Goal: Information Seeking & Learning: Find specific fact

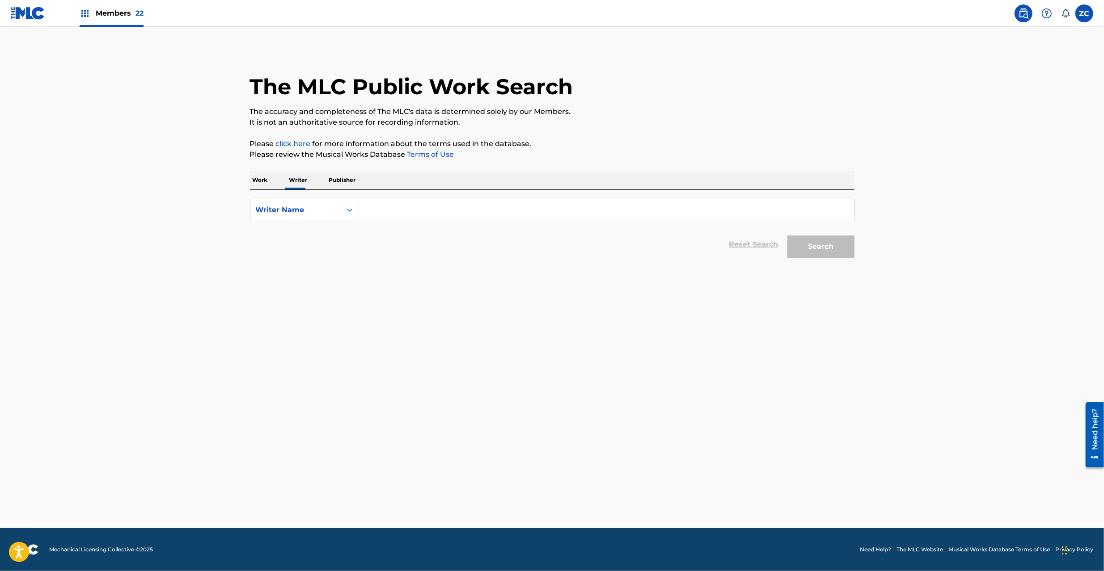
click at [402, 215] on input "Search Form" at bounding box center [606, 209] width 496 height 21
paste input "[PERSON_NAME]"
type input "[PERSON_NAME]"
click at [819, 244] on button "Search" at bounding box center [820, 247] width 67 height 22
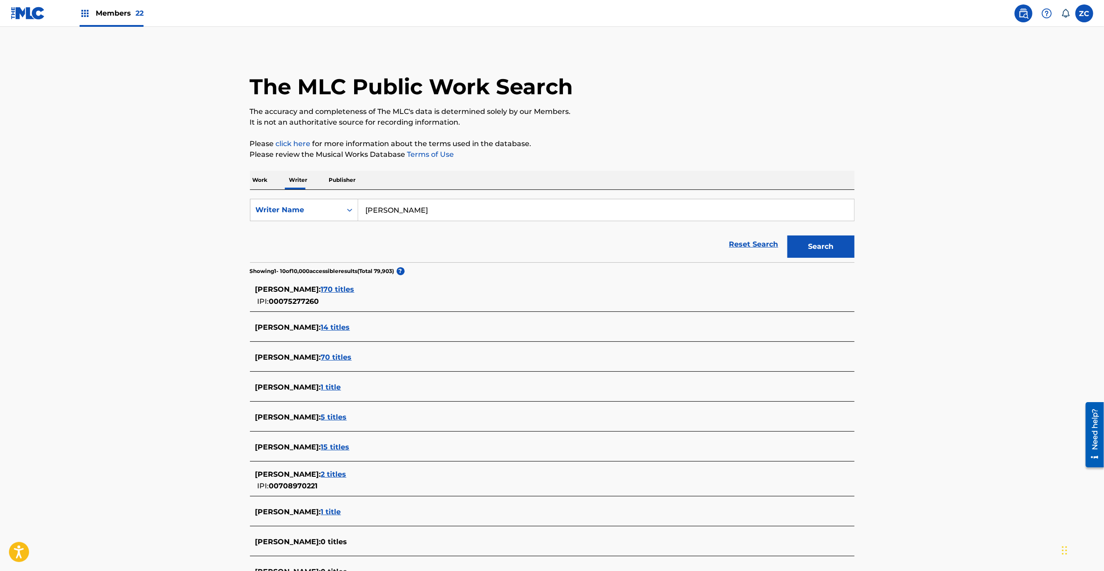
click at [354, 291] on span "170 titles" at bounding box center [338, 289] width 34 height 8
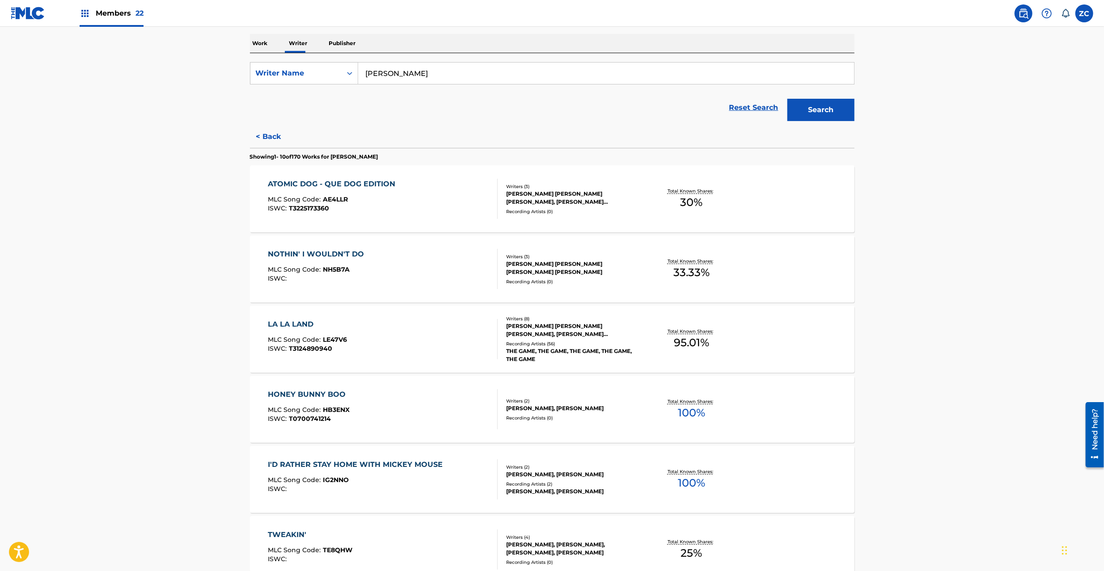
scroll to position [523, 0]
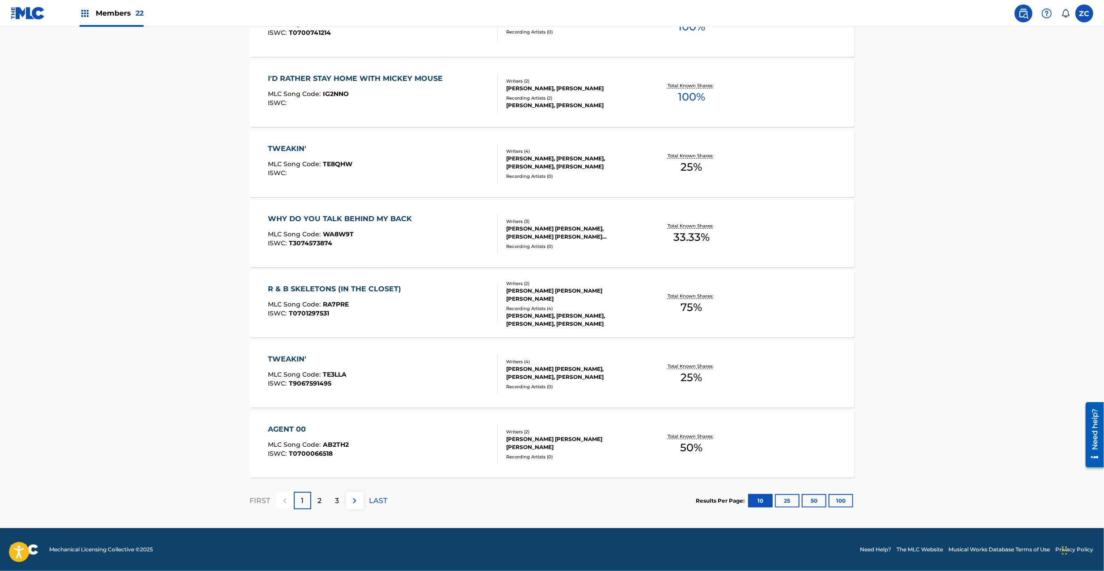
click at [841, 505] on button "100" at bounding box center [840, 500] width 25 height 13
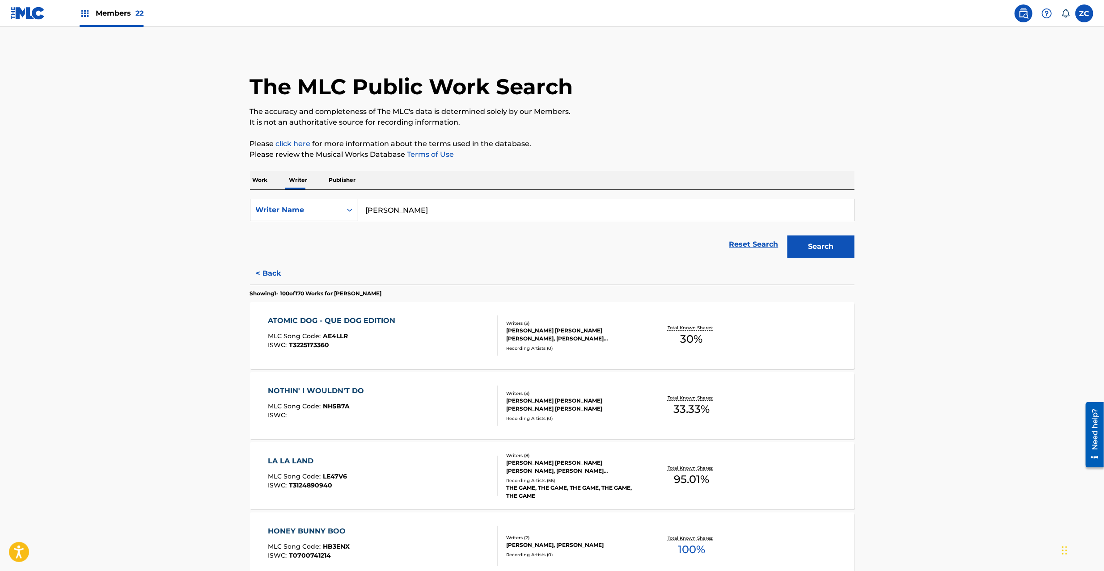
scroll to position [6839, 0]
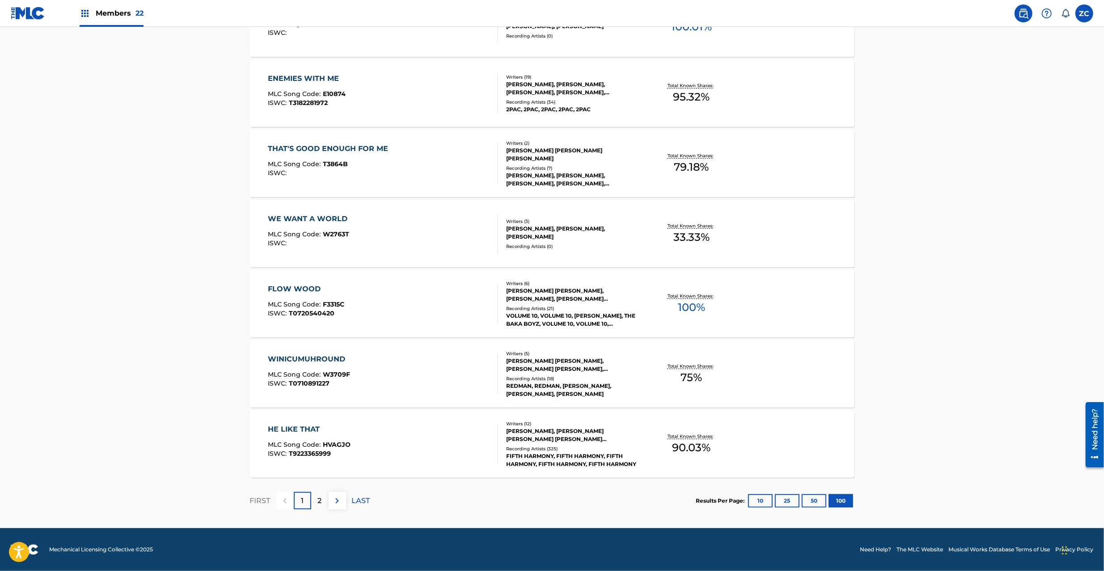
click at [338, 503] on img at bounding box center [337, 501] width 11 height 11
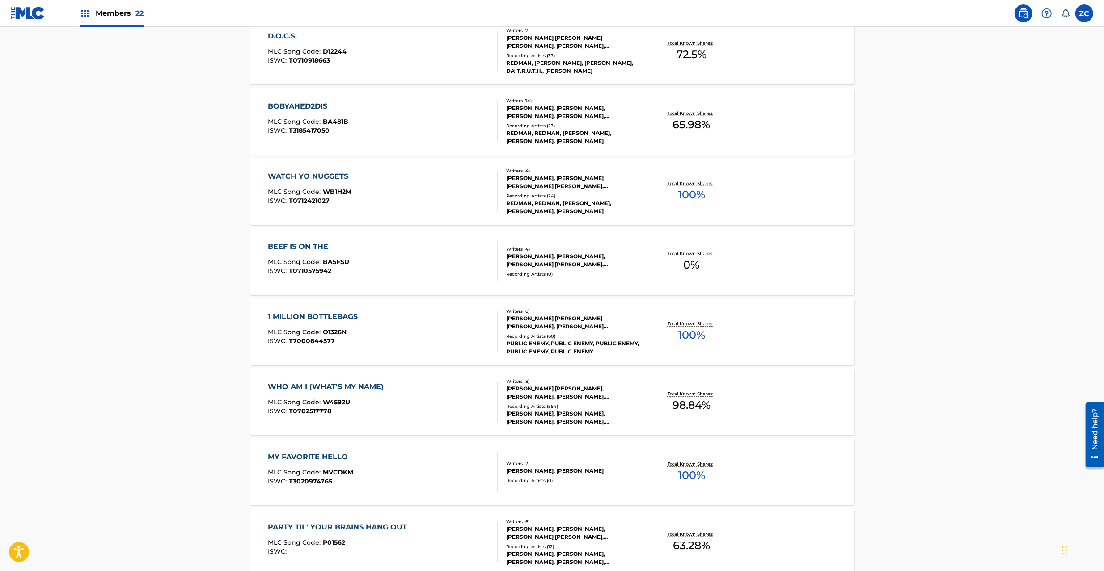
scroll to position [4084, 0]
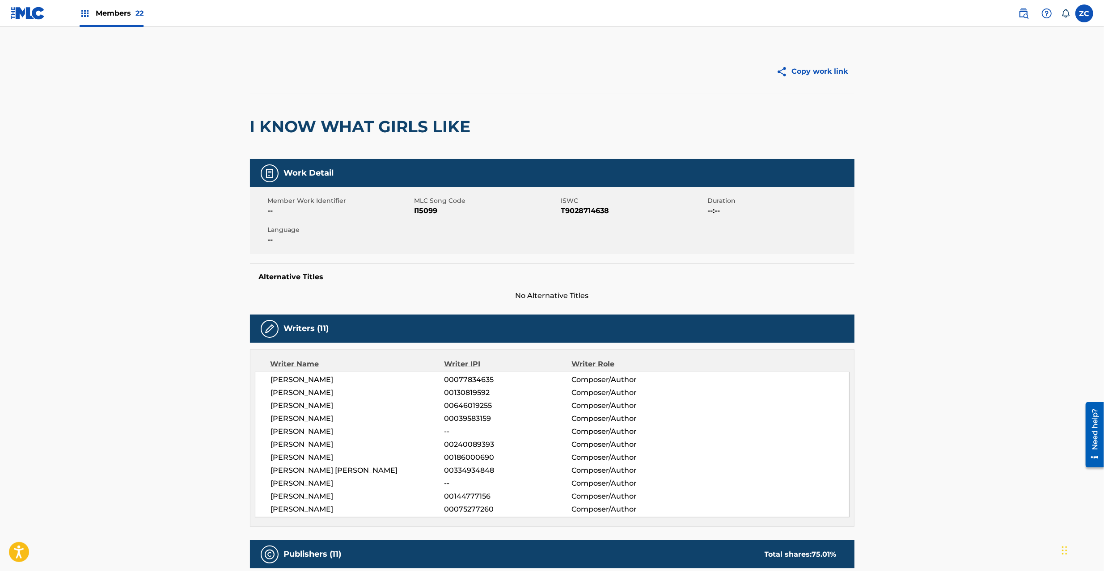
click at [421, 213] on span "I15099" at bounding box center [486, 211] width 144 height 11
copy span "I15099"
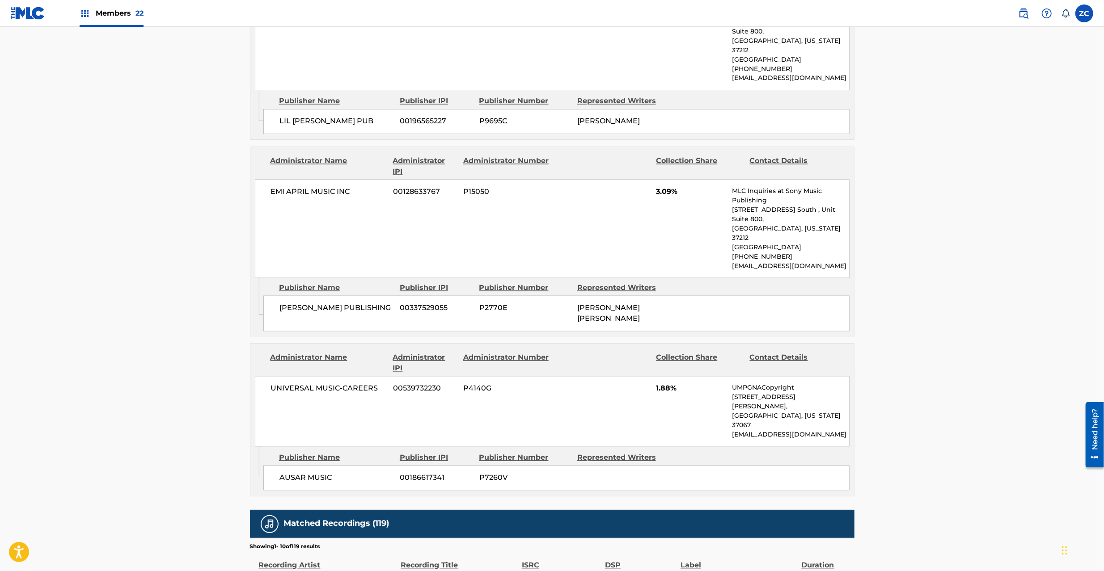
scroll to position [1589, 0]
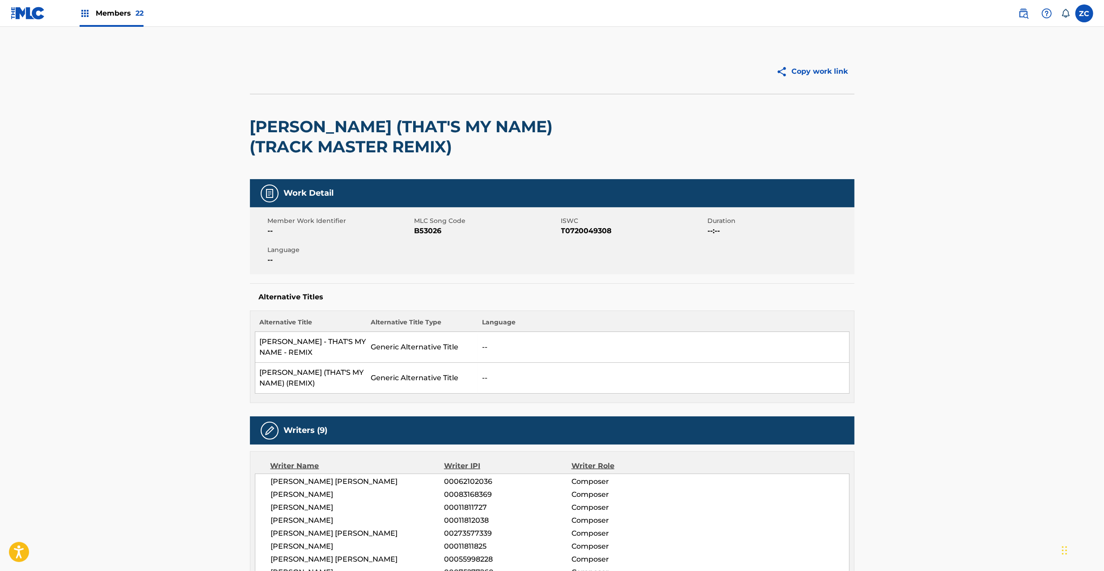
click at [428, 231] on span "B53026" at bounding box center [486, 231] width 144 height 11
copy span "B53026"
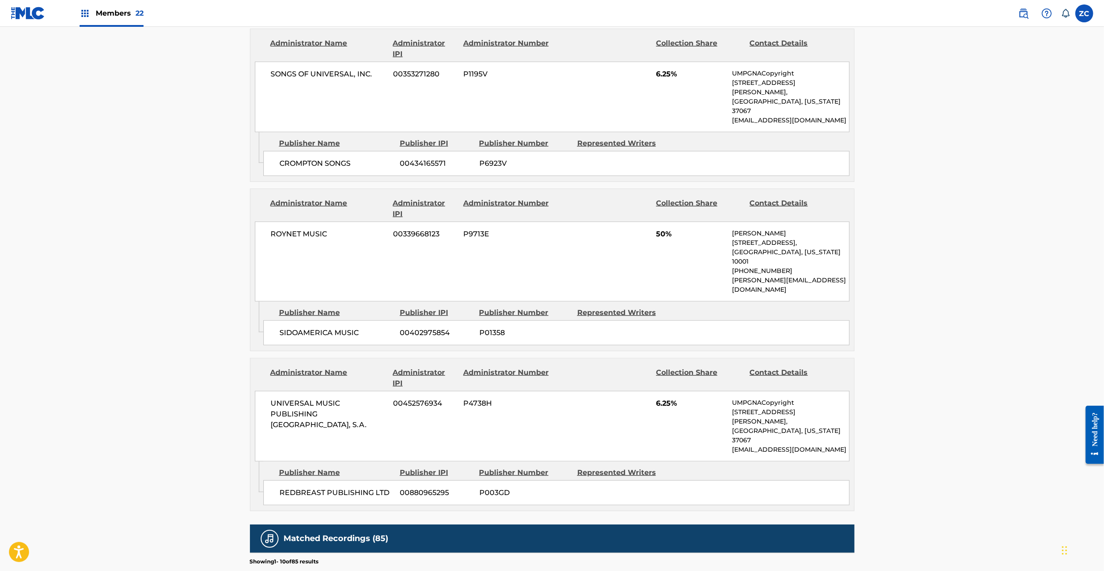
scroll to position [794, 0]
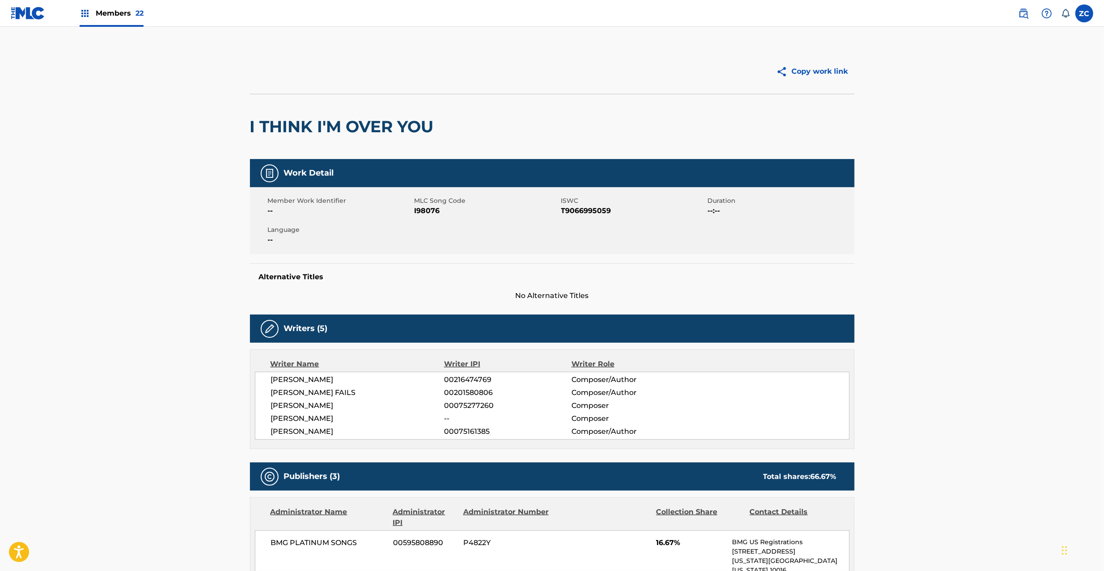
click at [433, 210] on span "I98076" at bounding box center [486, 211] width 144 height 11
copy span "I98076"
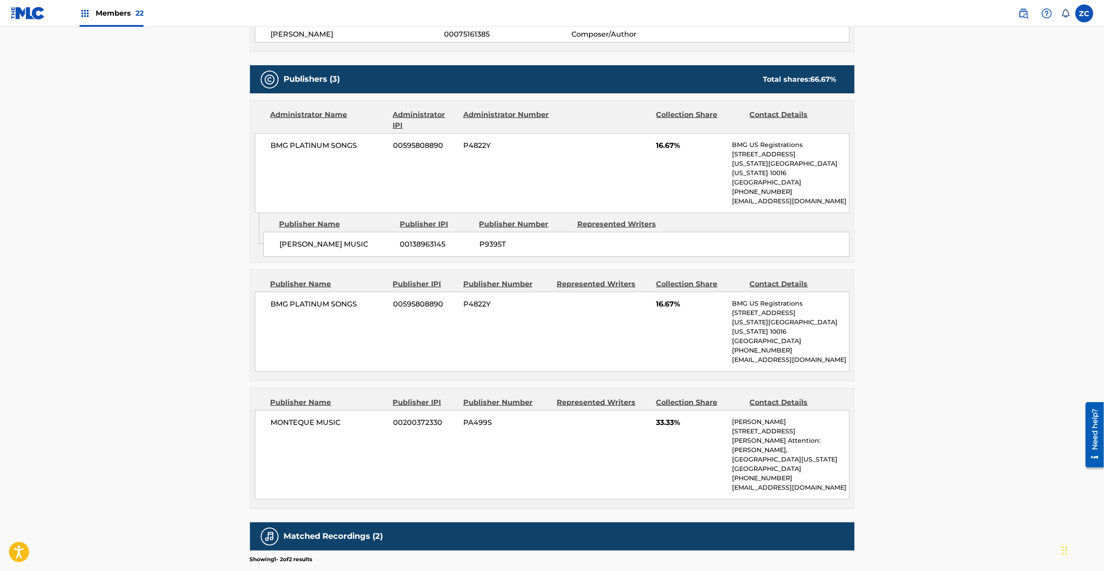
scroll to position [476, 0]
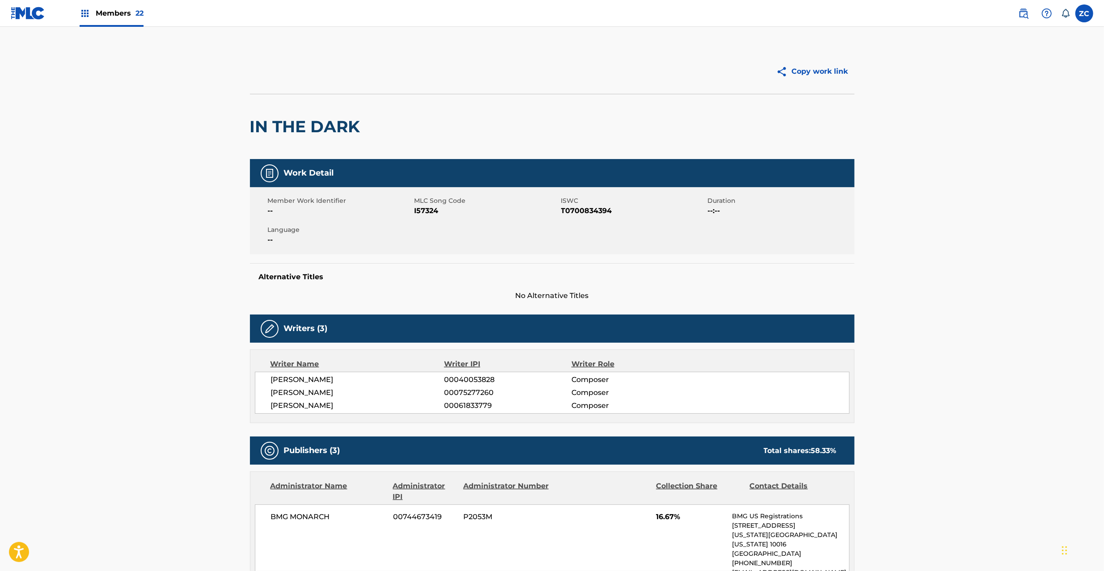
click at [422, 210] on span "I57324" at bounding box center [486, 211] width 144 height 11
copy span "I57324"
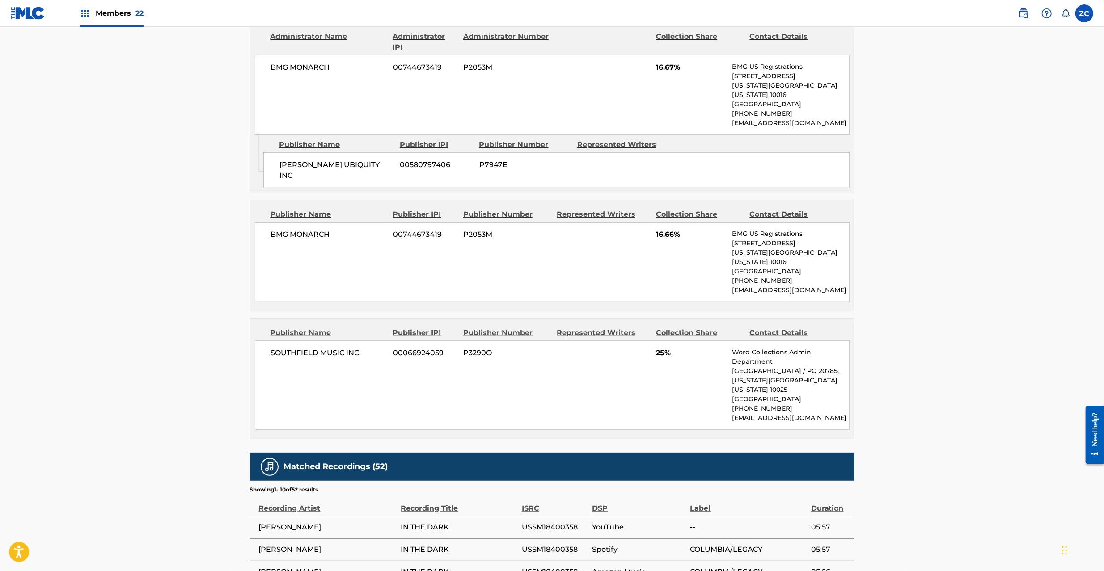
scroll to position [476, 0]
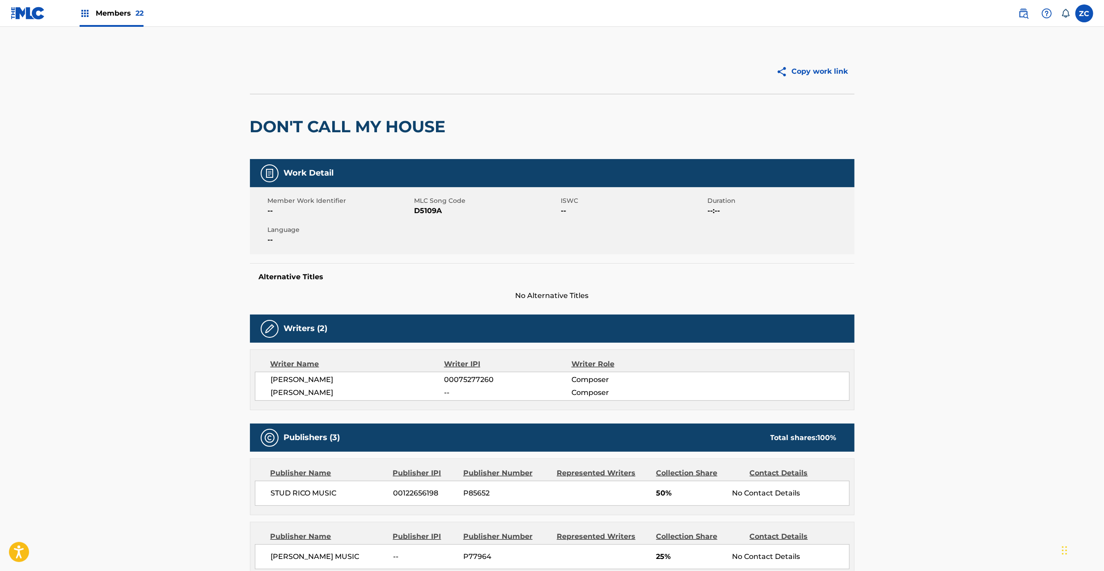
click at [424, 208] on span "D5109A" at bounding box center [486, 211] width 144 height 11
copy span "D5109A"
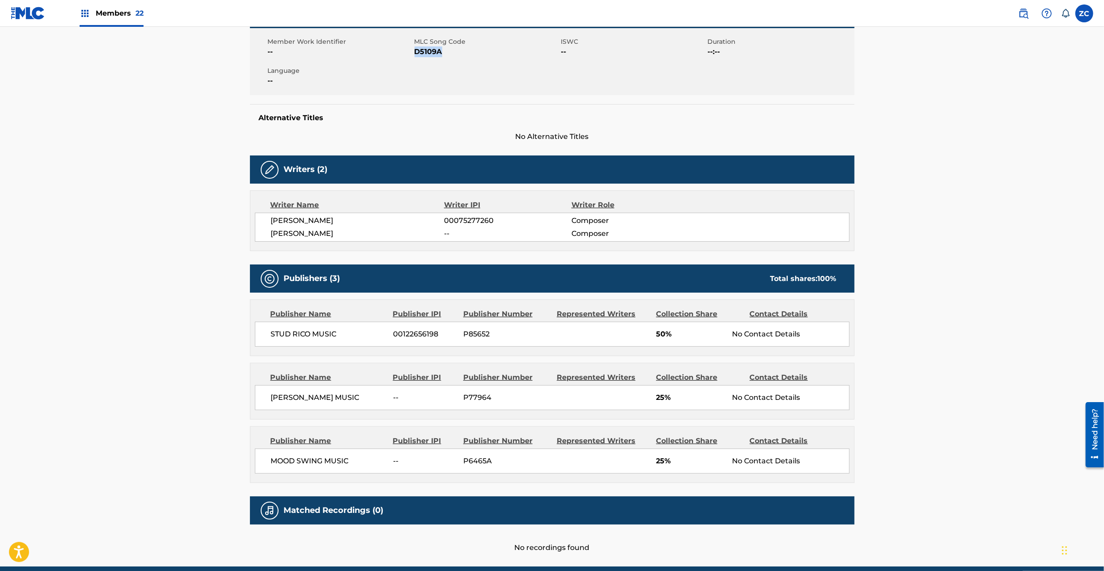
scroll to position [200, 0]
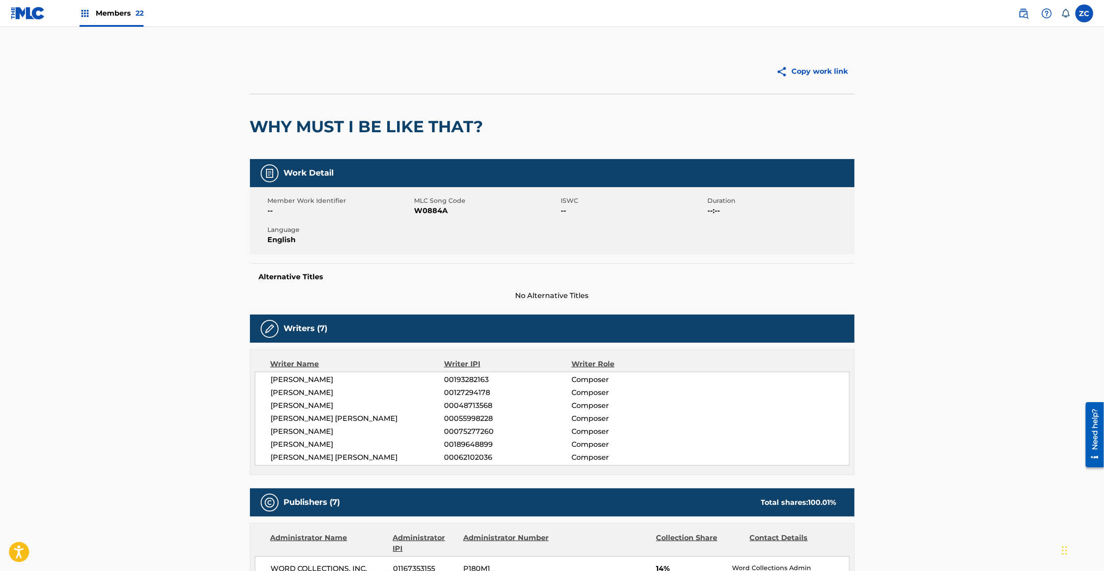
click at [426, 206] on span "W0884A" at bounding box center [486, 211] width 144 height 11
copy span "W0884A"
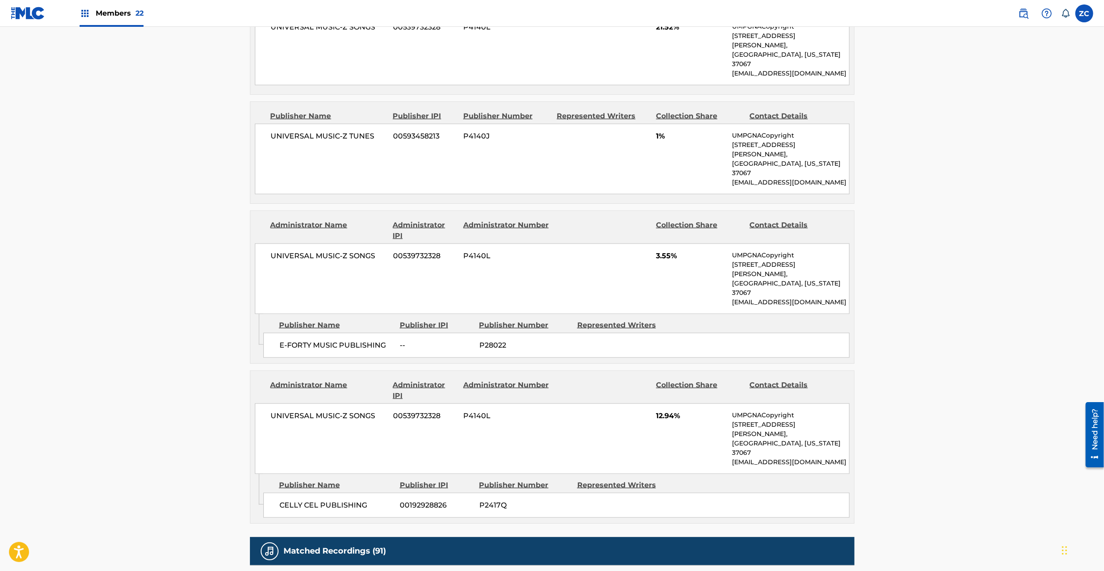
scroll to position [1033, 0]
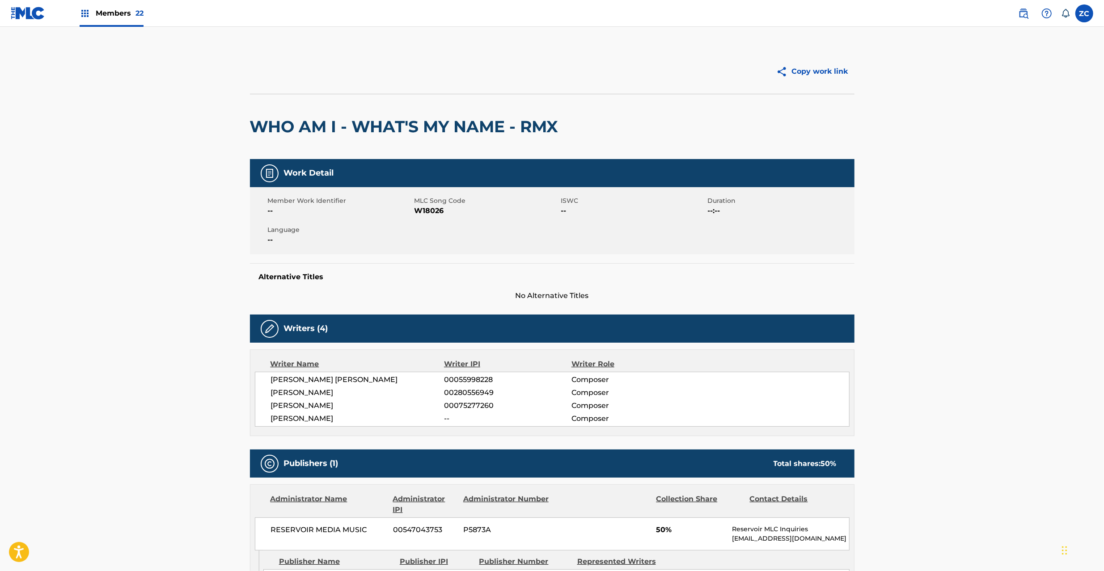
click at [428, 216] on span "W18026" at bounding box center [486, 211] width 144 height 11
click at [430, 213] on span "W18026" at bounding box center [486, 211] width 144 height 11
copy span "W18026"
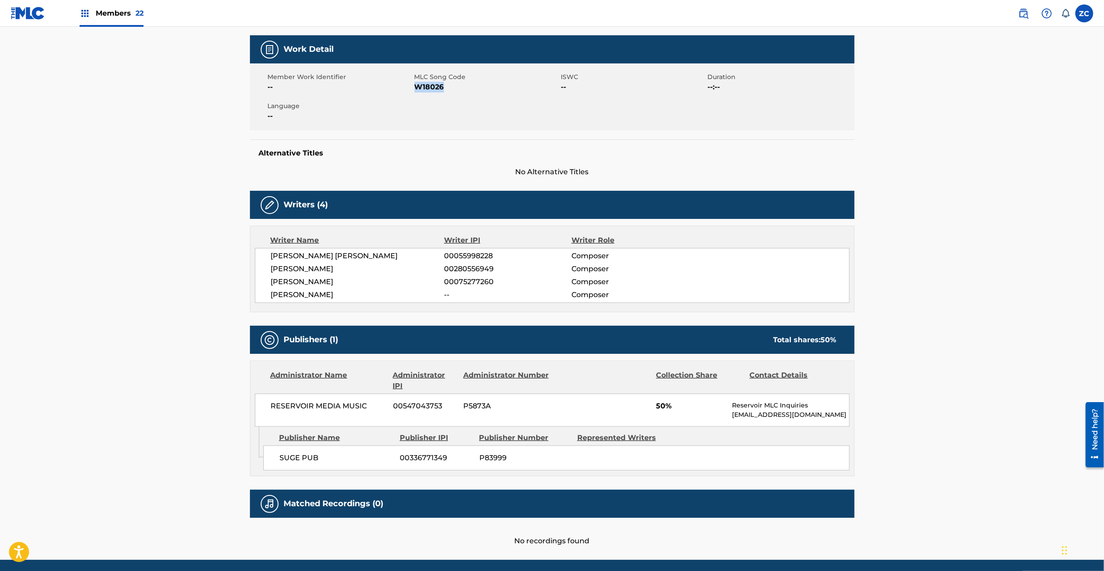
scroll to position [156, 0]
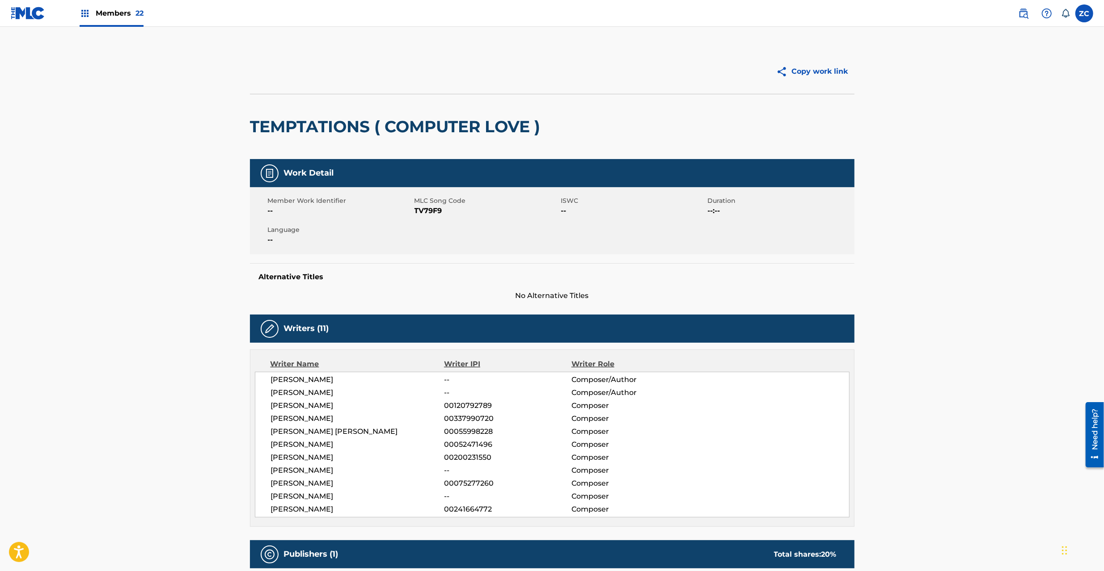
click at [428, 210] on span "TV79F9" at bounding box center [486, 211] width 144 height 11
copy span "TV79F9"
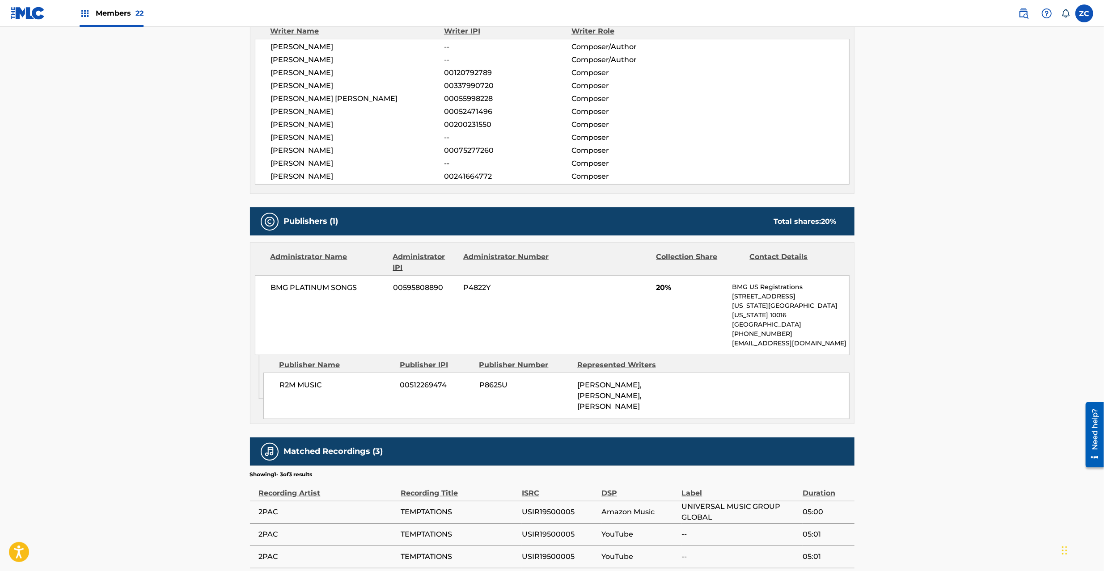
scroll to position [379, 0]
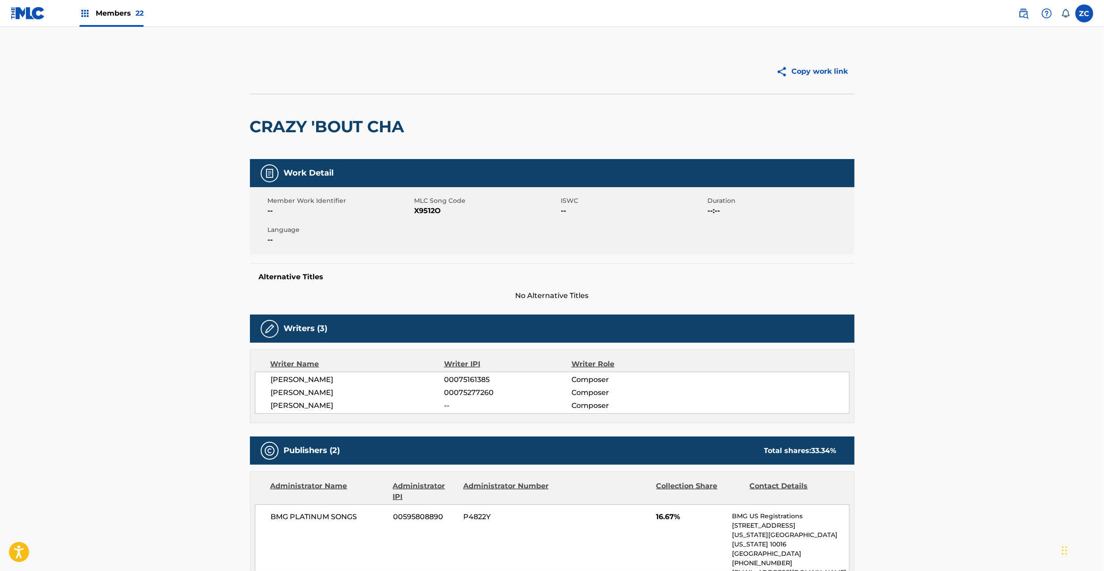
click at [435, 211] on span "X9512O" at bounding box center [486, 211] width 144 height 11
copy span "X9512O"
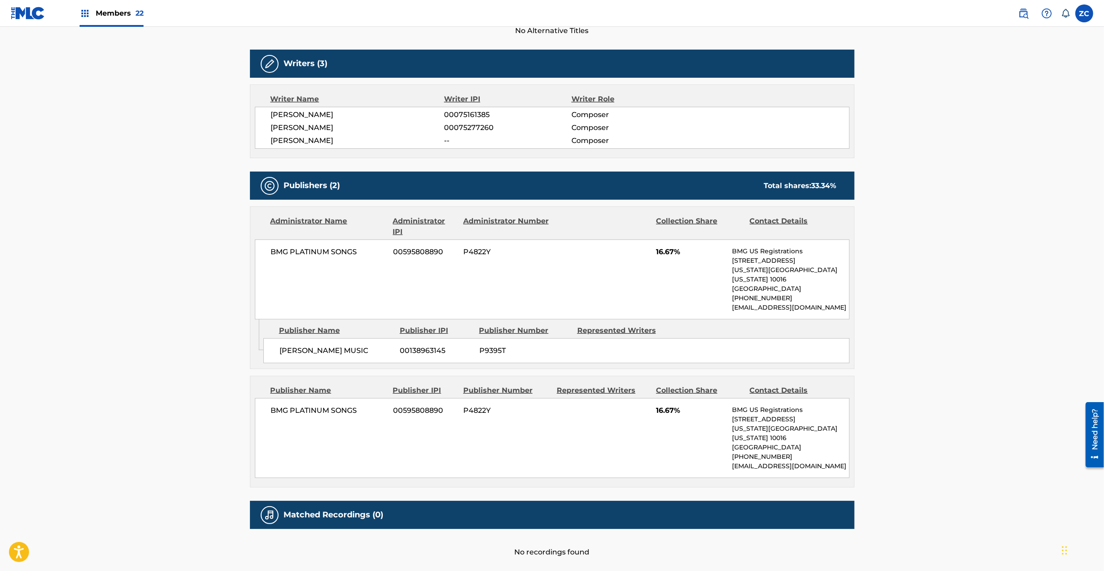
scroll to position [291, 0]
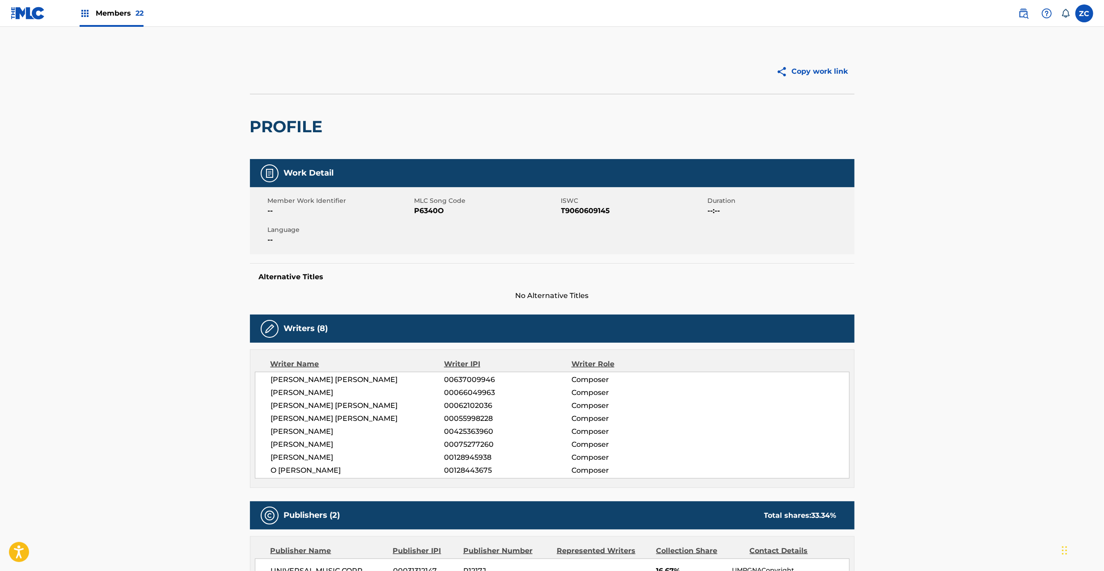
click at [433, 209] on span "P6340O" at bounding box center [486, 211] width 144 height 11
copy span "P6340O"
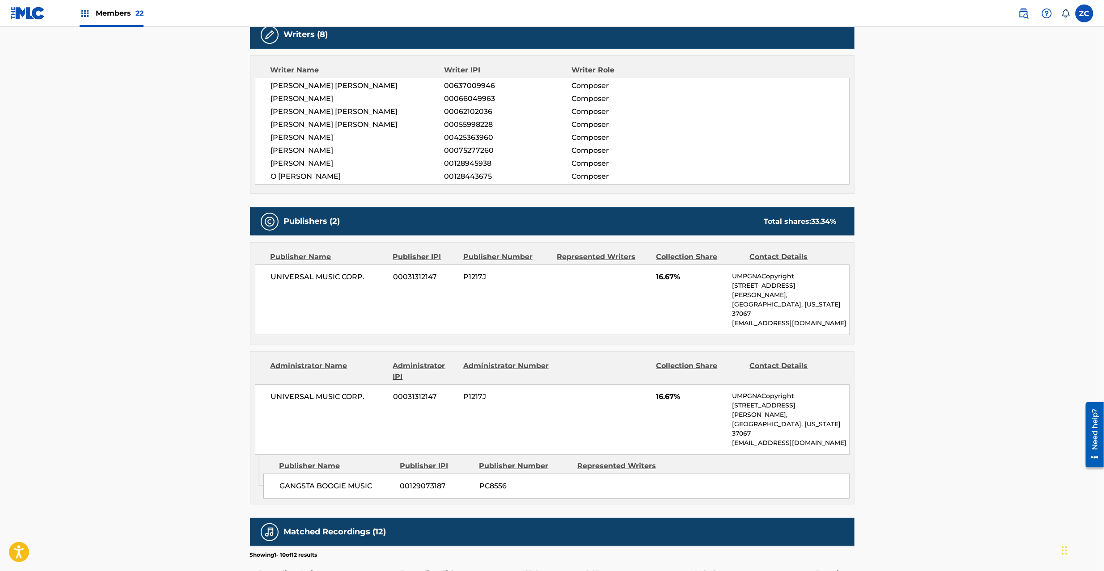
scroll to position [317, 0]
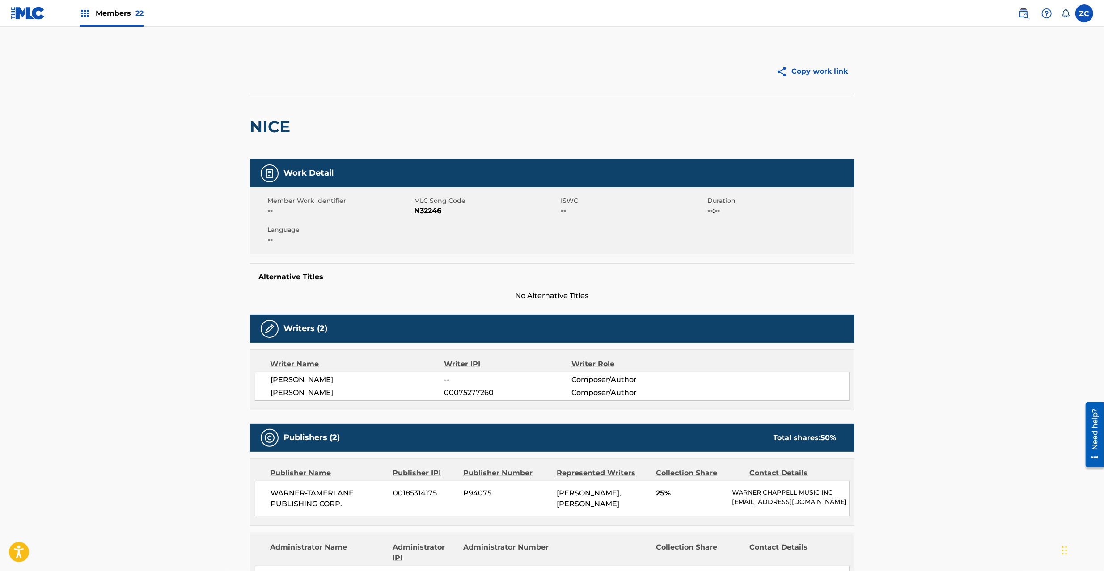
click at [433, 211] on span "N32246" at bounding box center [486, 211] width 144 height 11
copy span "N32246"
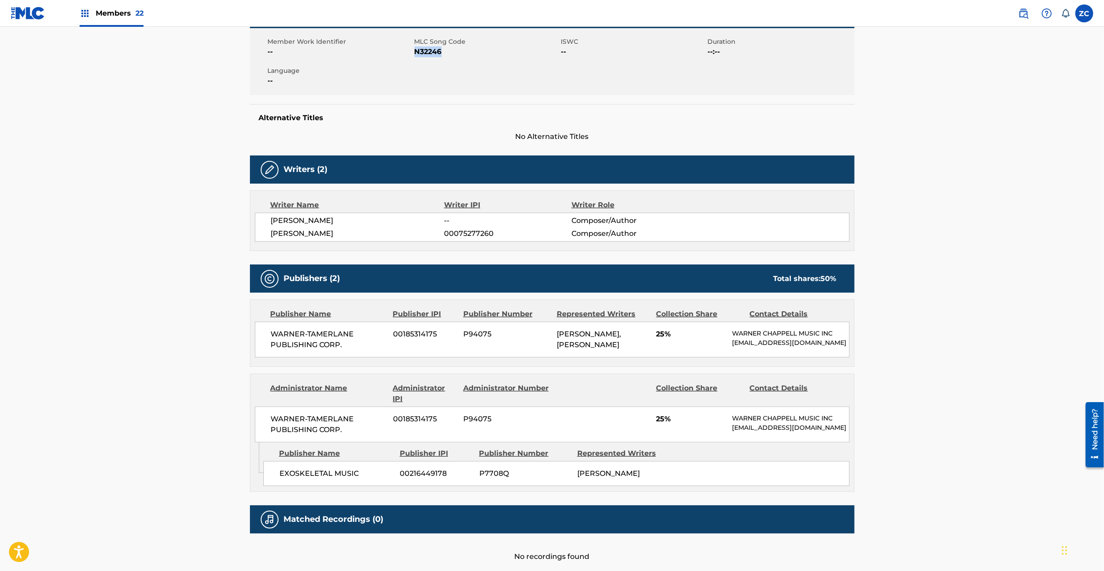
scroll to position [222, 0]
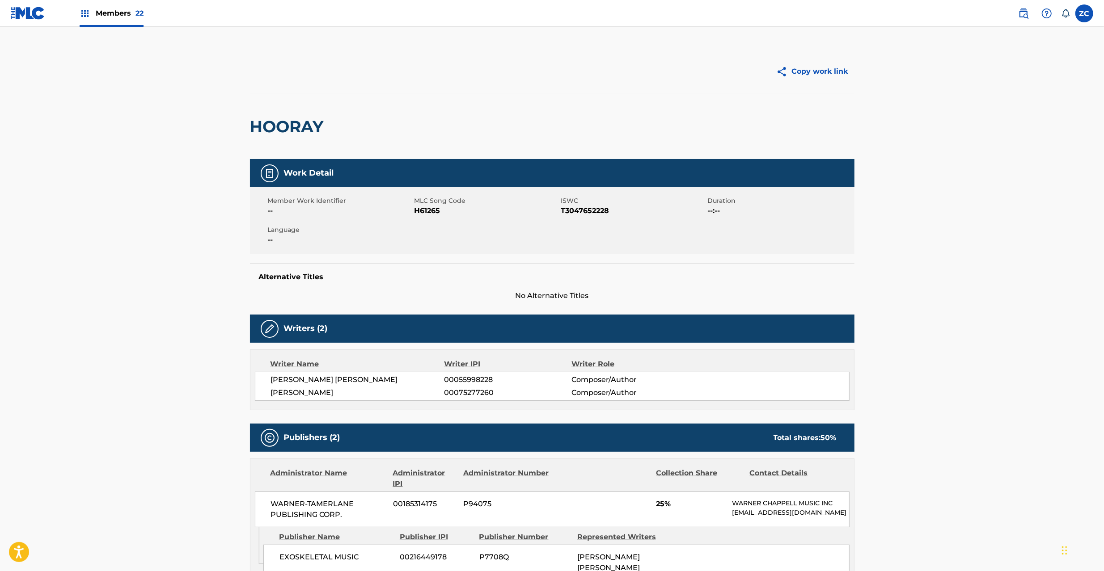
click at [421, 213] on span "H61265" at bounding box center [486, 211] width 144 height 11
copy span "H61265"
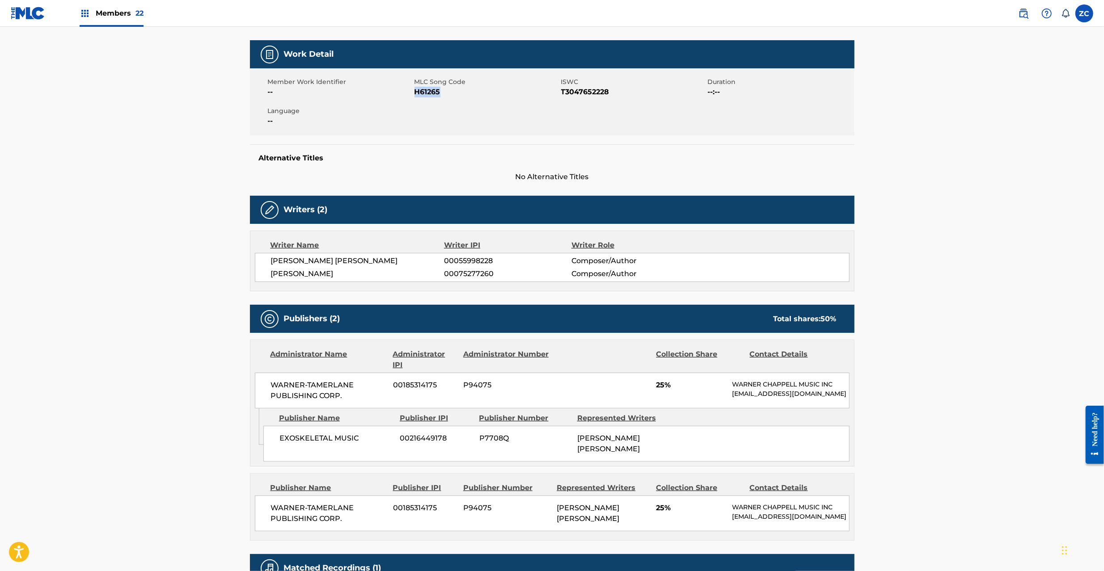
scroll to position [159, 0]
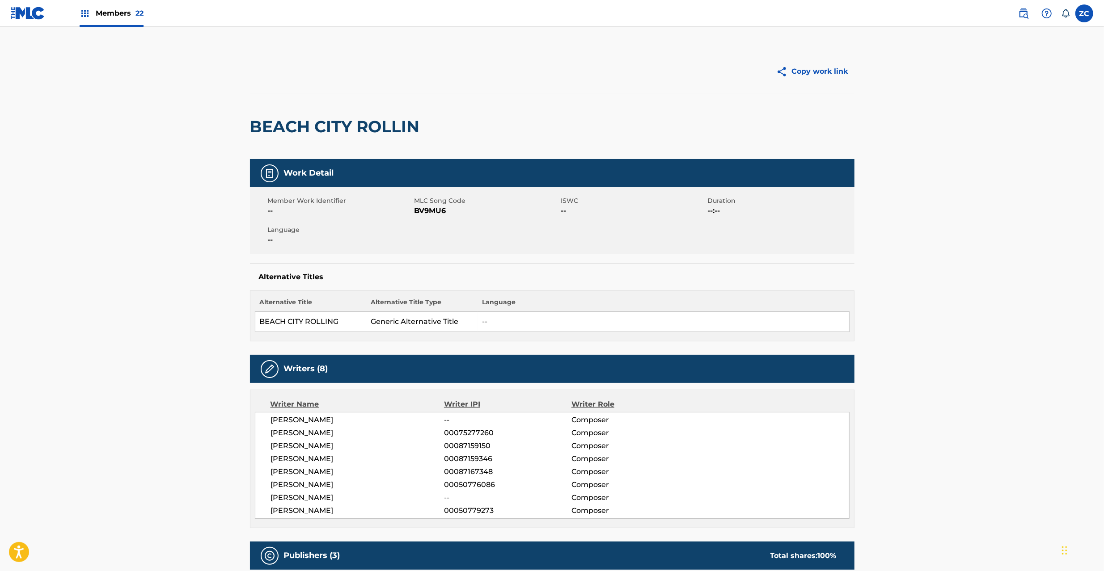
click at [431, 211] on span "BV9MU6" at bounding box center [486, 211] width 144 height 11
copy span "BV9MU6"
click at [435, 208] on span "BV9MU6" at bounding box center [486, 211] width 144 height 11
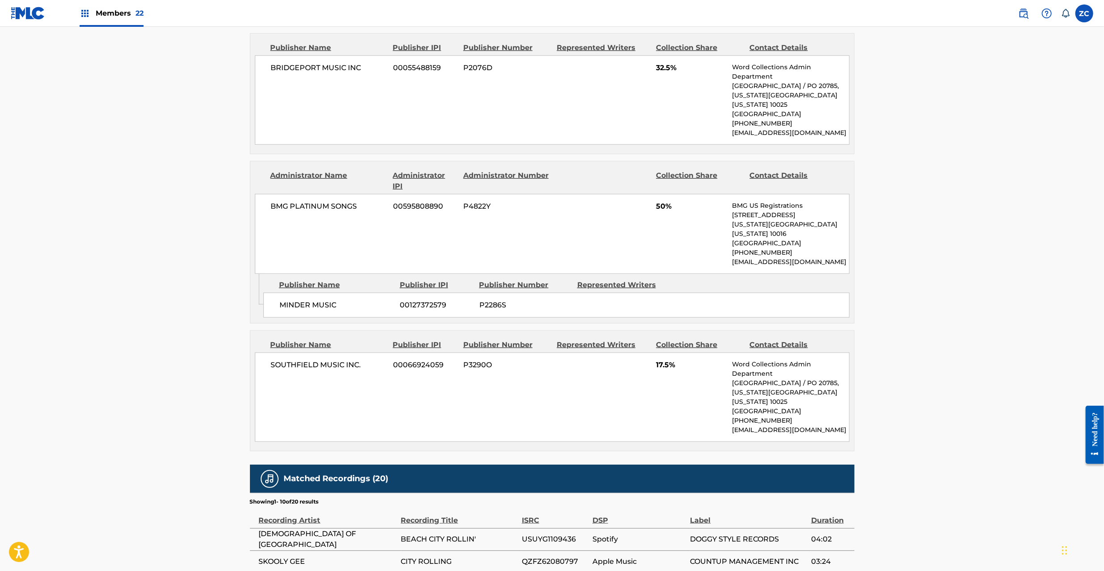
scroll to position [556, 0]
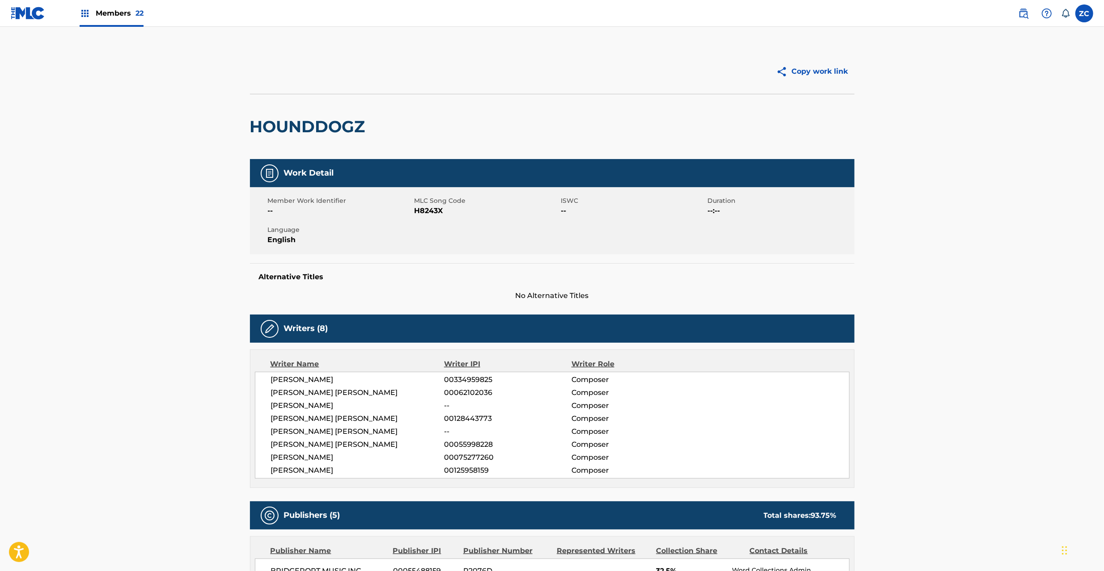
click at [428, 213] on span "H8243X" at bounding box center [486, 211] width 144 height 11
copy span "H8243X"
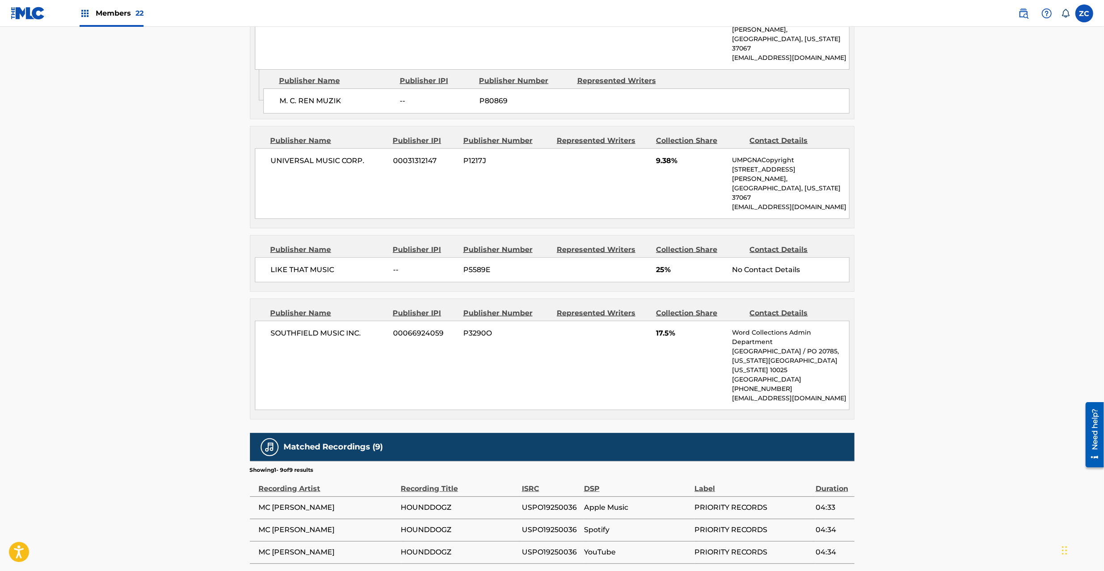
scroll to position [715, 0]
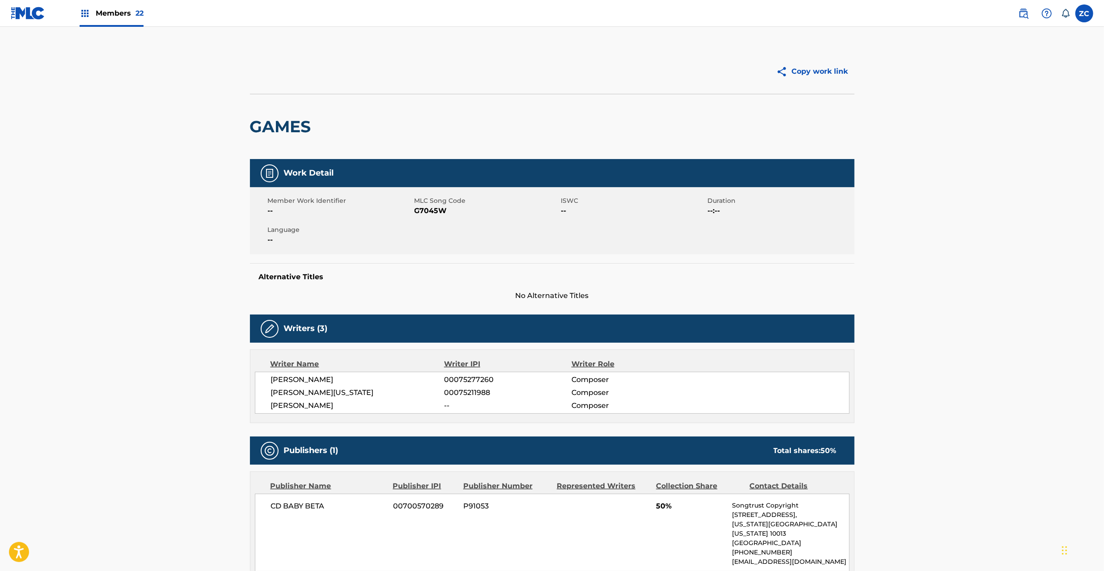
click at [432, 207] on span "G7045W" at bounding box center [486, 211] width 144 height 11
copy span "G7045W"
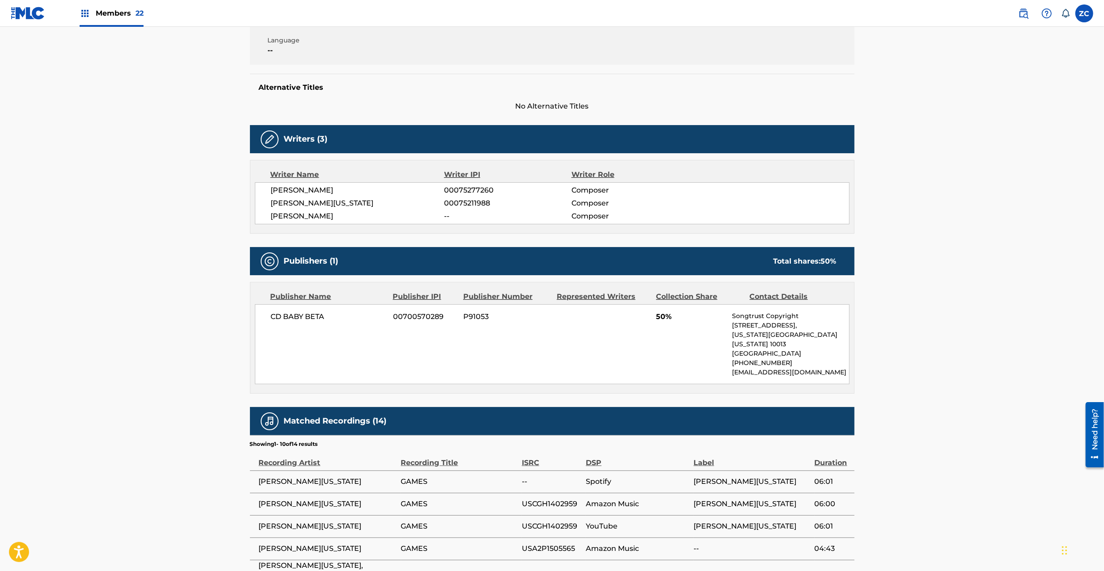
scroll to position [238, 0]
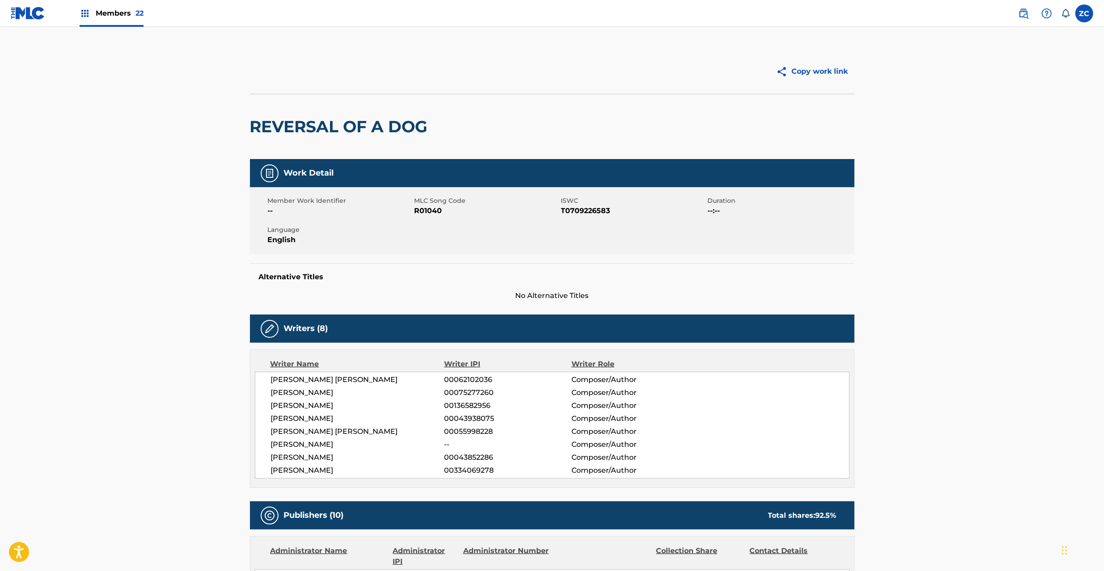
click at [430, 211] on span "R01040" at bounding box center [486, 211] width 144 height 11
copy span "R01040"
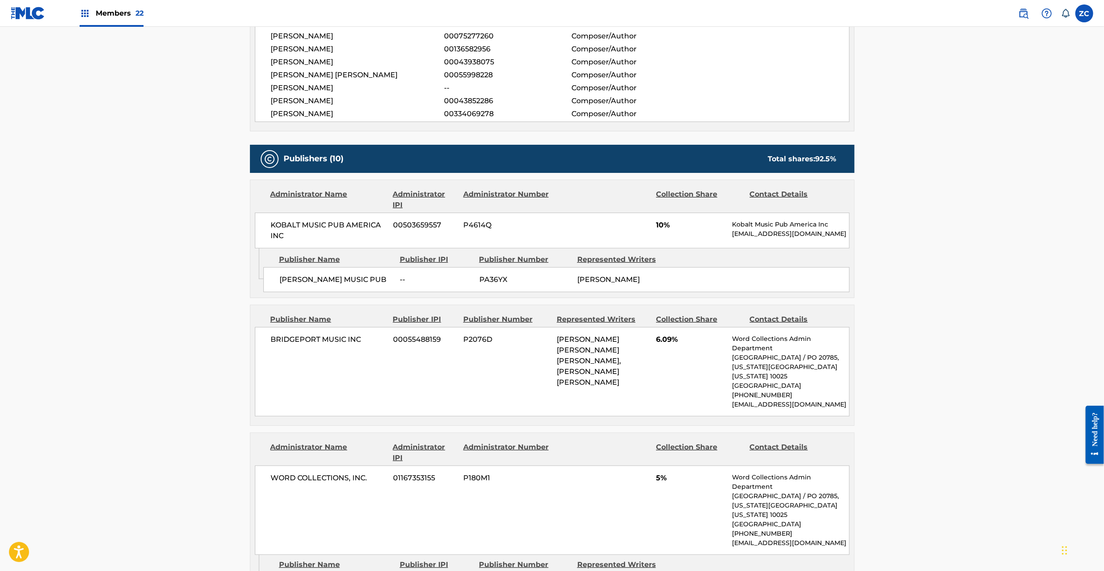
scroll to position [238, 0]
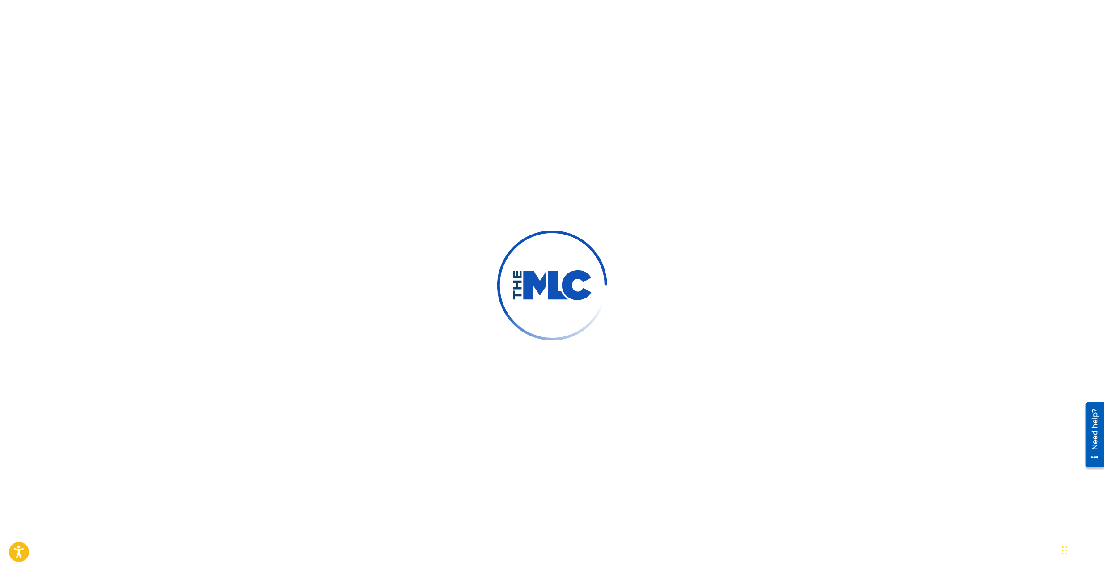
click at [324, 241] on div at bounding box center [552, 285] width 1104 height 571
click at [430, 206] on div at bounding box center [552, 285] width 1104 height 571
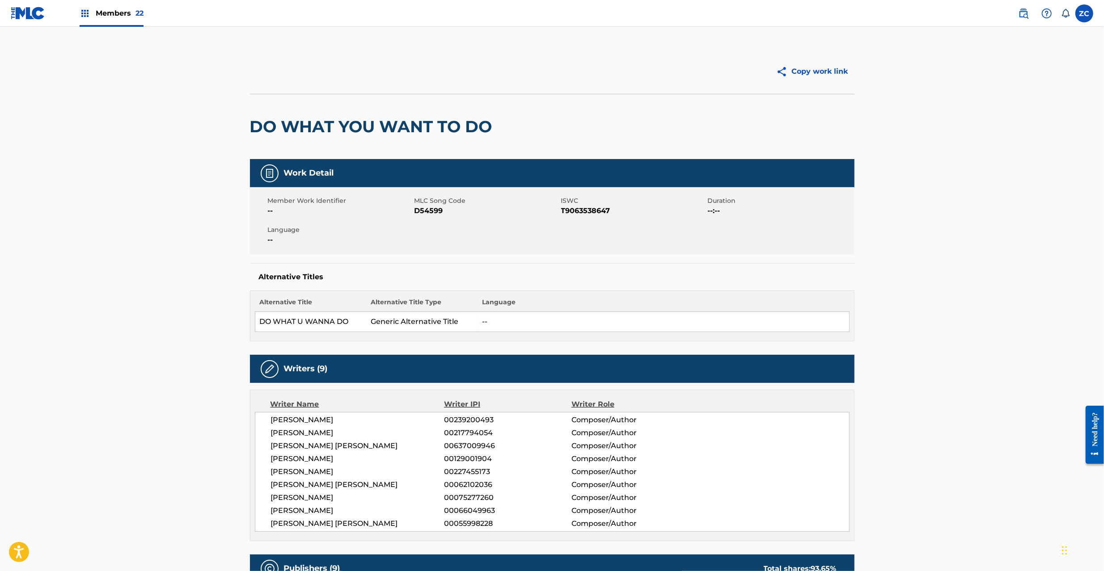
click at [434, 206] on span "D54599" at bounding box center [486, 211] width 144 height 11
copy span "D54599"
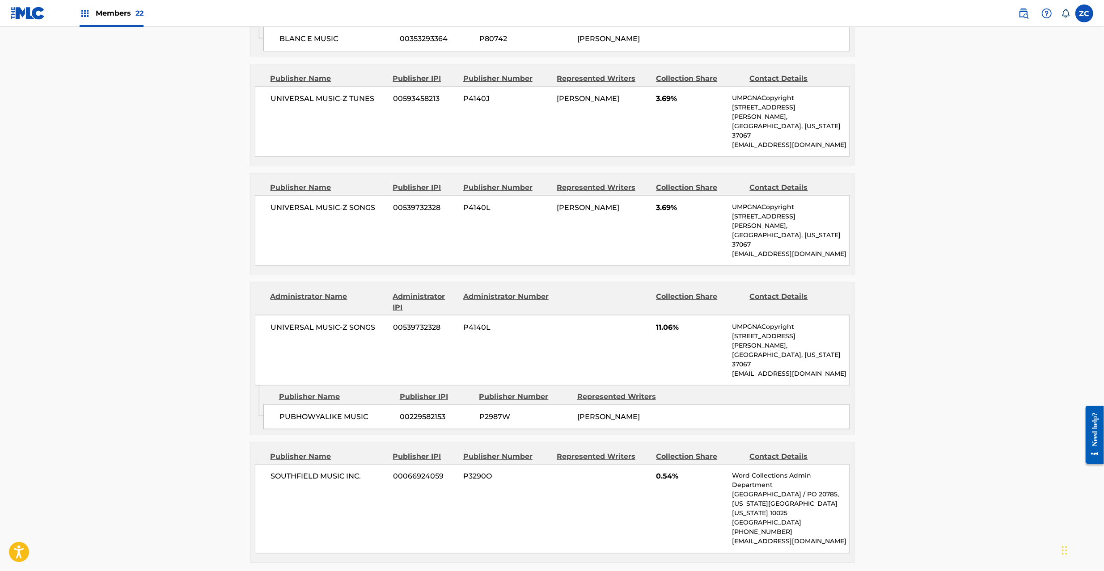
scroll to position [1271, 0]
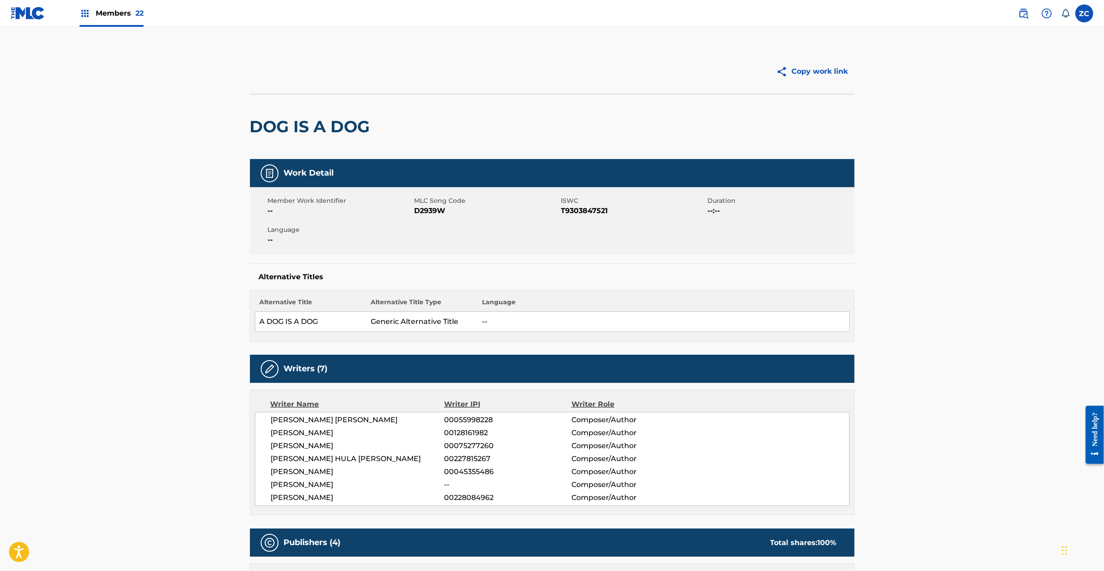
click at [428, 206] on span "D2939W" at bounding box center [486, 211] width 144 height 11
copy span "D2939W"
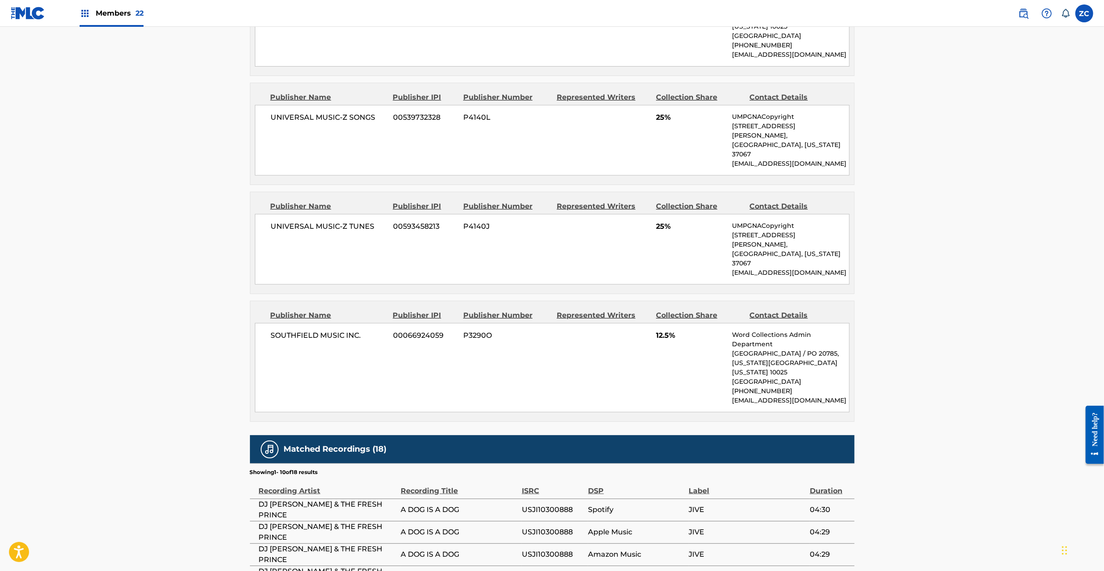
scroll to position [636, 0]
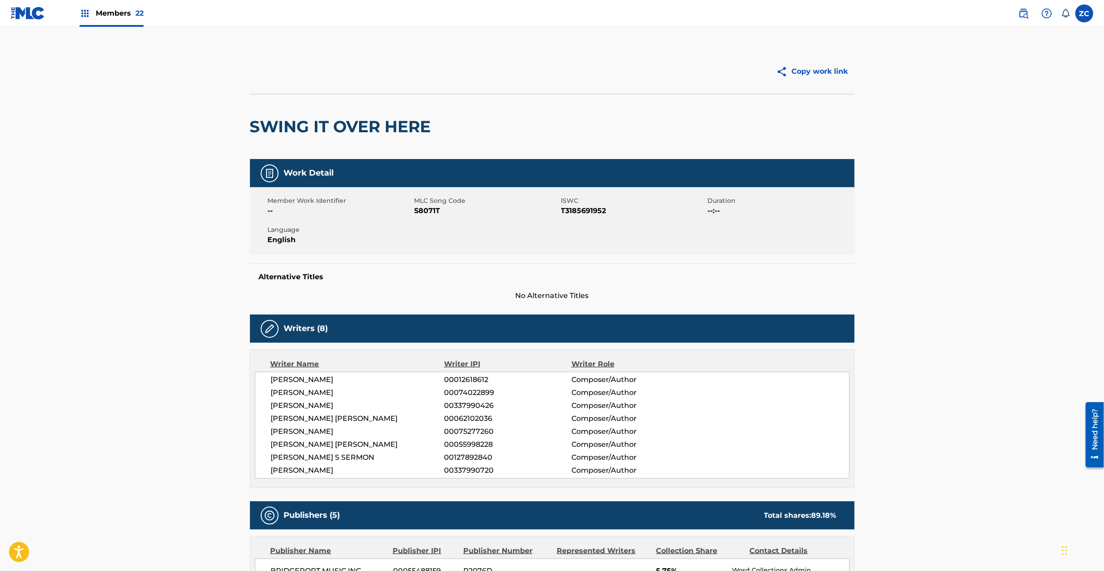
click at [424, 207] on span "S8071T" at bounding box center [486, 211] width 144 height 11
click at [424, 208] on span "S8071T" at bounding box center [486, 211] width 144 height 11
copy span "S8071T"
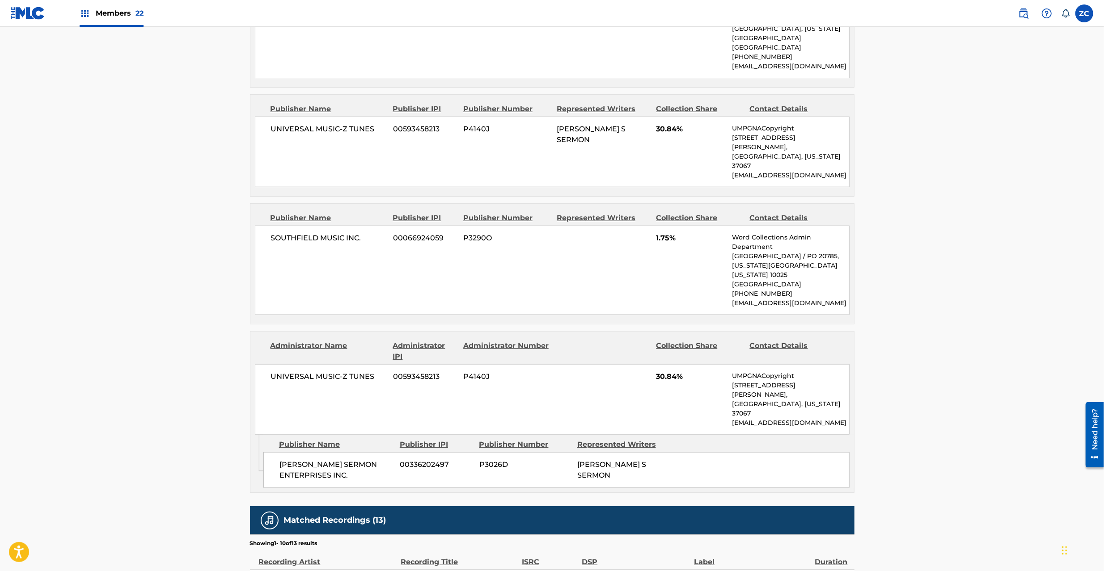
scroll to position [715, 0]
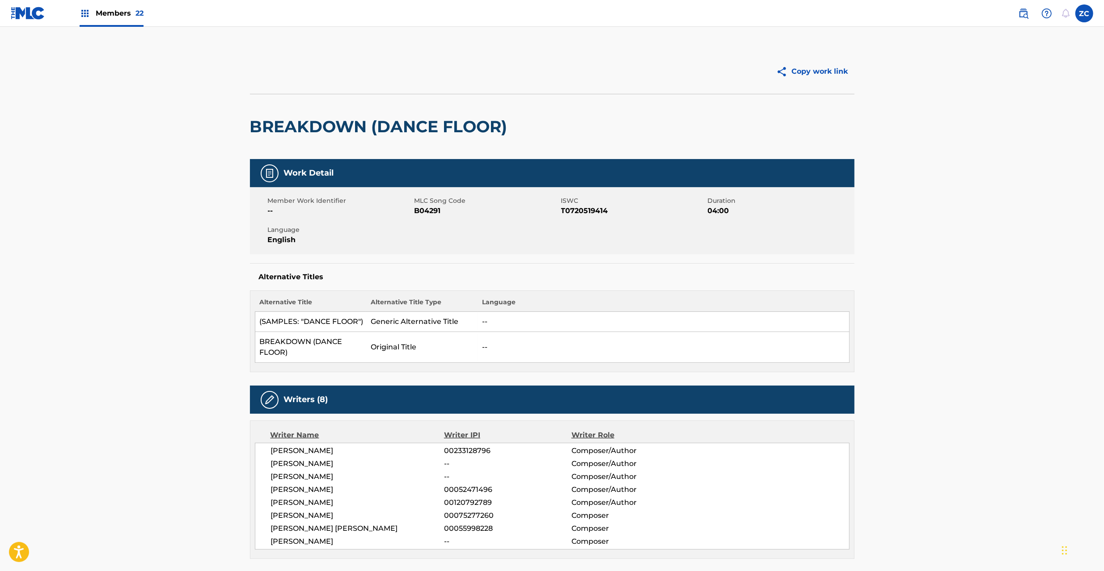
click at [431, 207] on span "B04291" at bounding box center [486, 211] width 144 height 11
copy span "B04291"
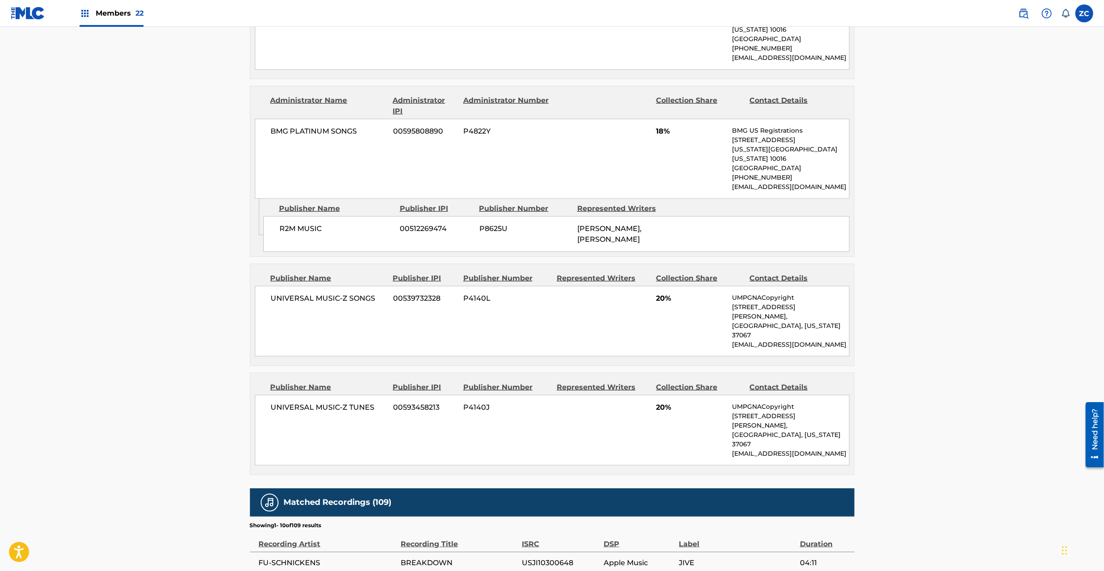
scroll to position [953, 0]
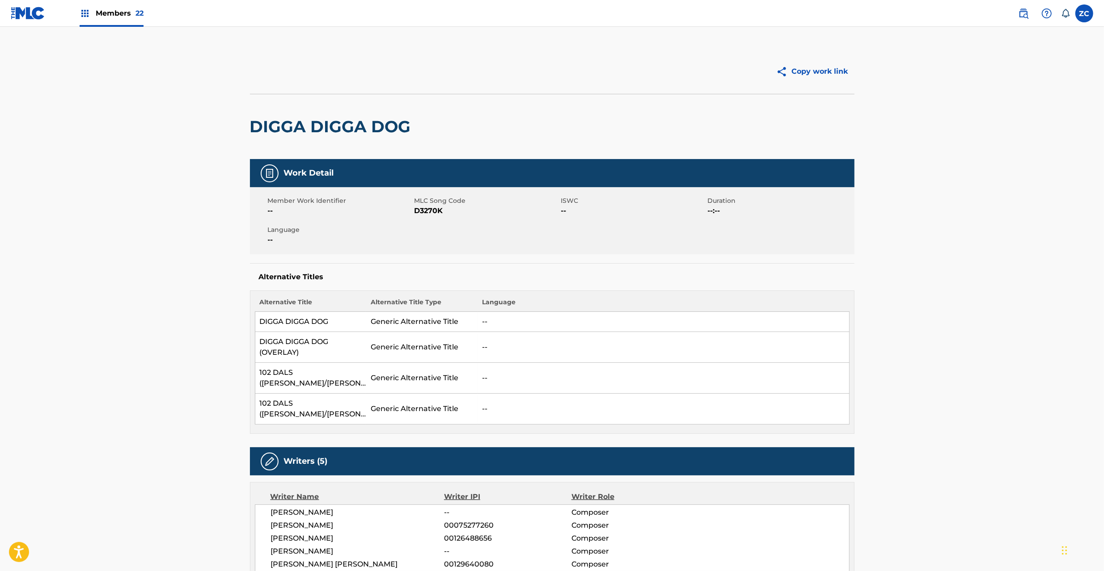
click at [433, 213] on span "D3270K" at bounding box center [486, 211] width 144 height 11
copy span "D3270K"
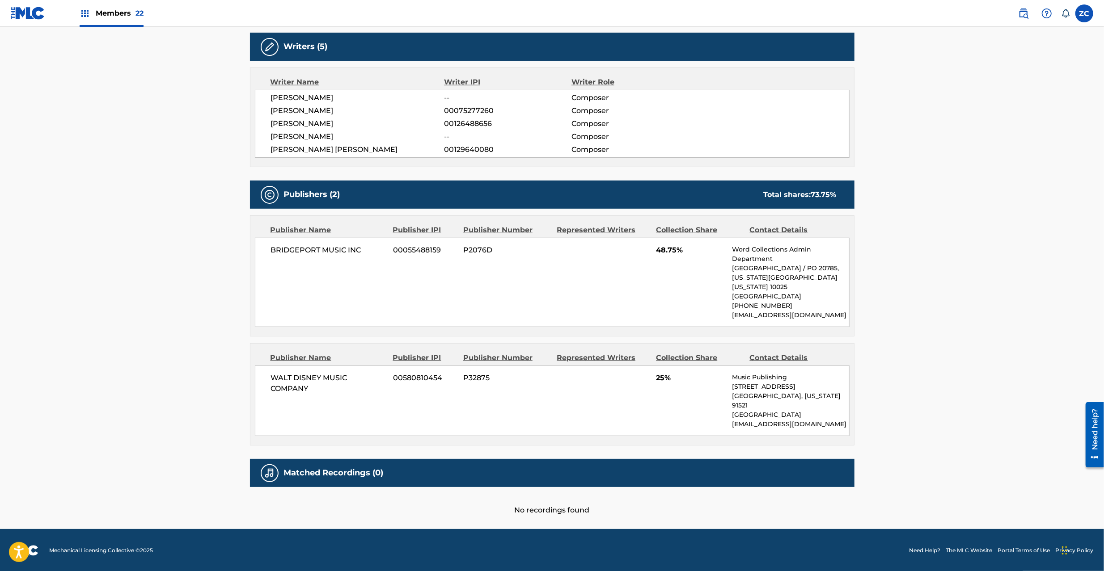
scroll to position [420, 0]
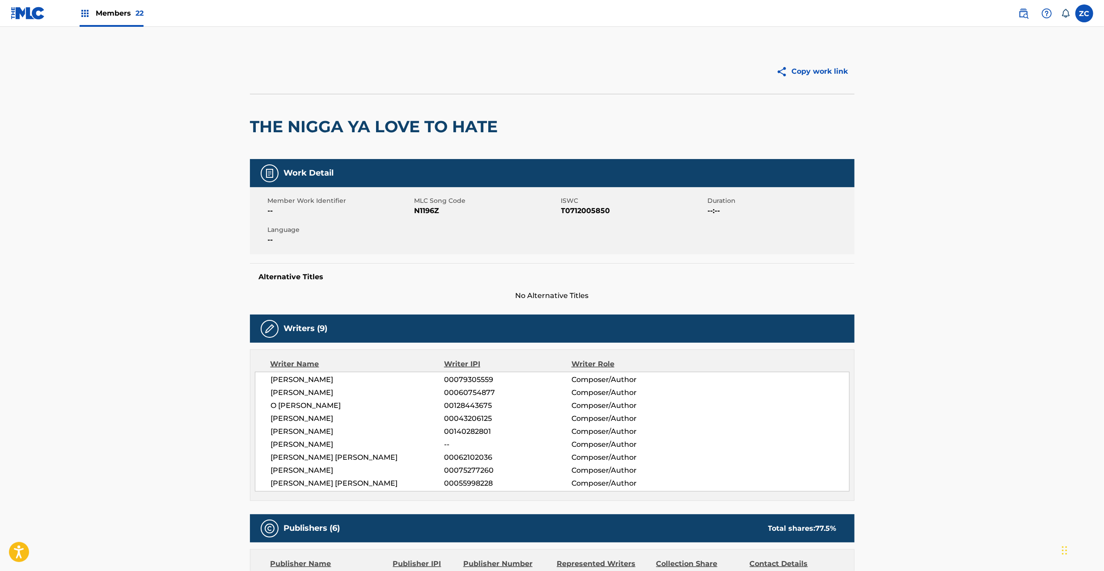
click at [434, 209] on span "N1196Z" at bounding box center [486, 211] width 144 height 11
copy span "N1196Z"
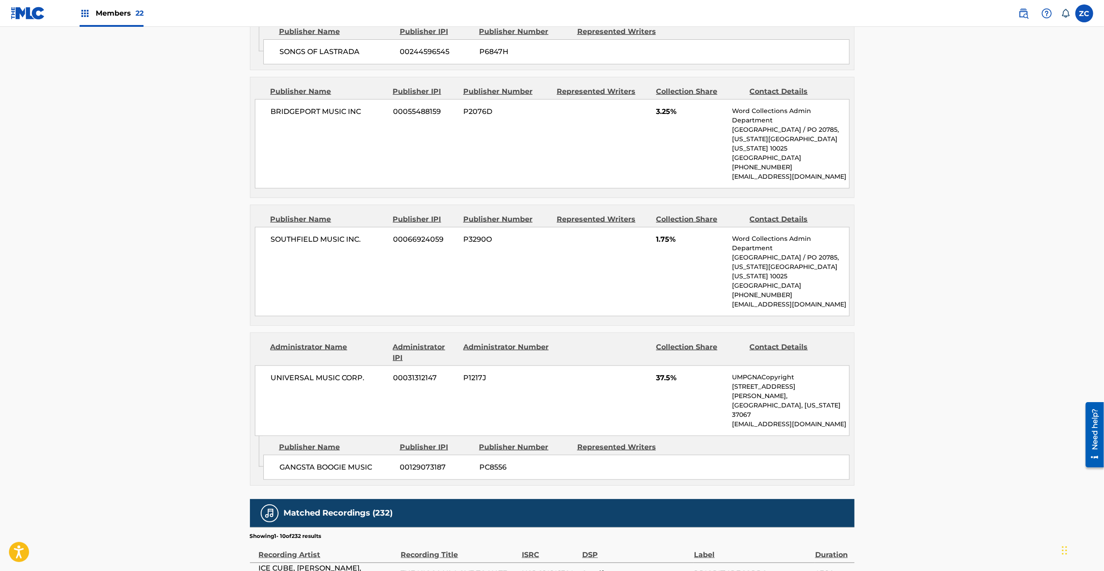
scroll to position [874, 0]
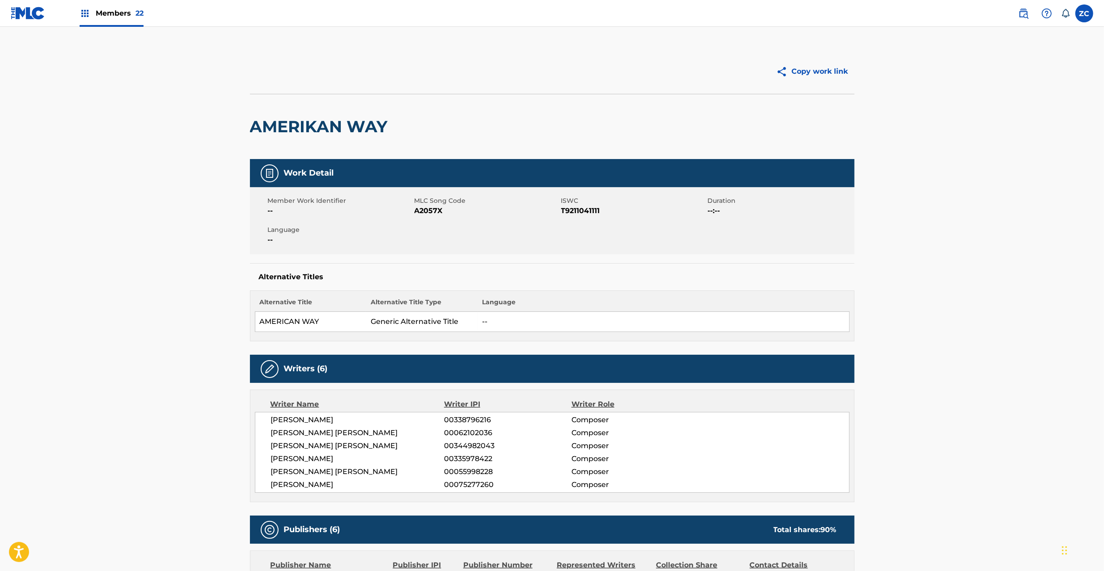
click at [426, 214] on span "A2057X" at bounding box center [486, 211] width 144 height 11
copy span "A2057X"
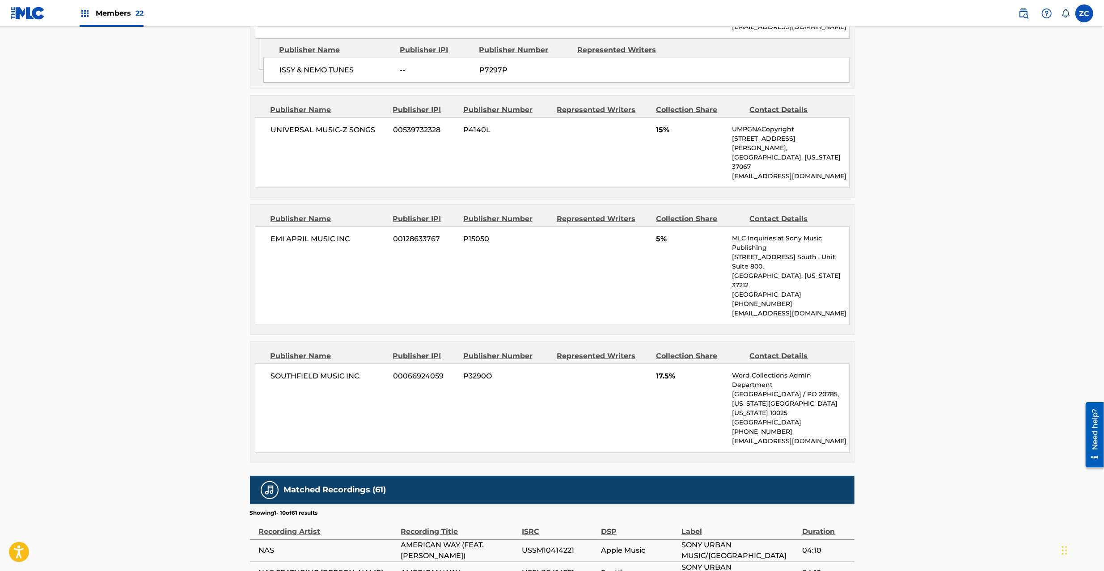
scroll to position [953, 0]
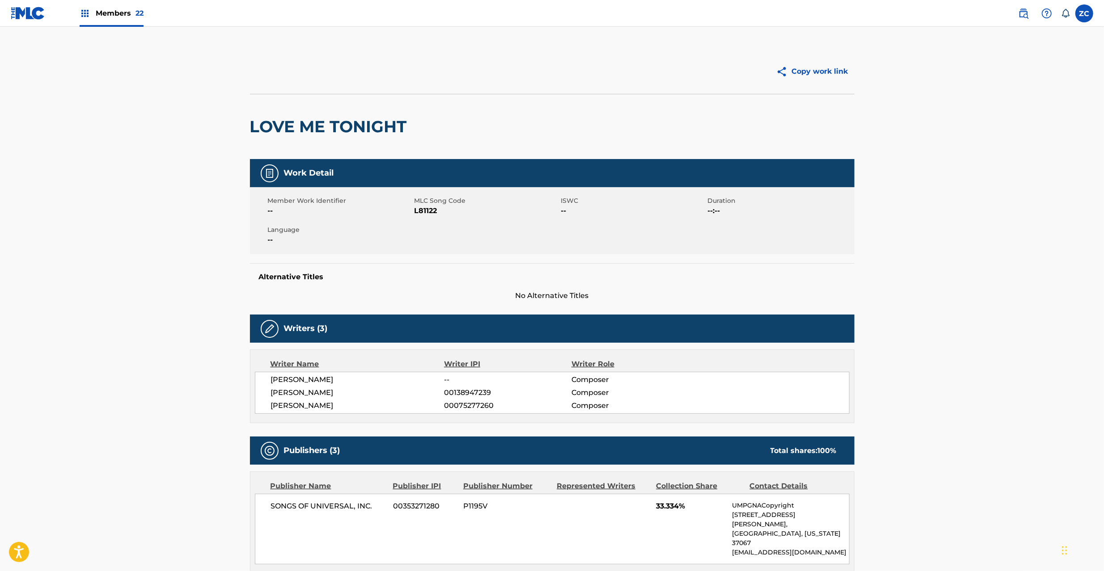
click at [429, 211] on span "L81122" at bounding box center [486, 211] width 144 height 11
copy span "L81122"
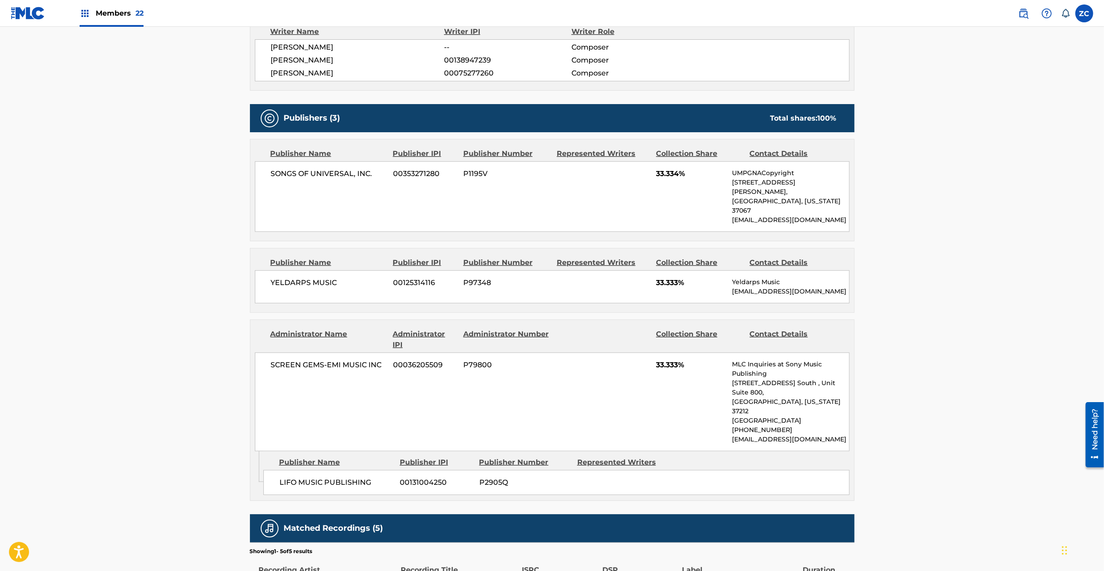
scroll to position [397, 0]
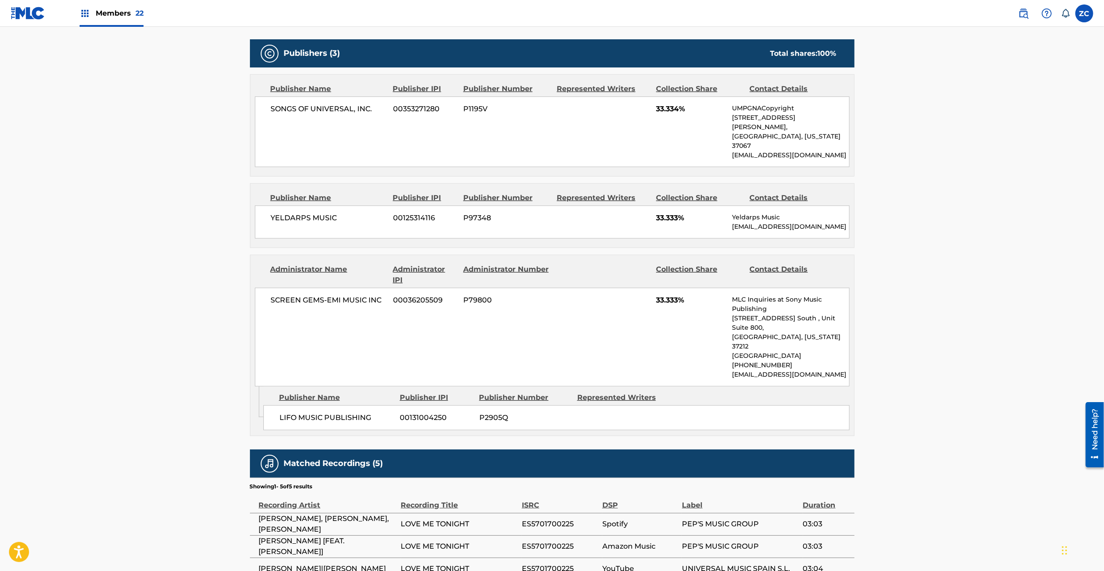
click at [288, 111] on span "SONGS OF UNIVERSAL, INC." at bounding box center [329, 109] width 116 height 11
click at [371, 112] on span "SONGS OF UNIVERSAL, INC." at bounding box center [329, 109] width 116 height 11
copy span "SONGS OF UNIVERSAL, INC."
click at [294, 213] on span "YELDARPS MUSIC" at bounding box center [329, 218] width 116 height 11
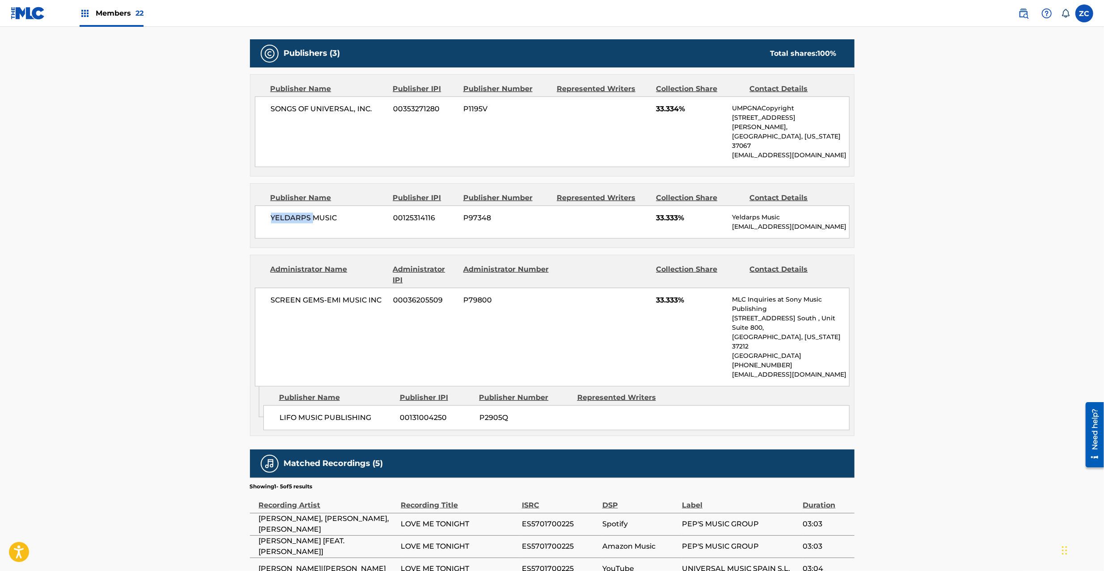
click at [294, 213] on span "YELDARPS MUSIC" at bounding box center [329, 218] width 116 height 11
click at [328, 213] on span "YELDARPS MUSIC" at bounding box center [329, 218] width 116 height 11
copy span "YELDARPS MUSIC"
click at [320, 213] on span "YELDARPS MUSIC" at bounding box center [329, 218] width 116 height 11
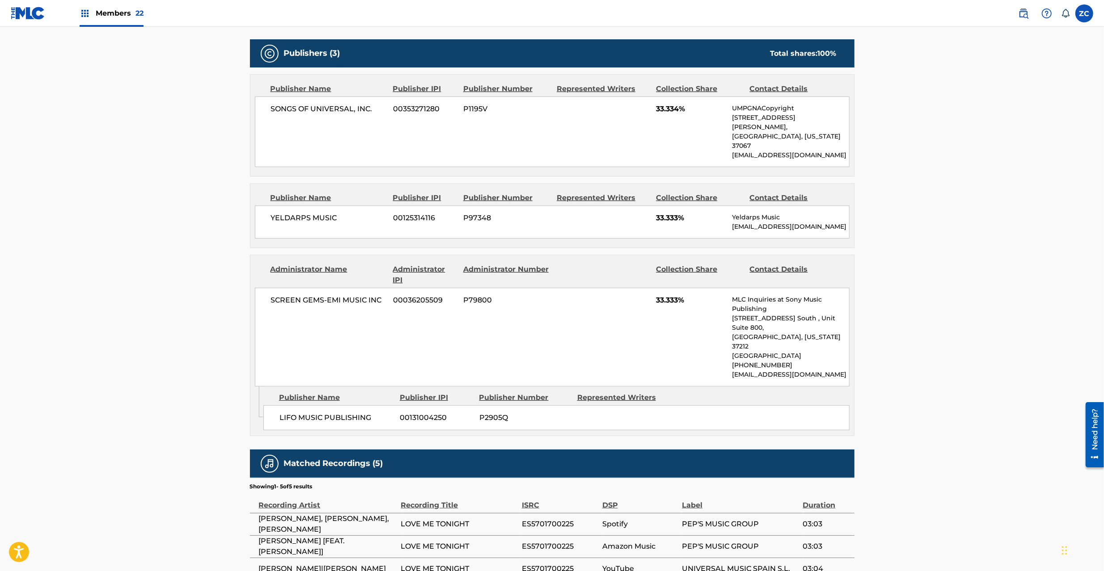
click at [419, 213] on span "00125314116" at bounding box center [424, 218] width 63 height 11
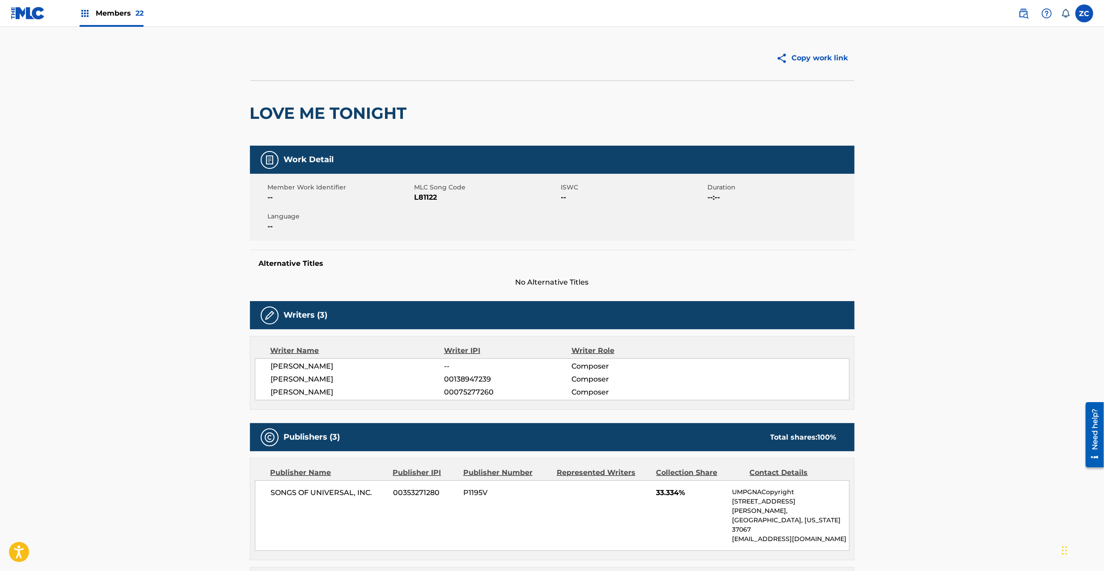
scroll to position [0, 0]
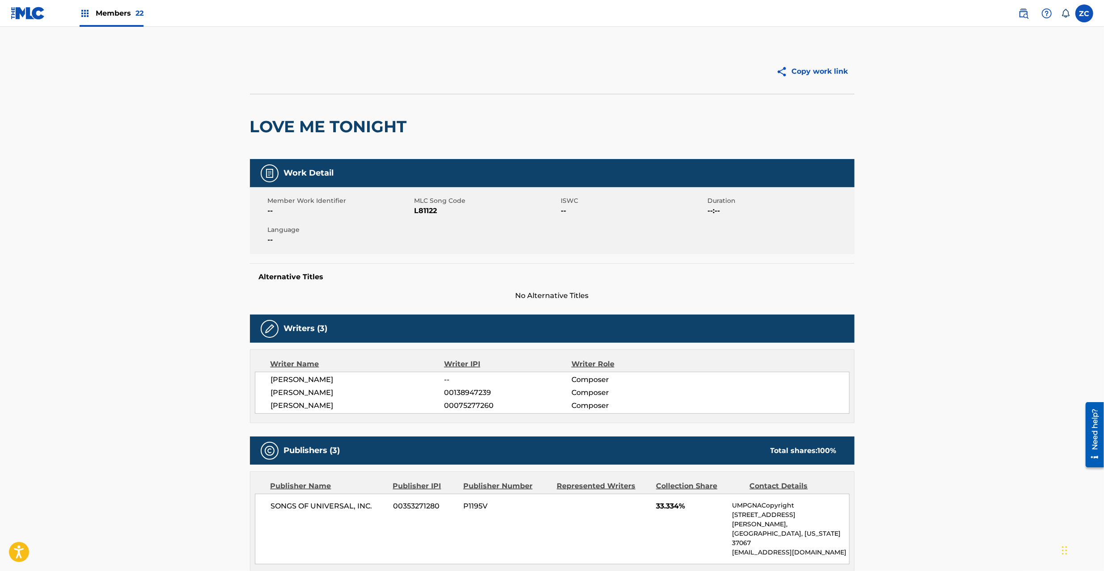
click at [258, 121] on h2 "LOVE ME TONIGHT" at bounding box center [330, 127] width 161 height 20
click at [390, 127] on h2 "LOVE ME TONIGHT" at bounding box center [330, 127] width 161 height 20
copy h2 "LOVE ME TONIGHT"
click at [38, 12] on img at bounding box center [28, 13] width 34 height 13
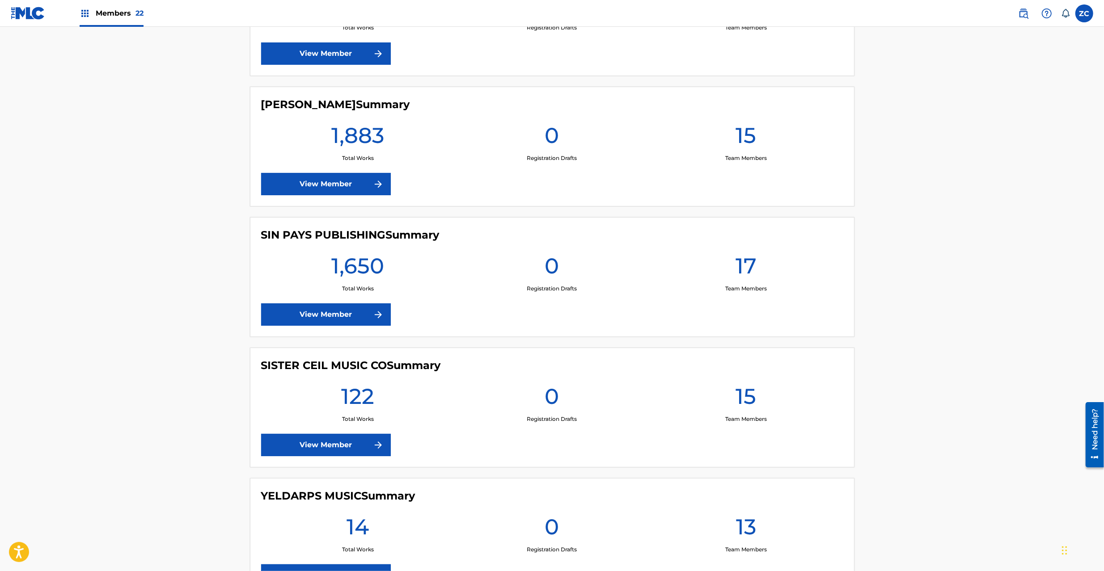
scroll to position [2634, 0]
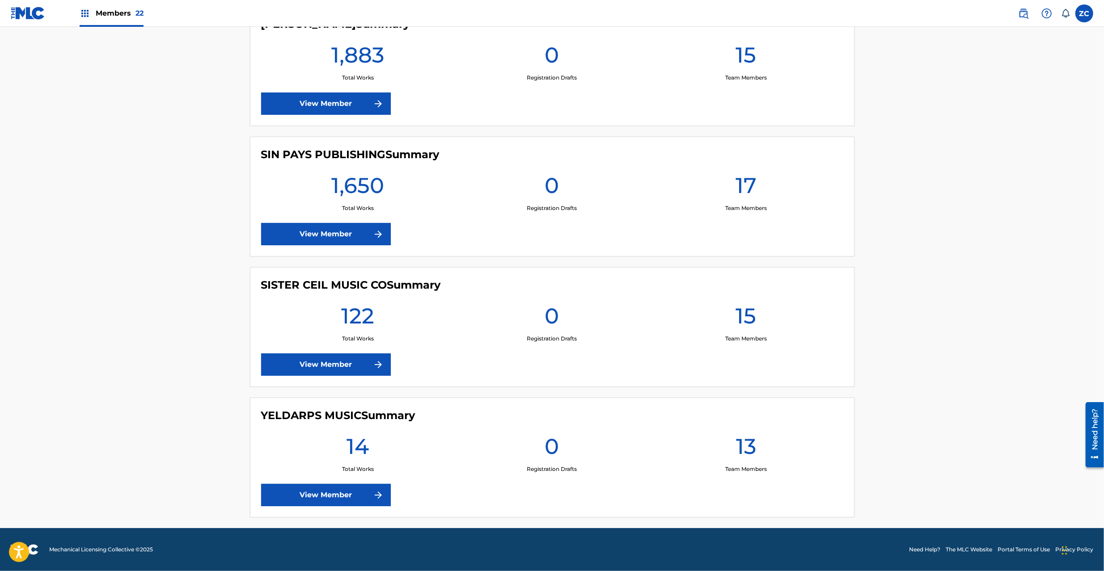
click at [334, 492] on link "View Member" at bounding box center [326, 495] width 130 height 22
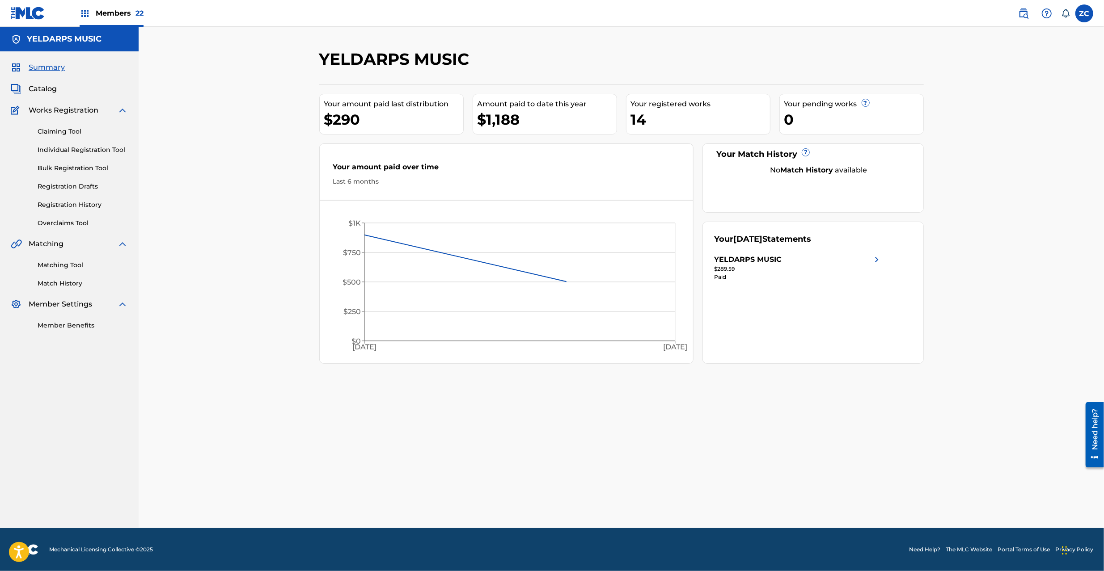
click at [44, 90] on span "Catalog" at bounding box center [43, 89] width 28 height 11
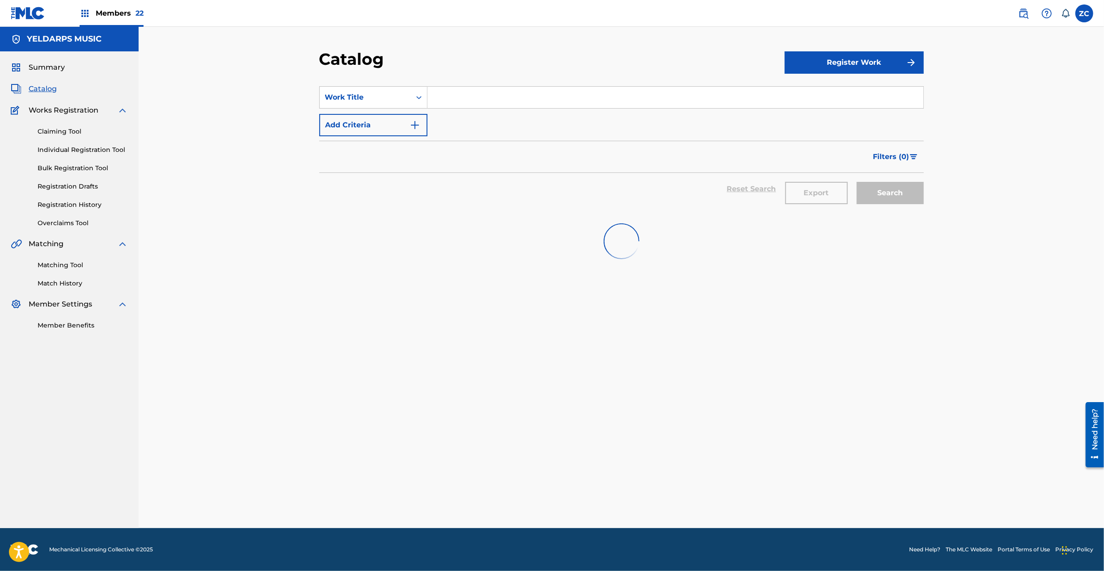
click at [541, 101] on input "Search Form" at bounding box center [675, 97] width 496 height 21
paste input "LOVE ME TONIGHT"
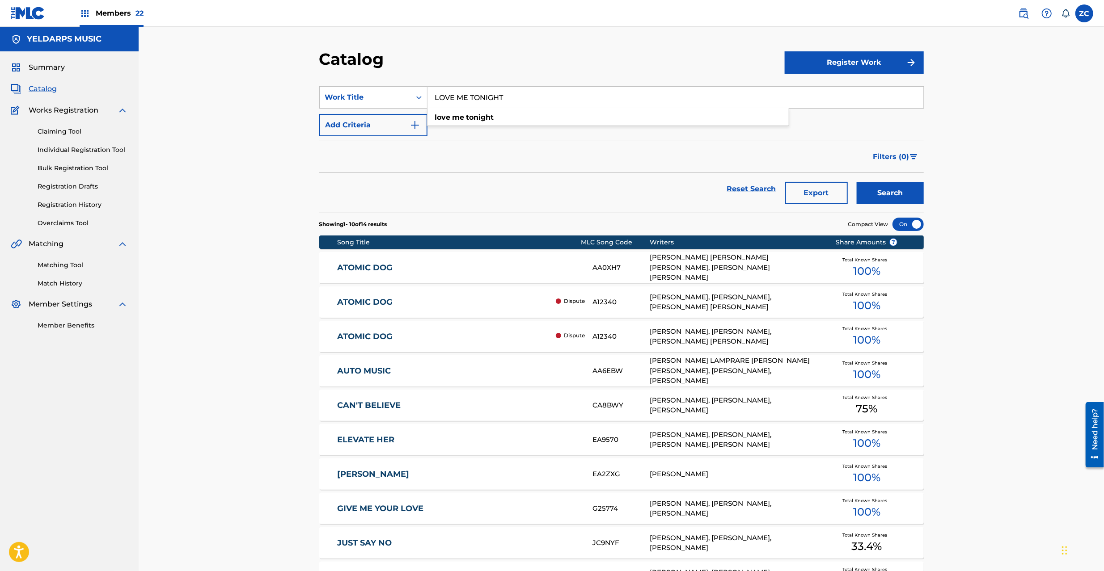
type input "LOVE ME TONIGHT"
click at [896, 194] on button "Search" at bounding box center [889, 193] width 67 height 22
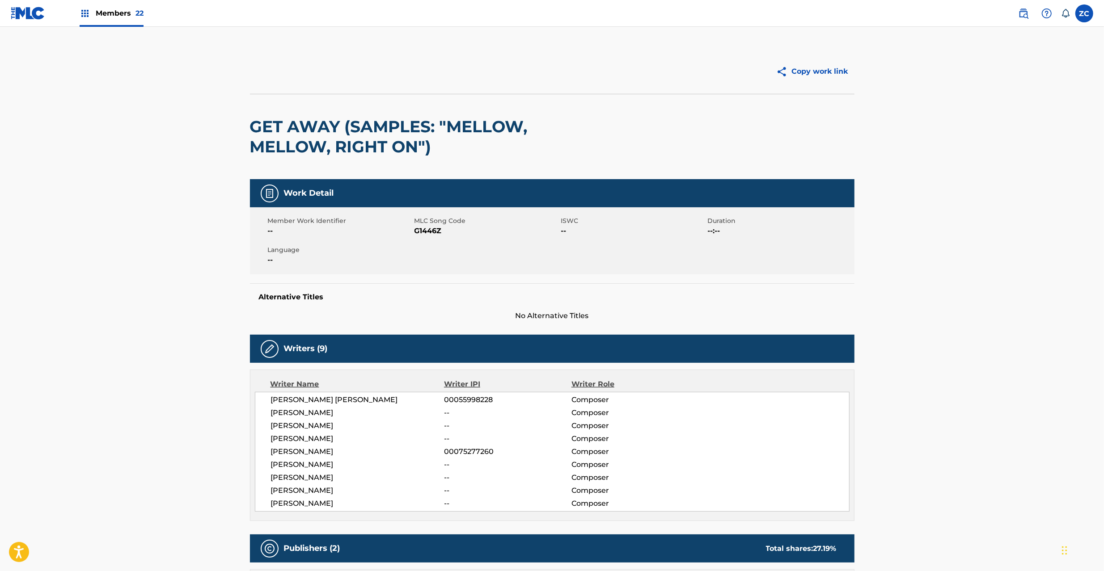
click at [435, 231] on span "G1446Z" at bounding box center [486, 231] width 144 height 11
copy span "G1446Z"
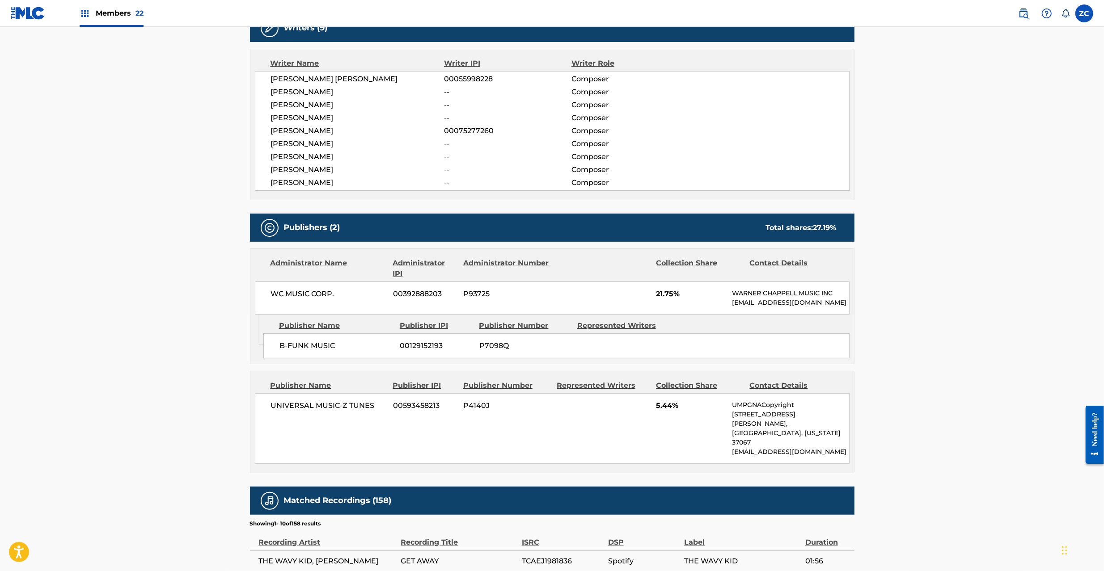
scroll to position [397, 0]
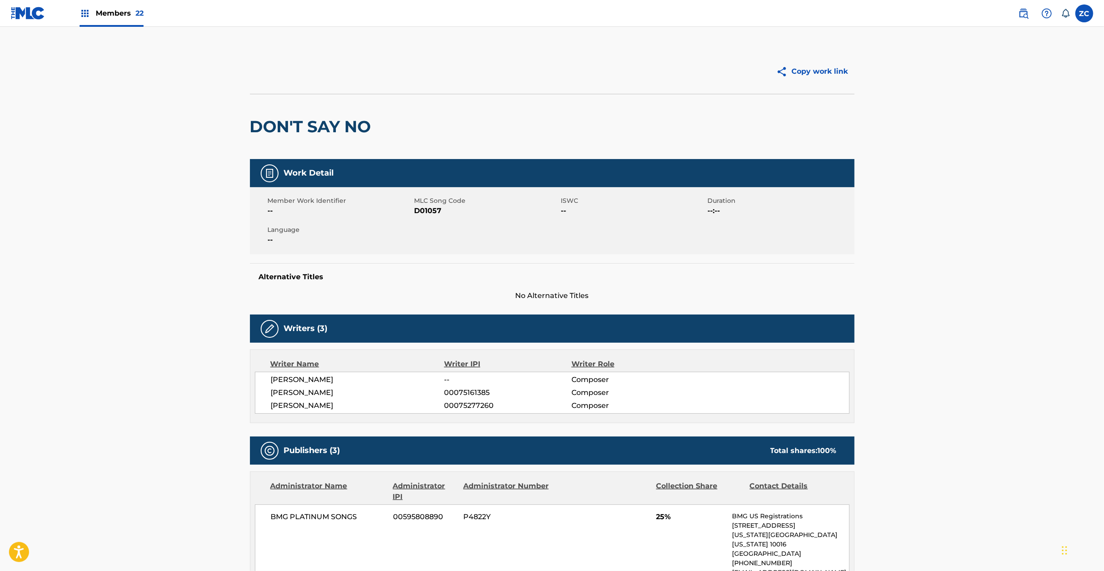
click at [432, 210] on span "D01057" at bounding box center [486, 211] width 144 height 11
copy span "D01057"
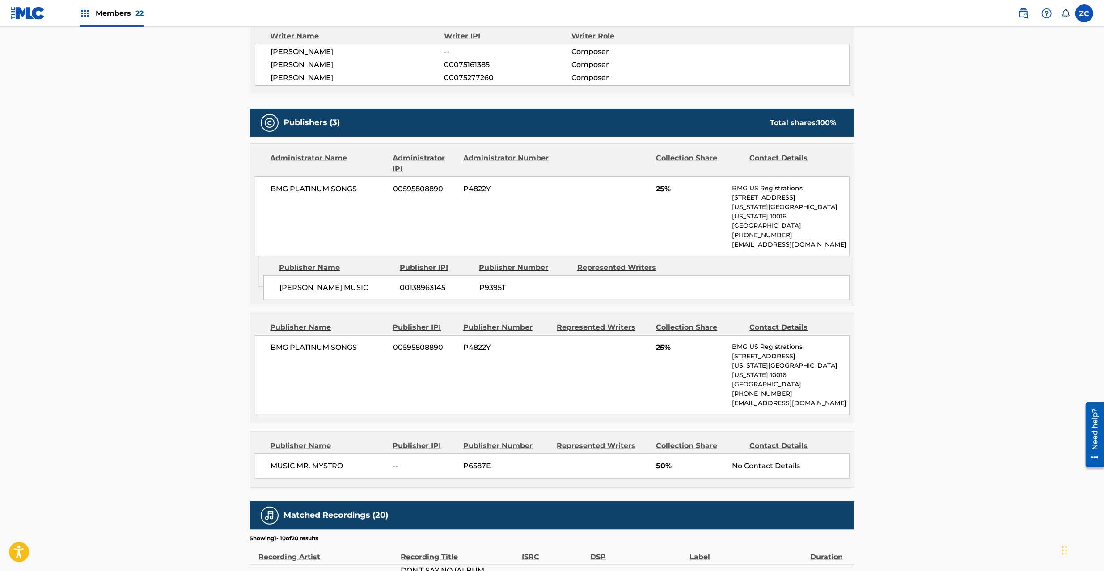
scroll to position [397, 0]
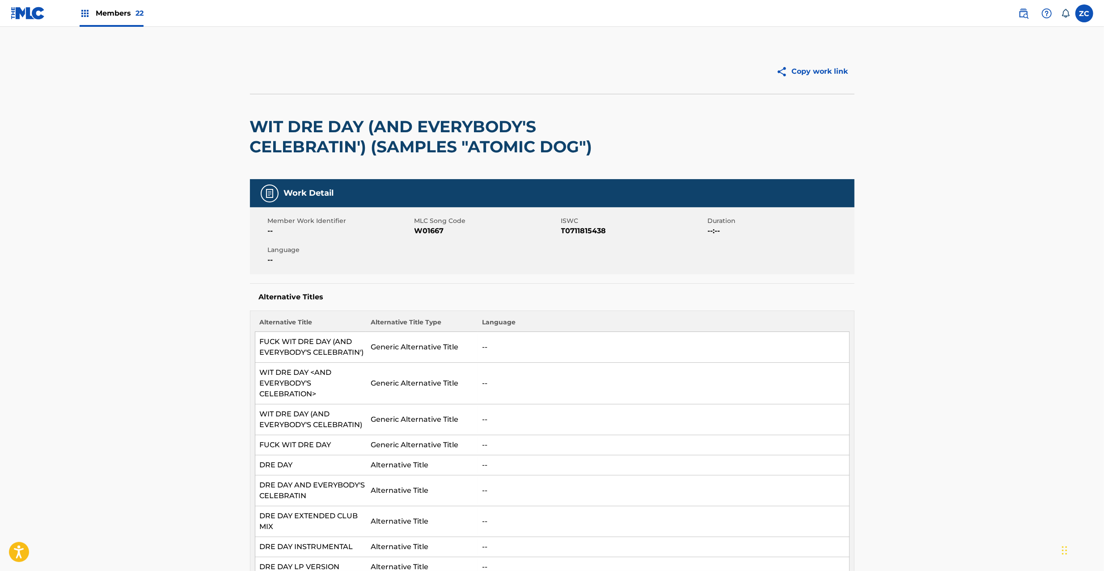
click at [426, 231] on span "W01667" at bounding box center [486, 231] width 144 height 11
copy span "W01667"
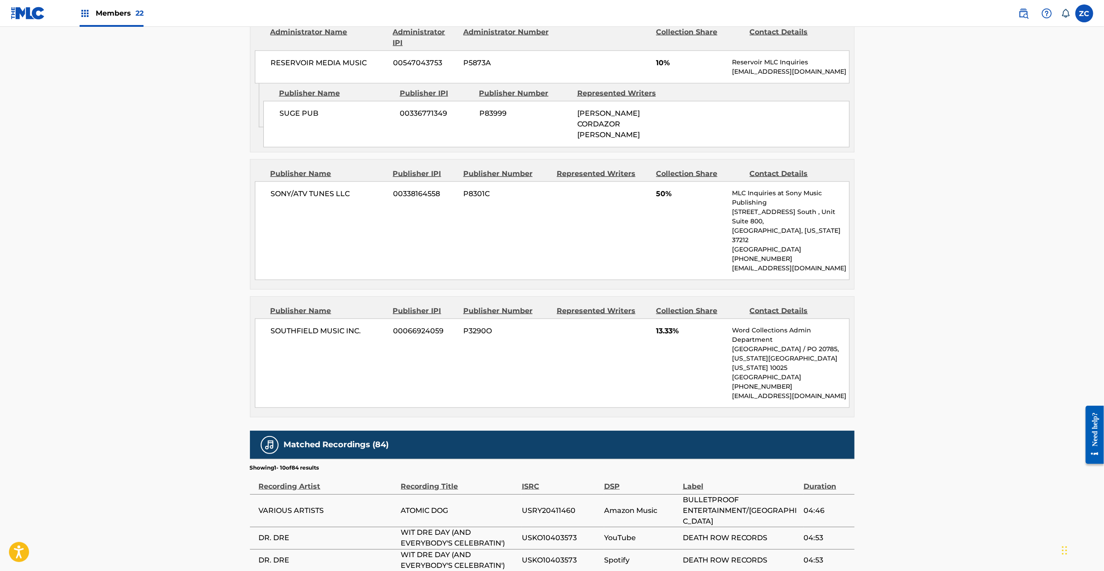
scroll to position [953, 0]
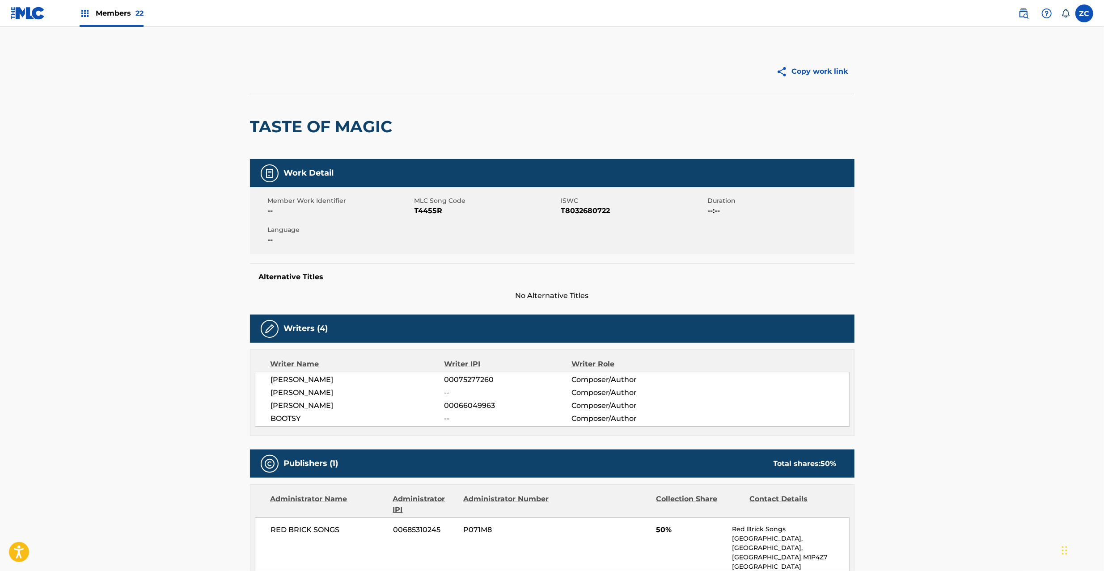
click at [430, 208] on span "T4455R" at bounding box center [486, 211] width 144 height 11
copy span "T4455R"
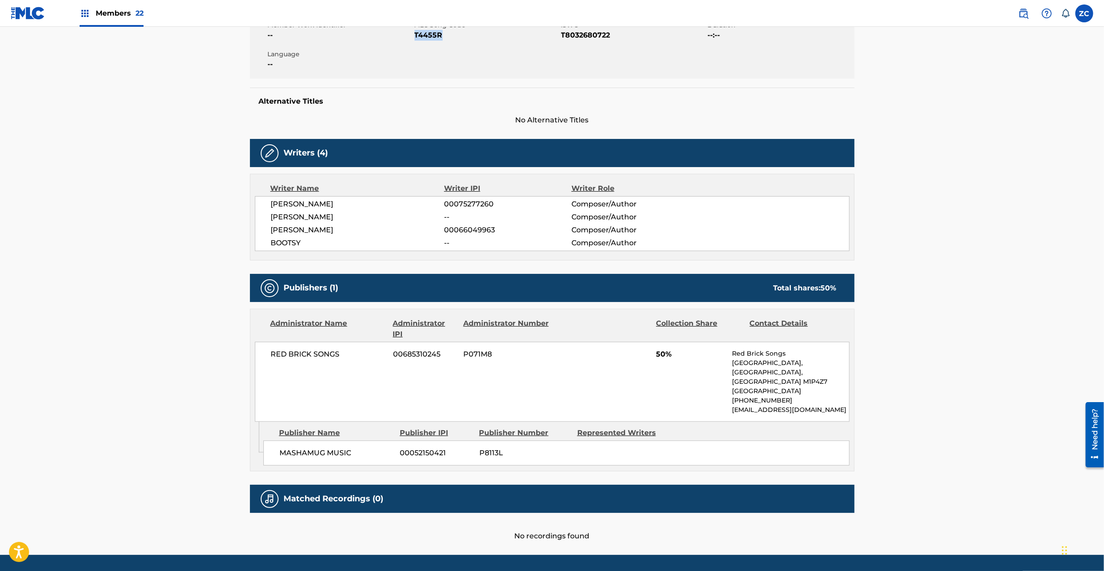
scroll to position [204, 0]
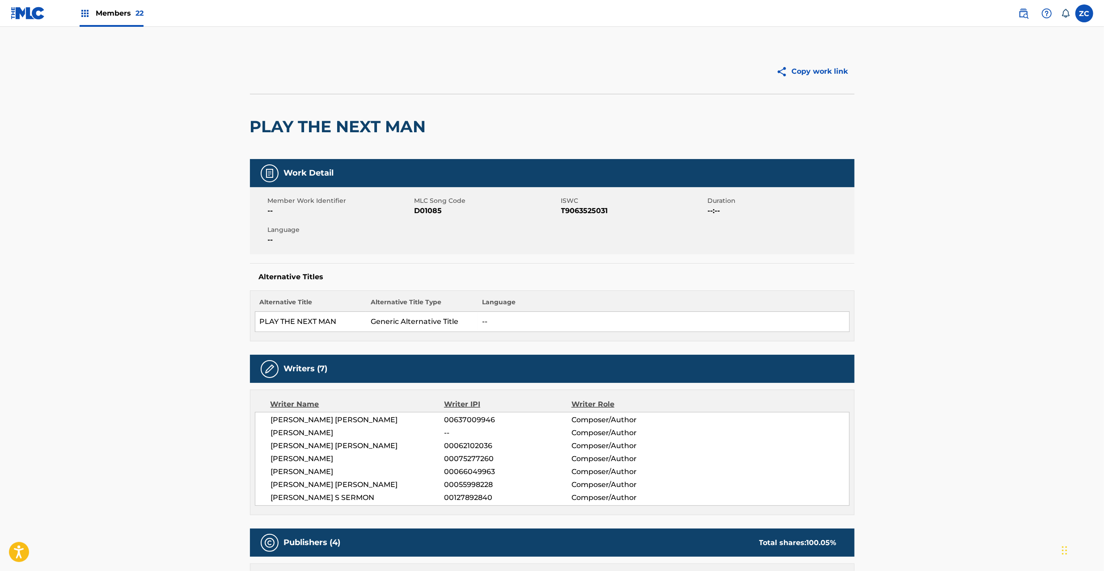
click at [428, 211] on span "D01085" at bounding box center [486, 211] width 144 height 11
copy span "D01085"
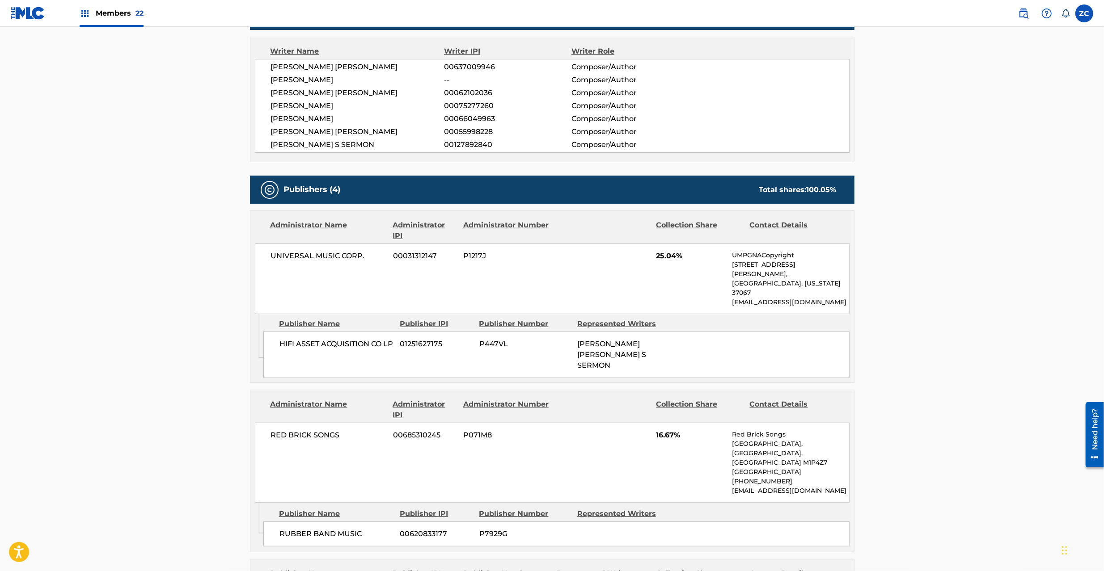
scroll to position [317, 0]
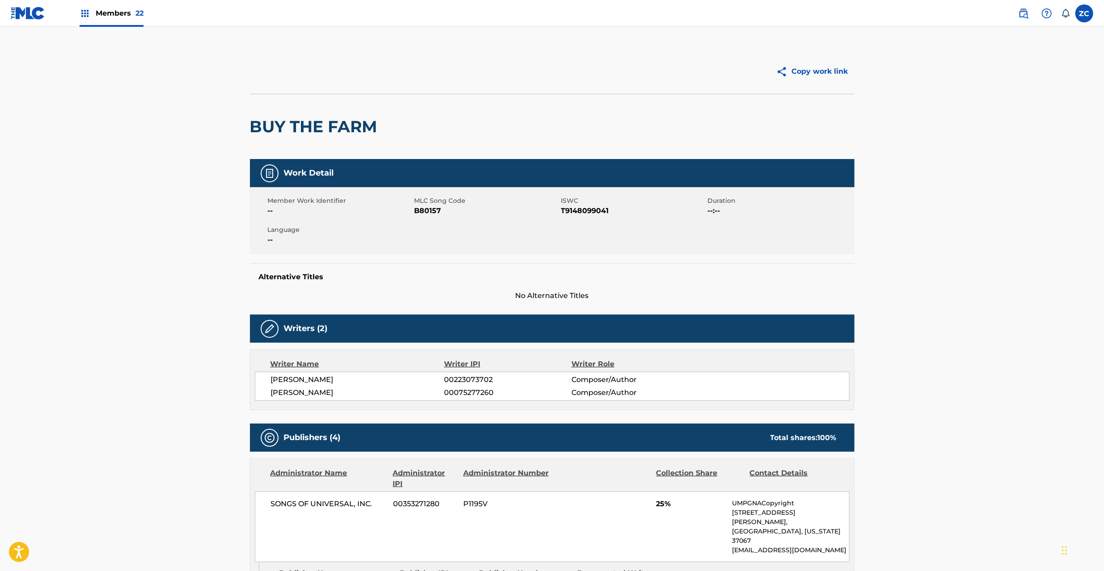
click at [423, 215] on span "B80157" at bounding box center [486, 211] width 144 height 11
copy span "B80157"
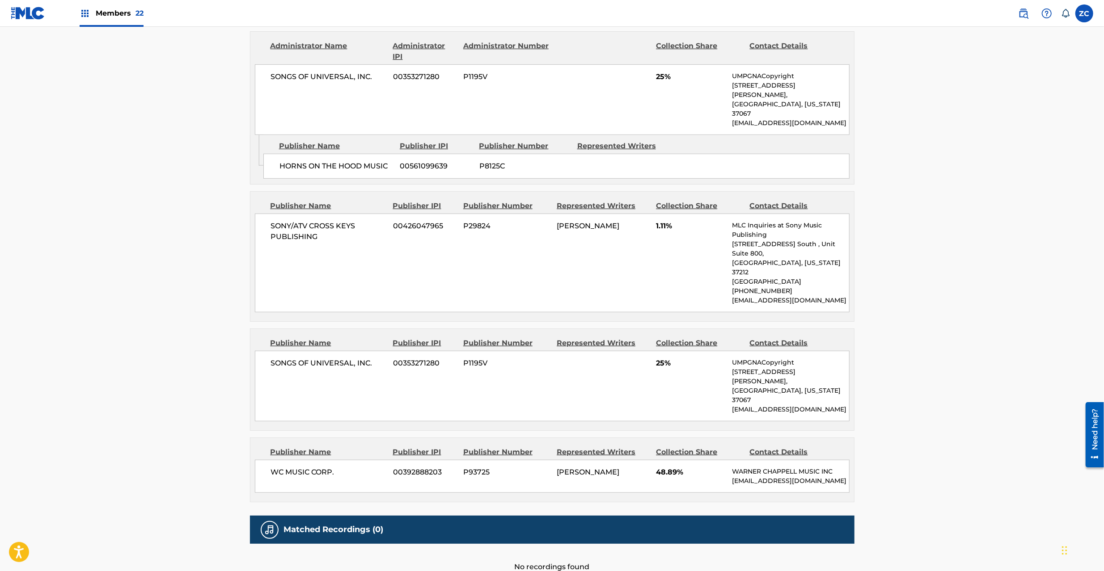
scroll to position [441, 0]
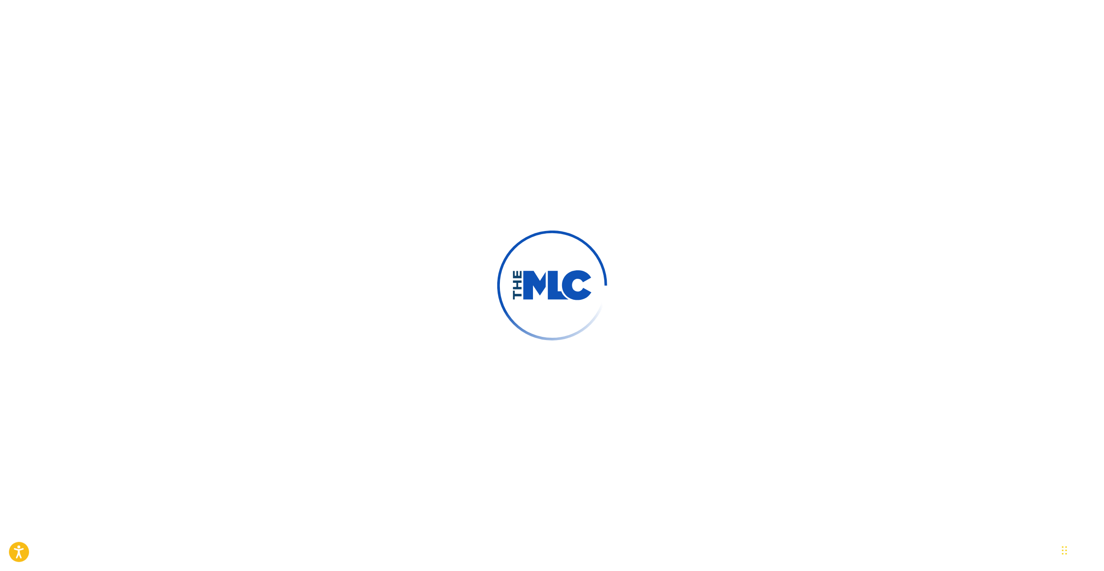
click at [491, 231] on div at bounding box center [552, 285] width 1104 height 571
click at [974, 206] on div at bounding box center [552, 285] width 1104 height 571
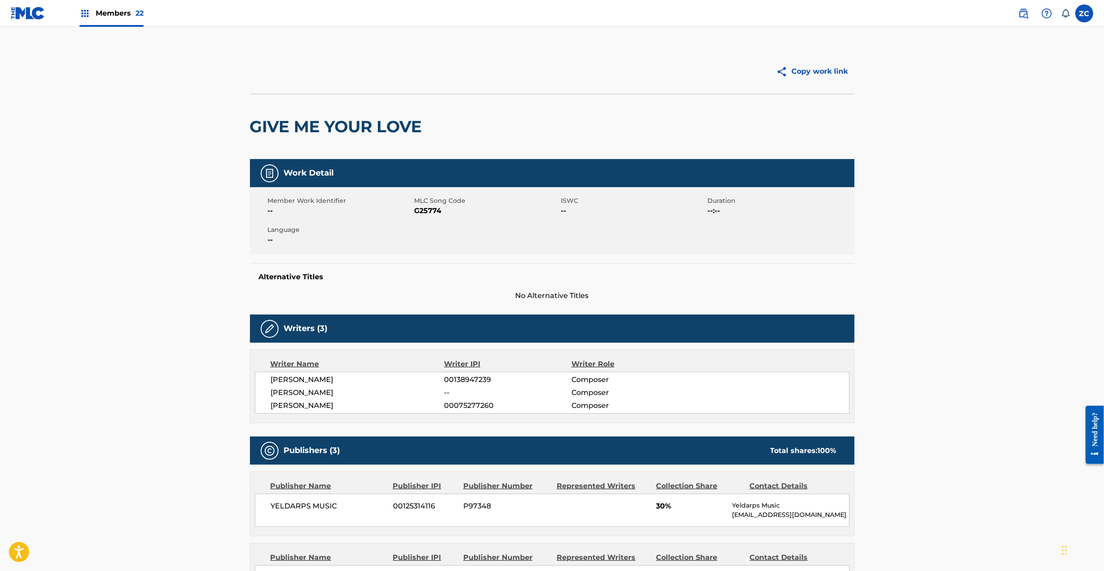
click at [426, 208] on span "G25774" at bounding box center [486, 211] width 144 height 11
copy span "G25774"
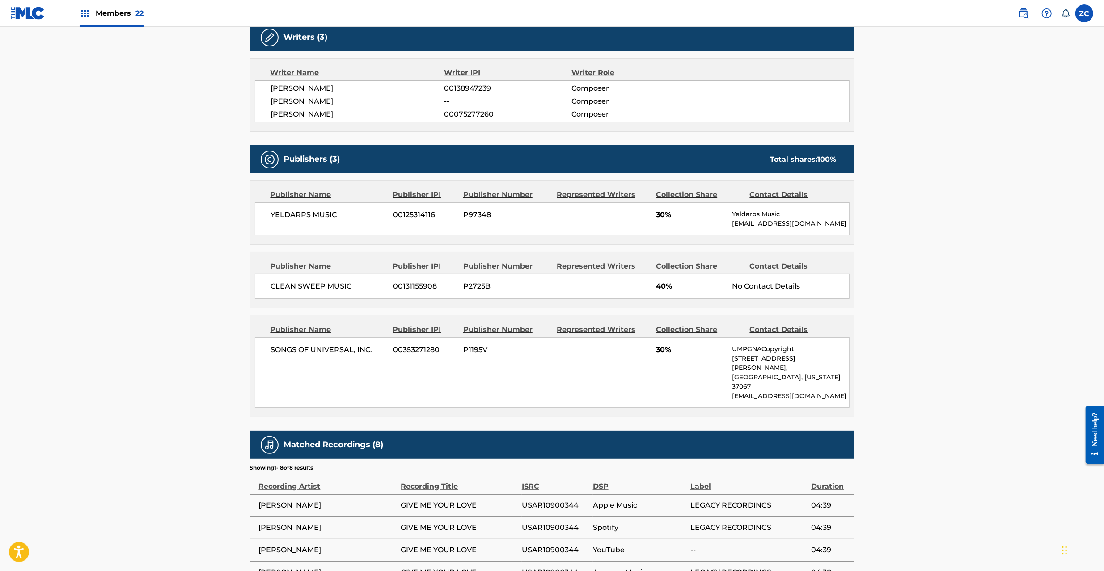
scroll to position [317, 0]
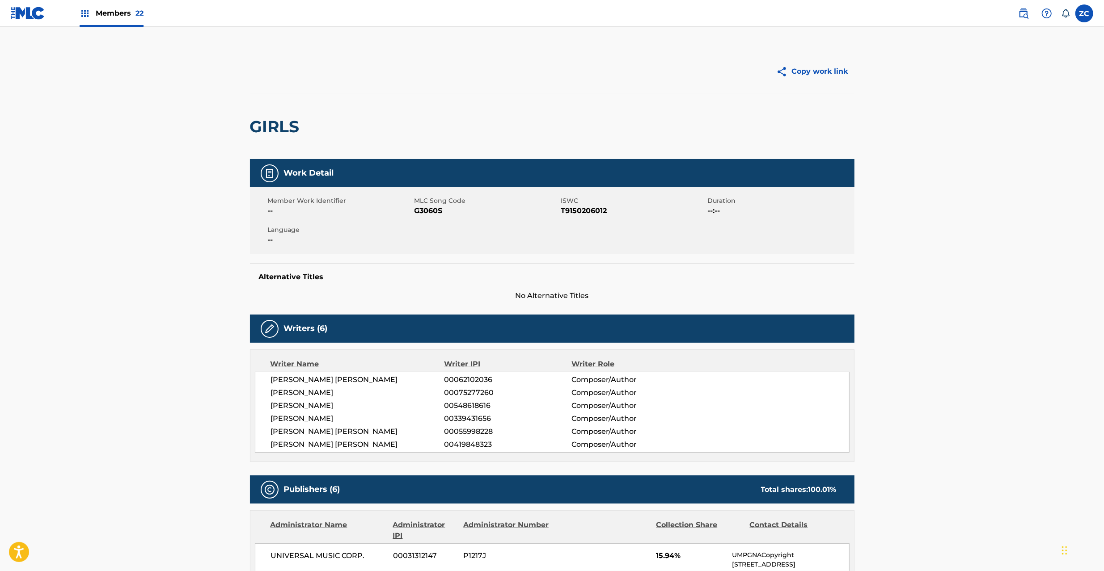
click at [435, 211] on span "G3060S" at bounding box center [486, 211] width 144 height 11
copy span "G3060S"
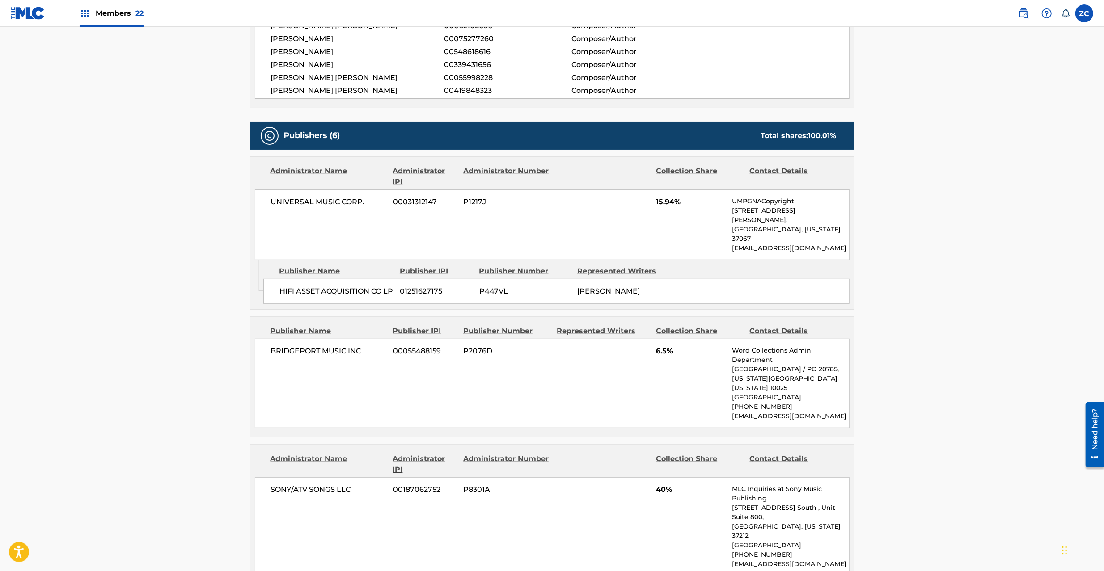
scroll to position [238, 0]
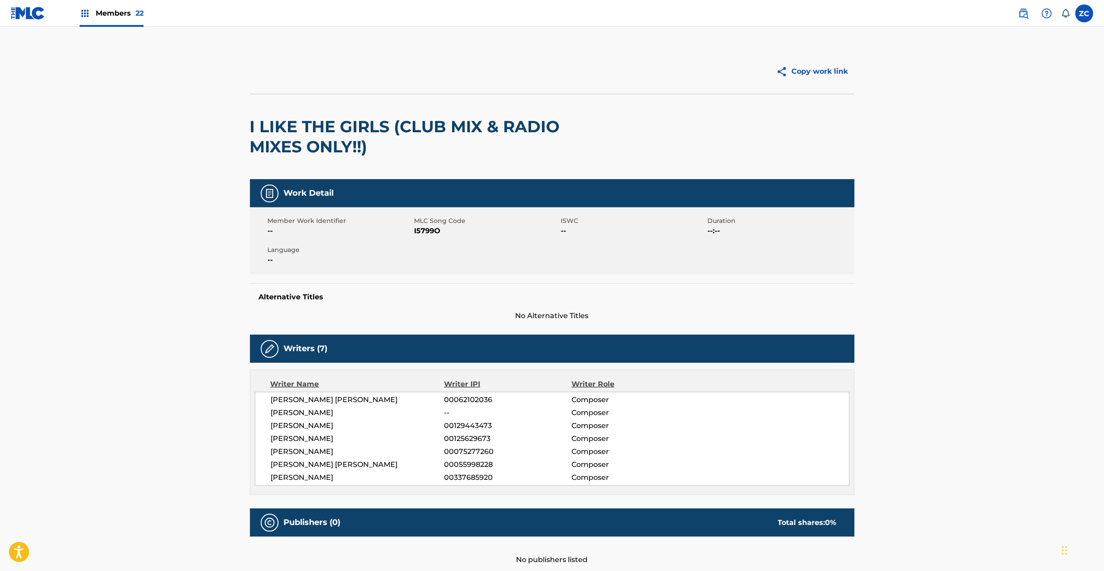
click at [424, 235] on span "I5799O" at bounding box center [486, 231] width 144 height 11
copy span "I5799O"
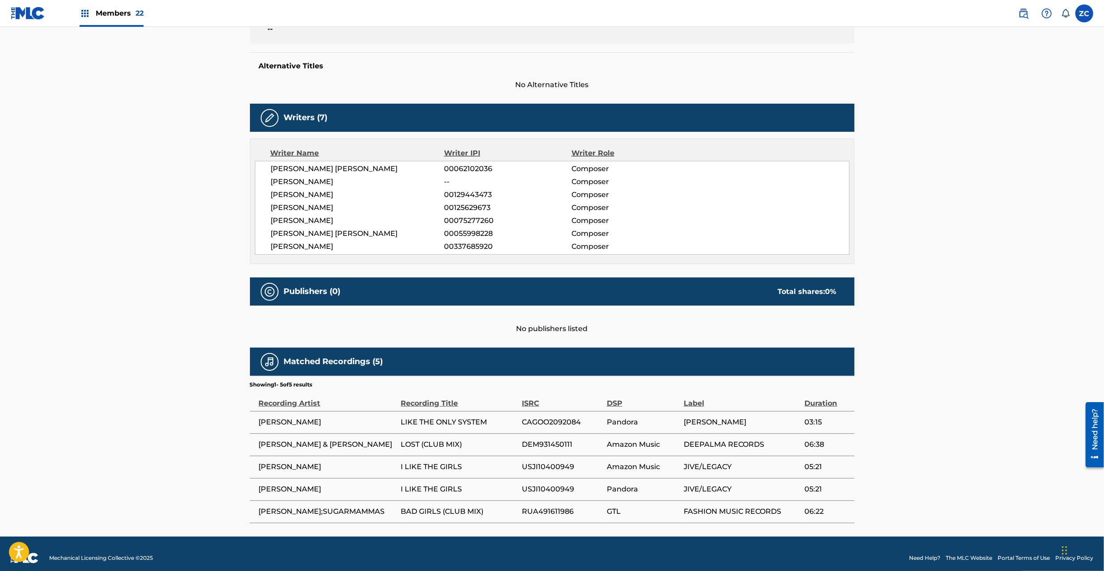
scroll to position [238, 0]
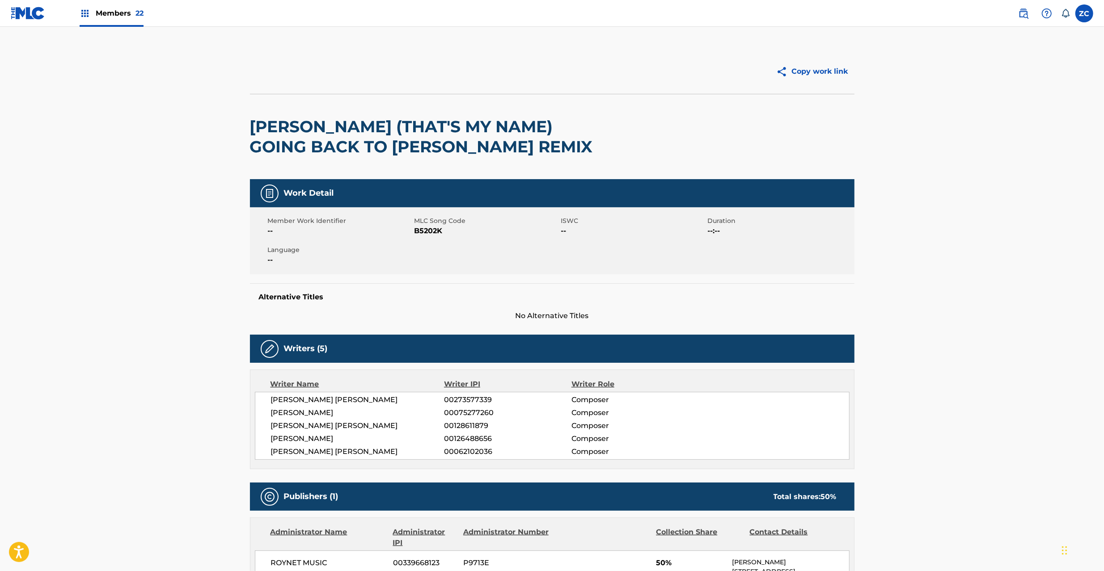
click at [431, 229] on span "B5202K" at bounding box center [486, 231] width 144 height 11
copy span "B5202K"
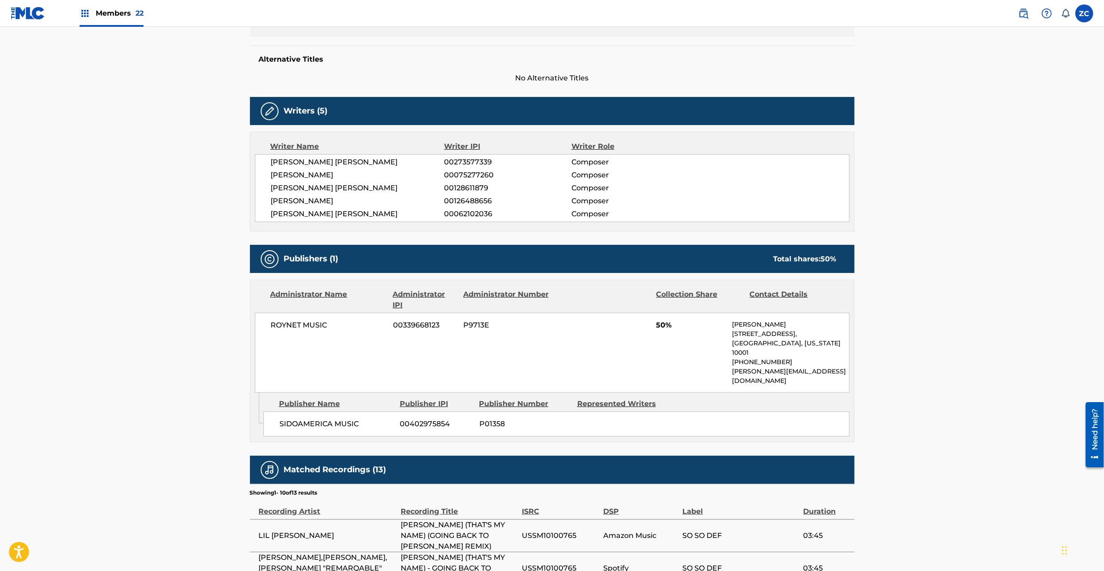
scroll to position [238, 0]
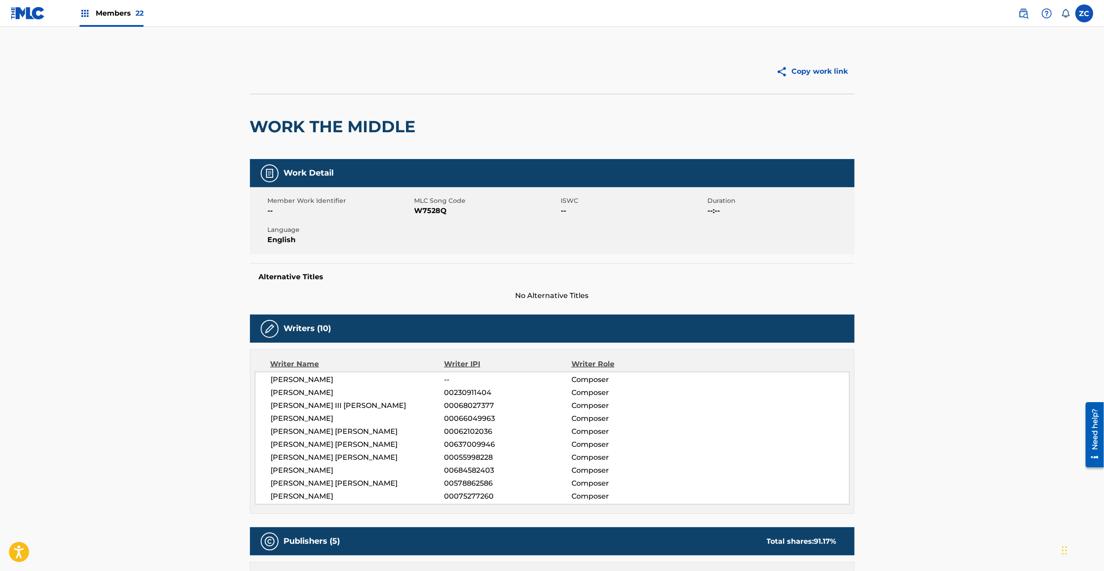
click at [429, 217] on div "Member Work Identifier -- MLC Song Code W7528Q ISWC -- Duration --:-- Language …" at bounding box center [552, 220] width 604 height 67
click at [432, 211] on span "W7528Q" at bounding box center [486, 211] width 144 height 11
copy span "W7528Q"
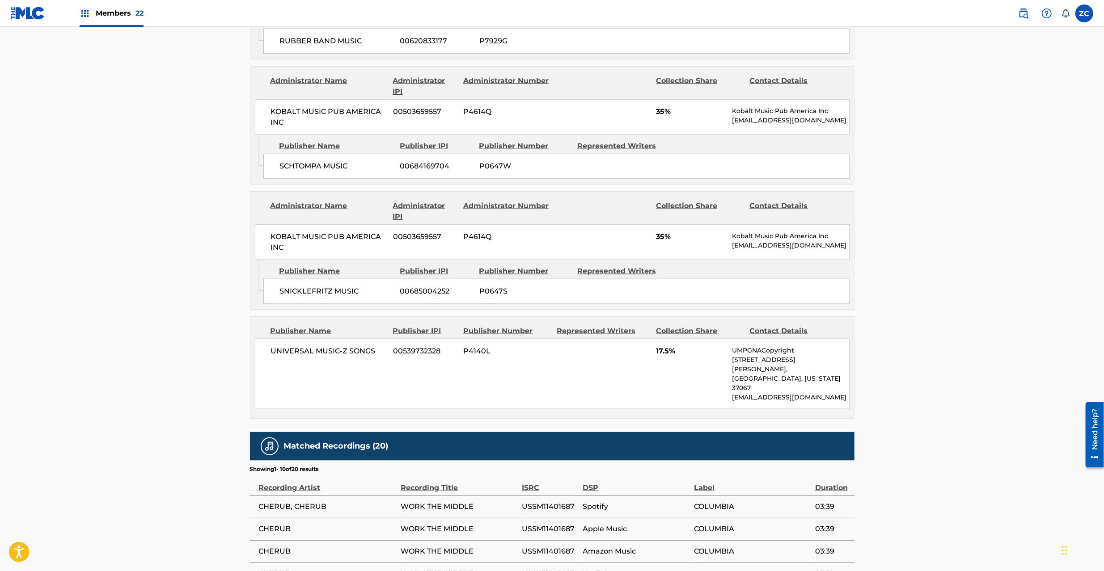
scroll to position [874, 0]
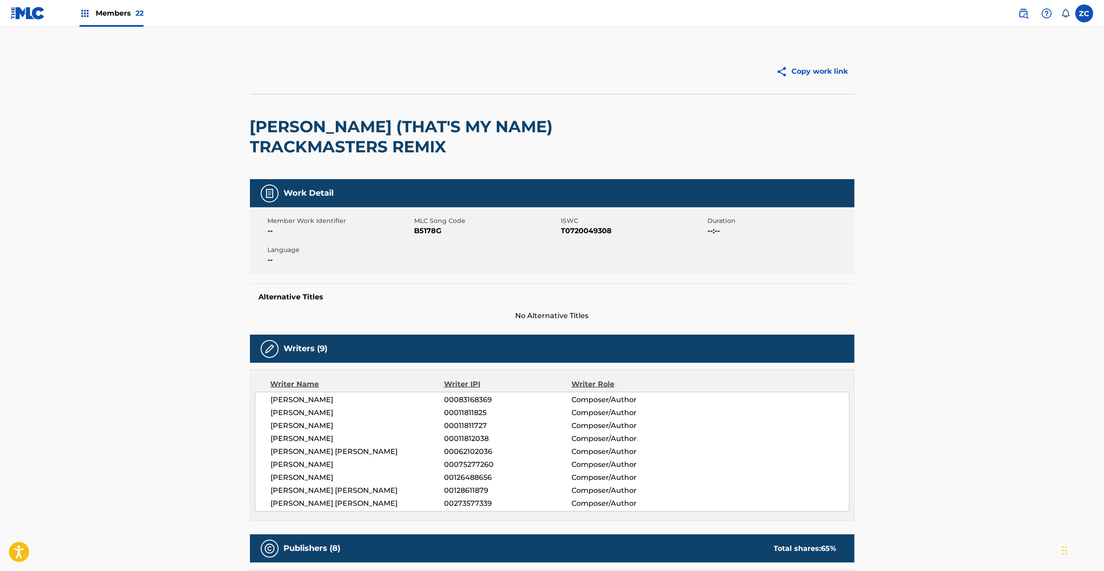
click at [431, 230] on span "B5178G" at bounding box center [486, 231] width 144 height 11
copy span "B5178G"
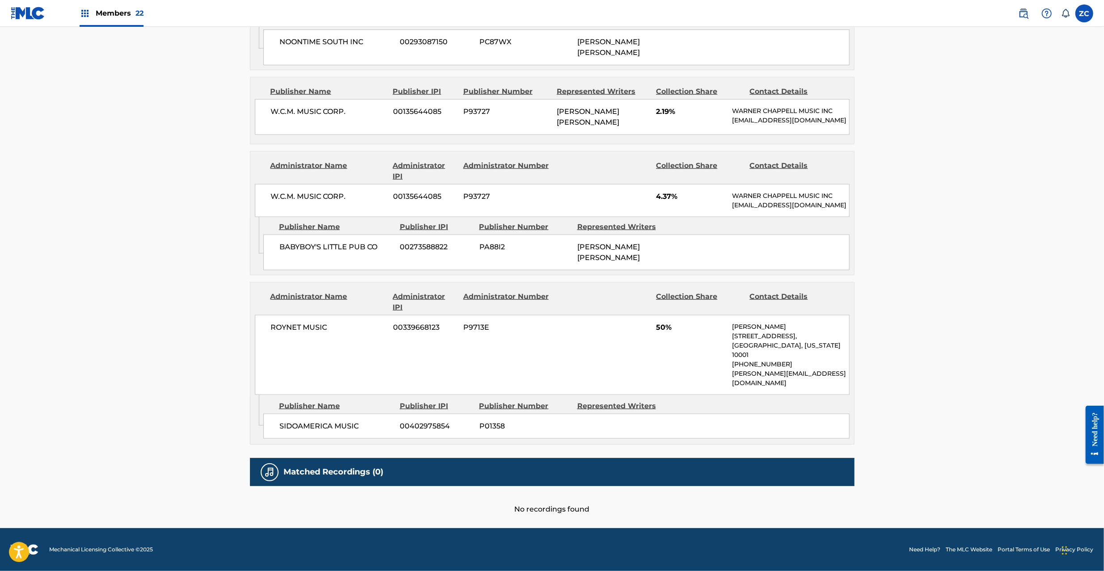
scroll to position [1121, 0]
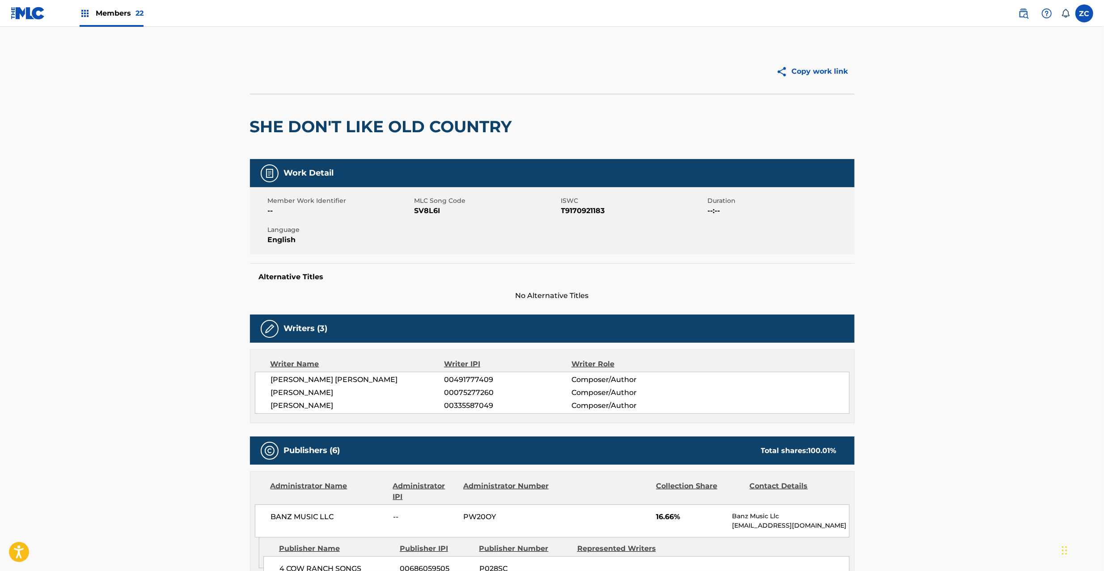
click at [426, 210] on span "SV8L6I" at bounding box center [486, 211] width 144 height 11
copy span "SV8L6I"
click at [428, 213] on span "SV8L6I" at bounding box center [486, 211] width 144 height 11
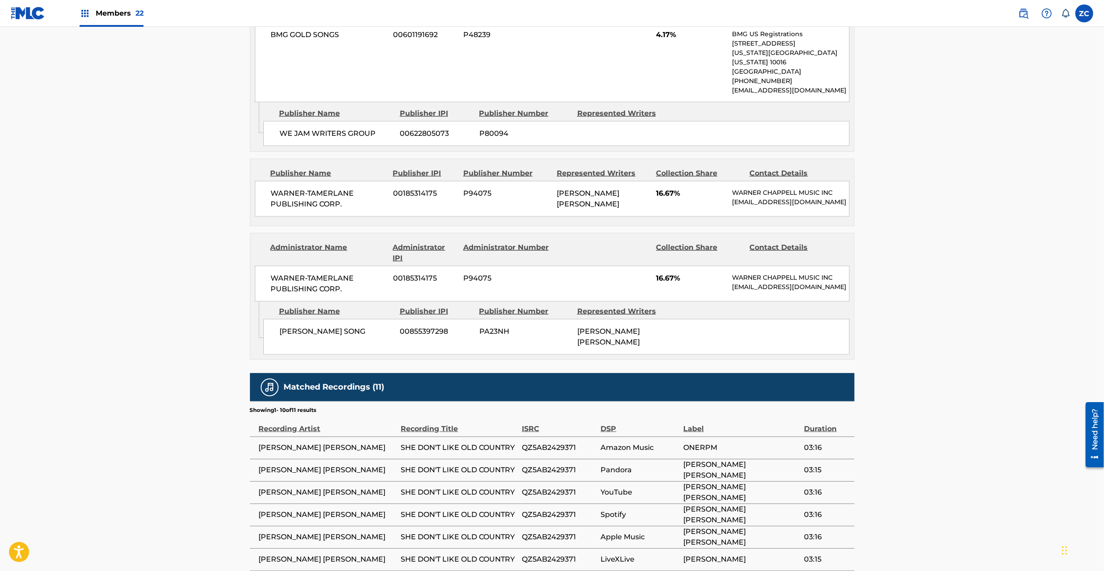
scroll to position [874, 0]
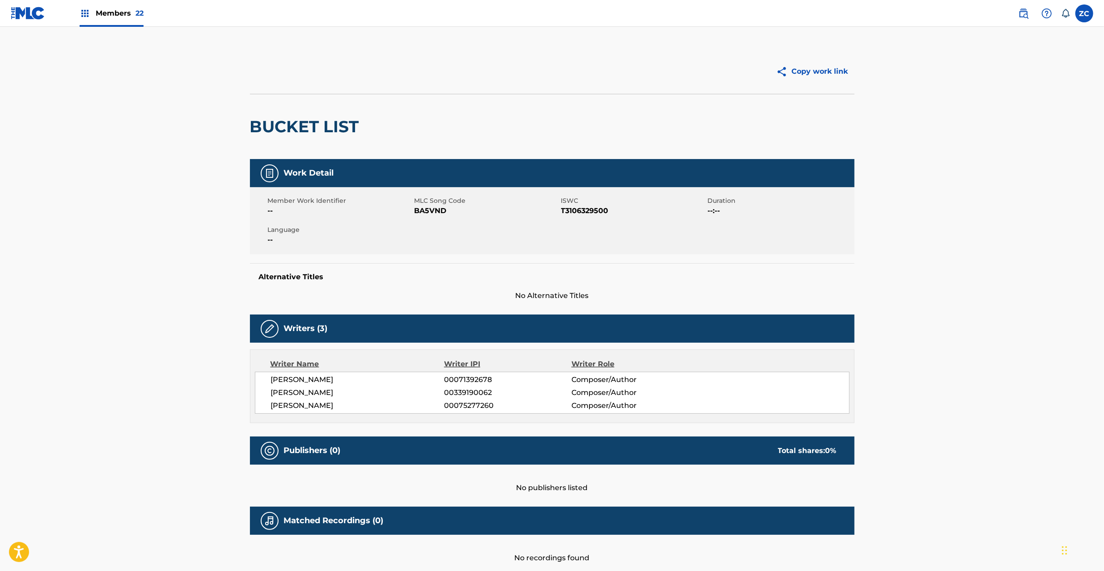
click at [428, 209] on span "BA5VND" at bounding box center [486, 211] width 144 height 11
copy span "BA5VND"
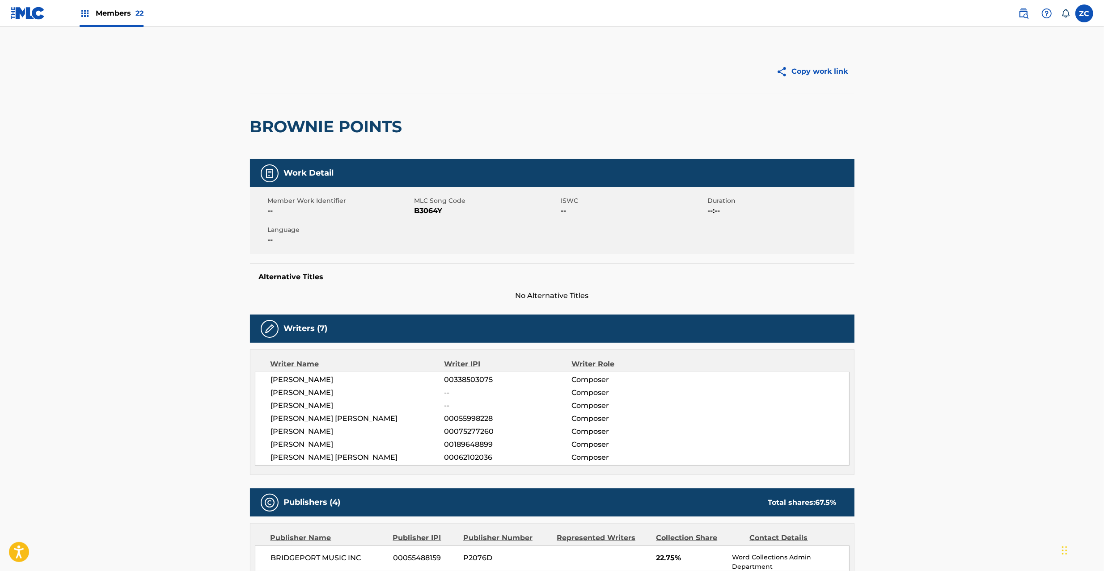
click at [428, 213] on span "B3064Y" at bounding box center [486, 211] width 144 height 11
copy span "B3064Y"
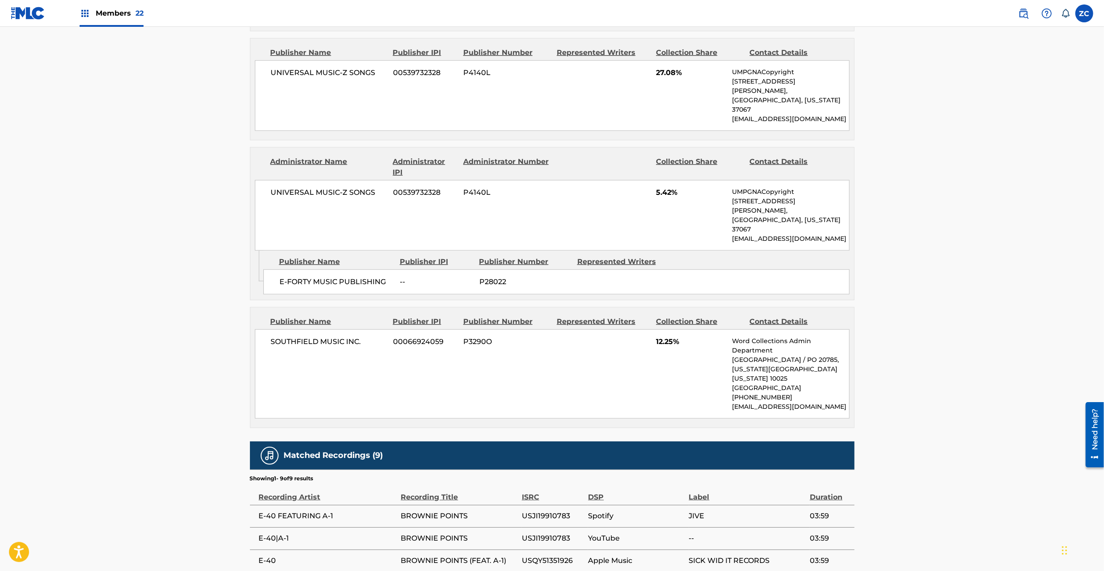
scroll to position [636, 0]
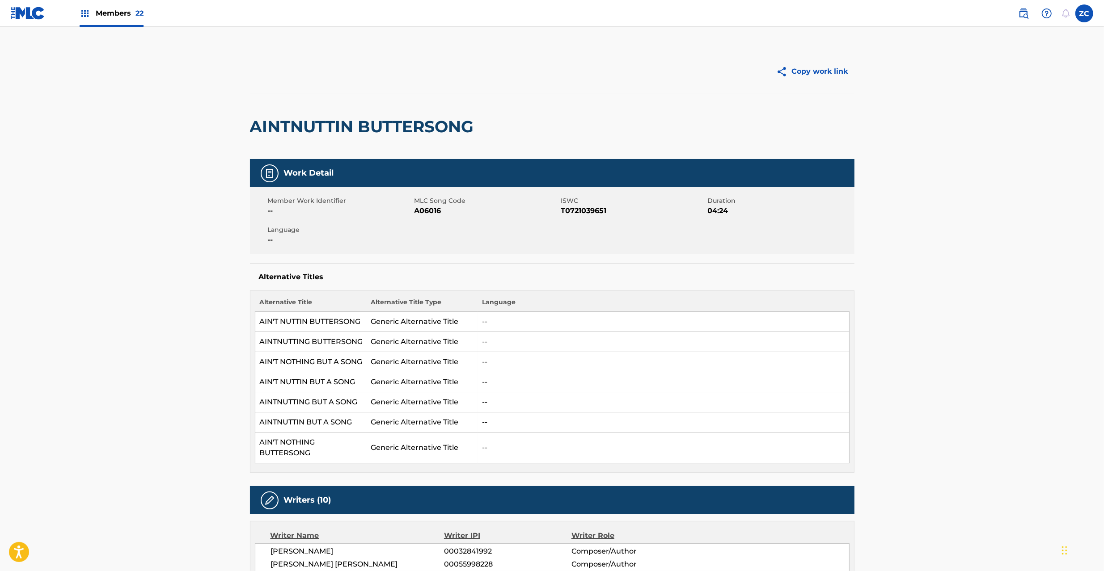
click at [422, 212] on span "A06016" at bounding box center [486, 211] width 144 height 11
copy span "A06016"
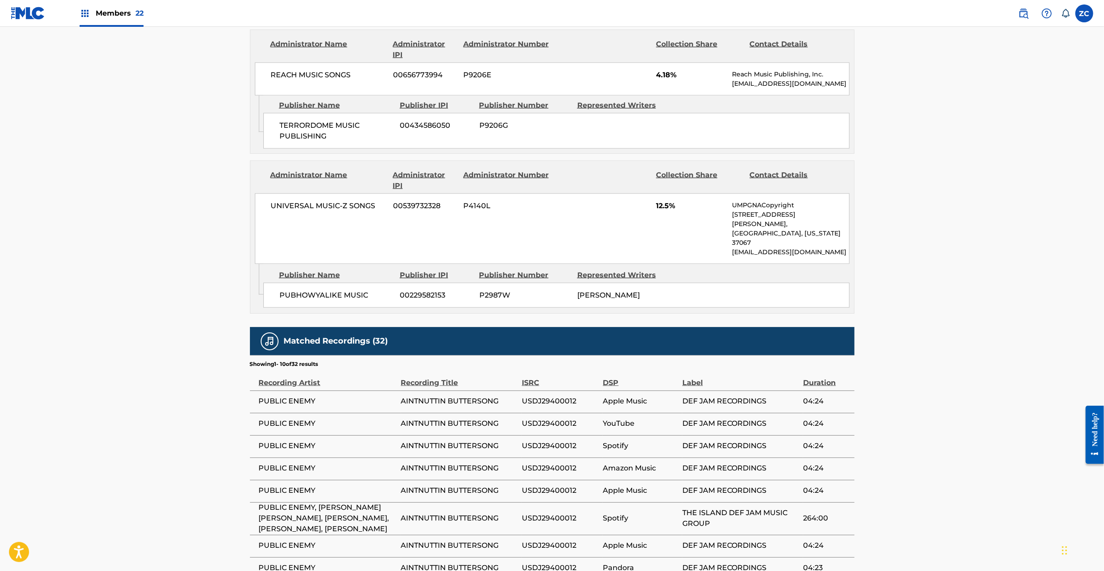
scroll to position [1271, 0]
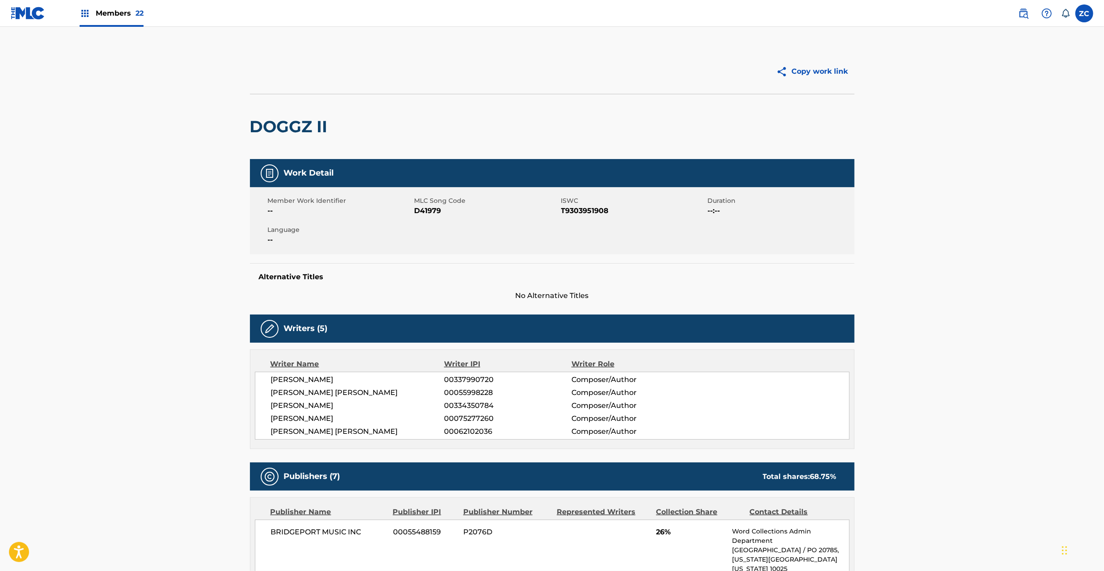
click at [435, 209] on span "D41979" at bounding box center [486, 211] width 144 height 11
copy span "D41979"
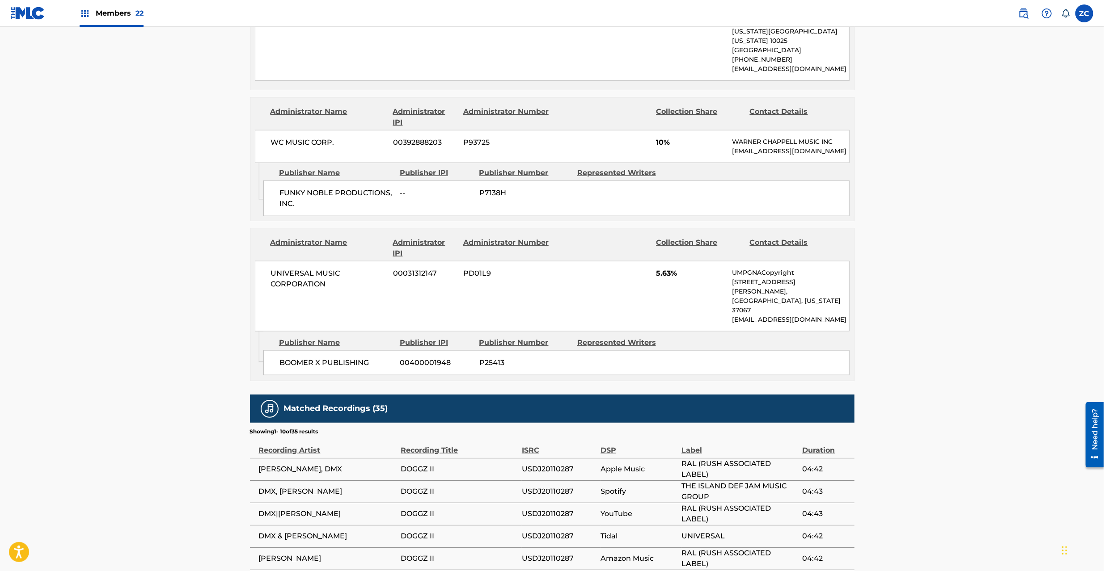
scroll to position [1033, 0]
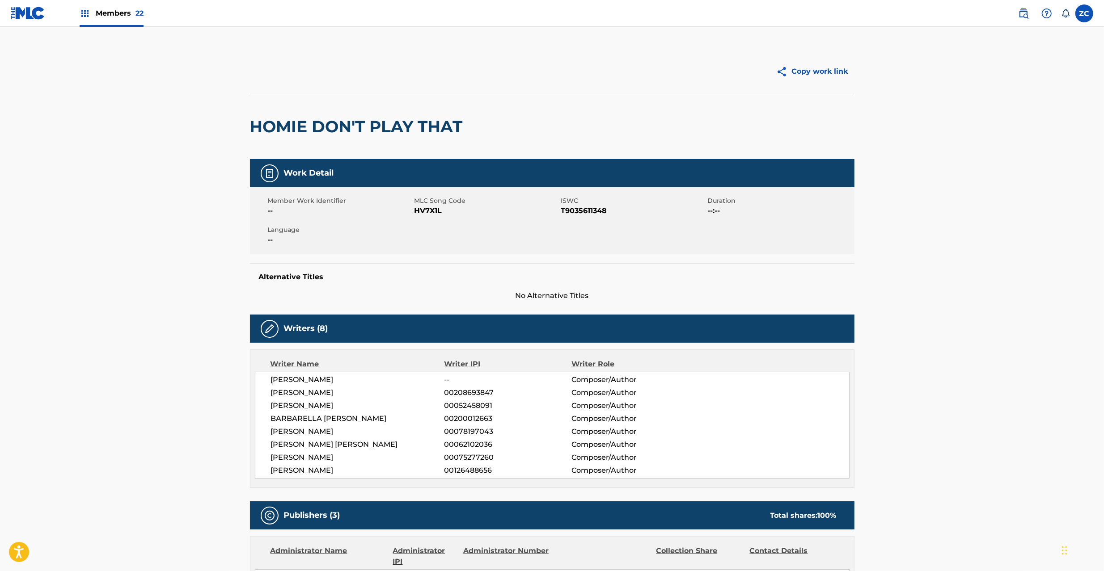
click at [431, 211] on span "HV7X1L" at bounding box center [486, 211] width 144 height 11
copy span "HV7X1L"
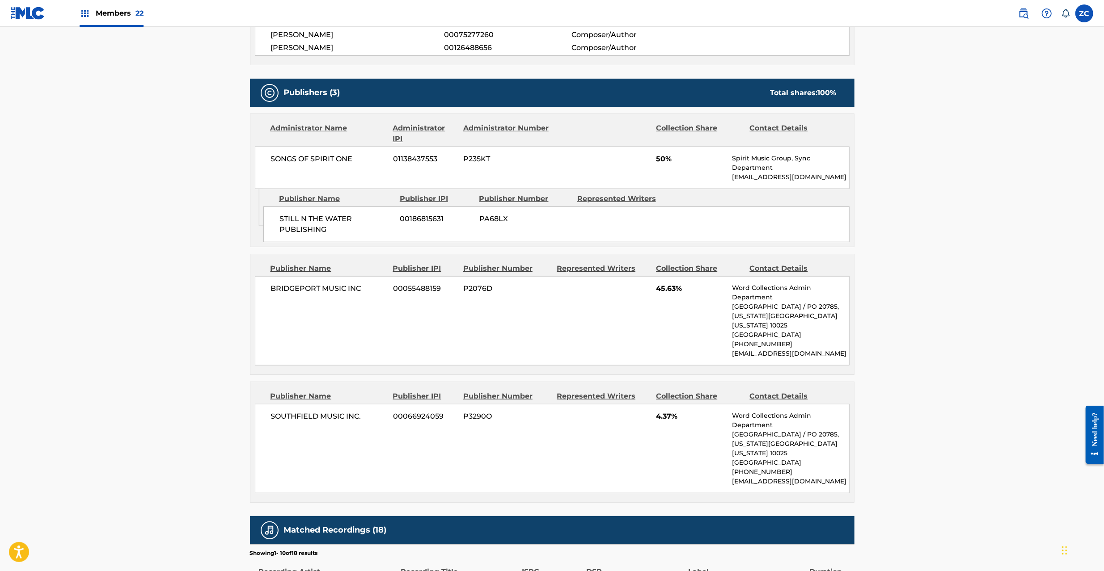
scroll to position [556, 0]
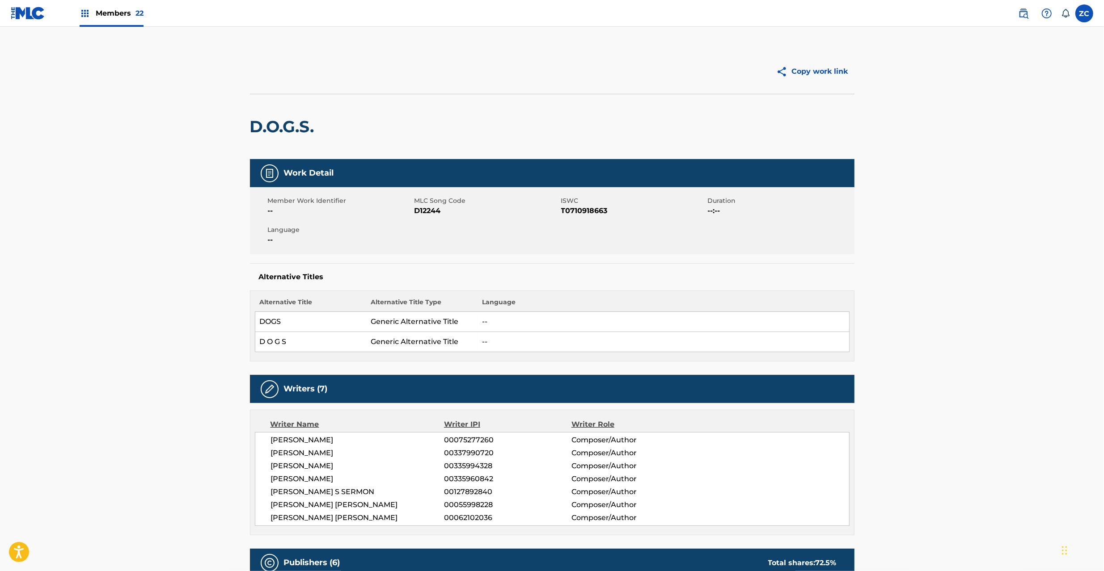
click at [428, 211] on span "D12244" at bounding box center [486, 211] width 144 height 11
copy span "D12244"
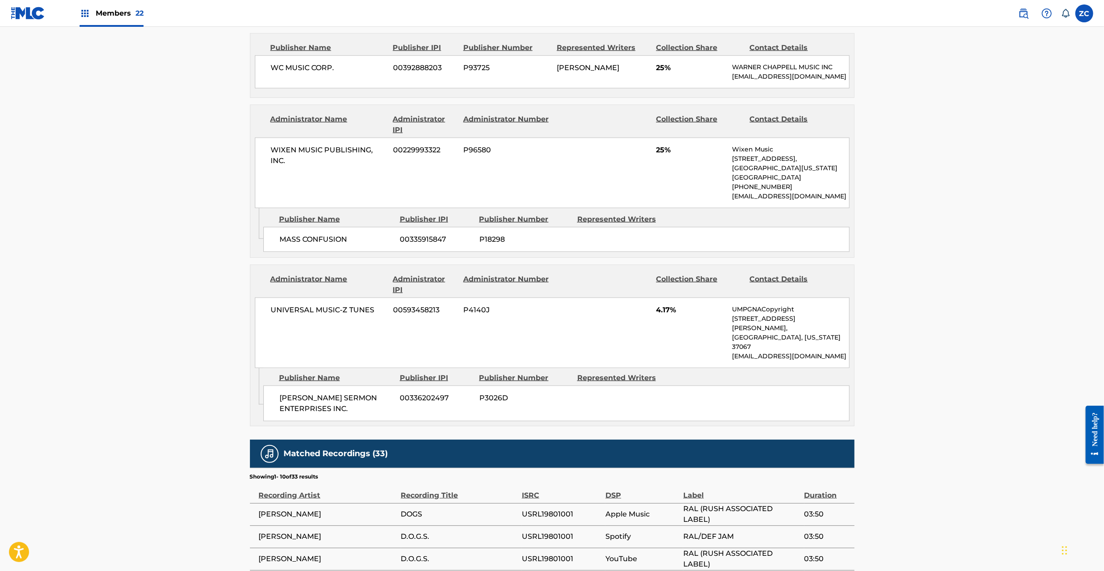
scroll to position [953, 0]
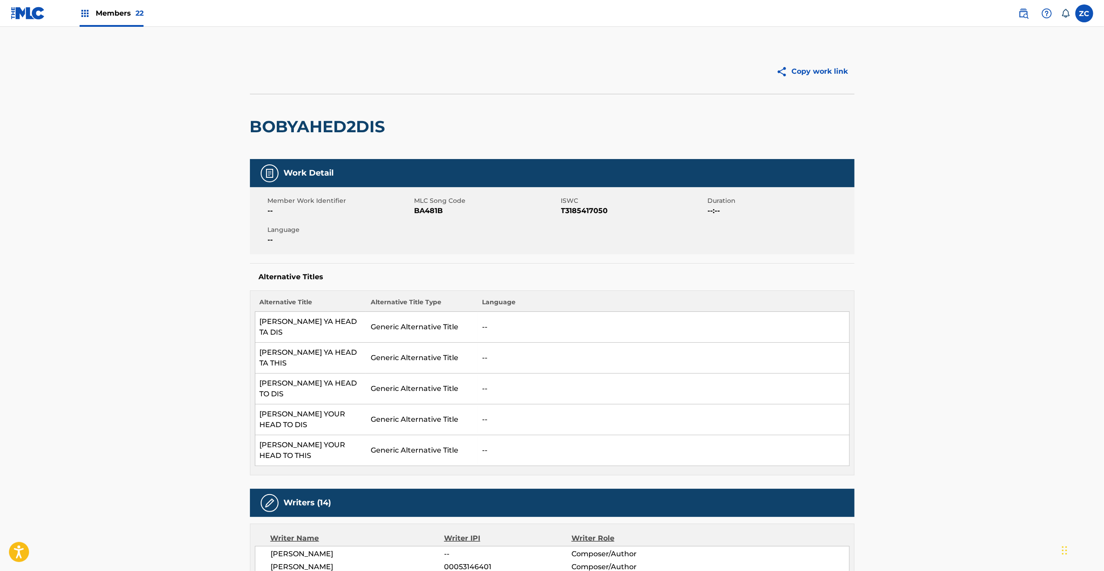
click at [431, 213] on span "BA481B" at bounding box center [486, 211] width 144 height 11
copy span "BA481B"
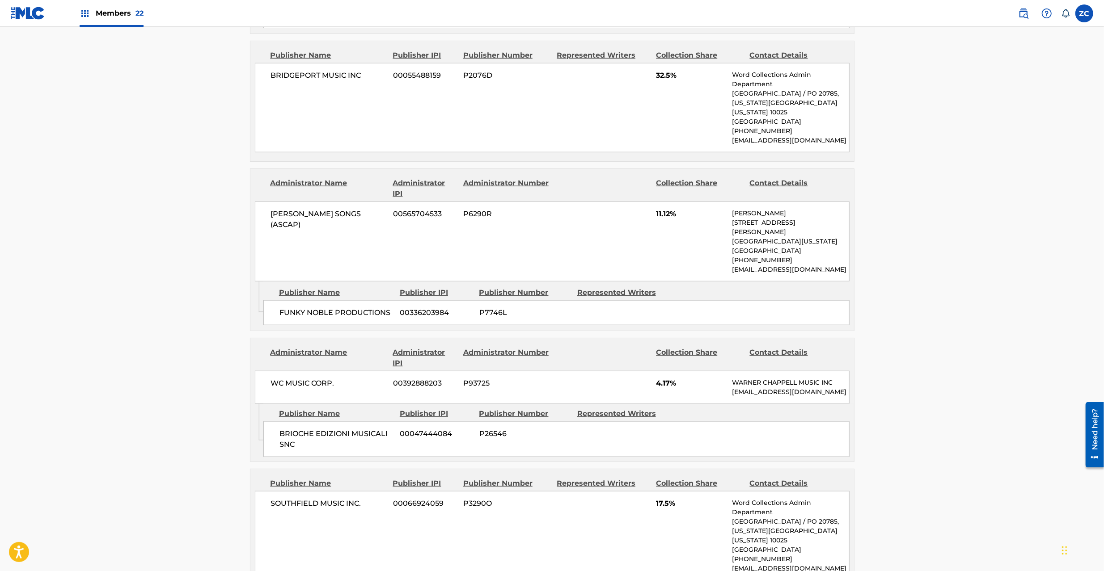
scroll to position [1033, 0]
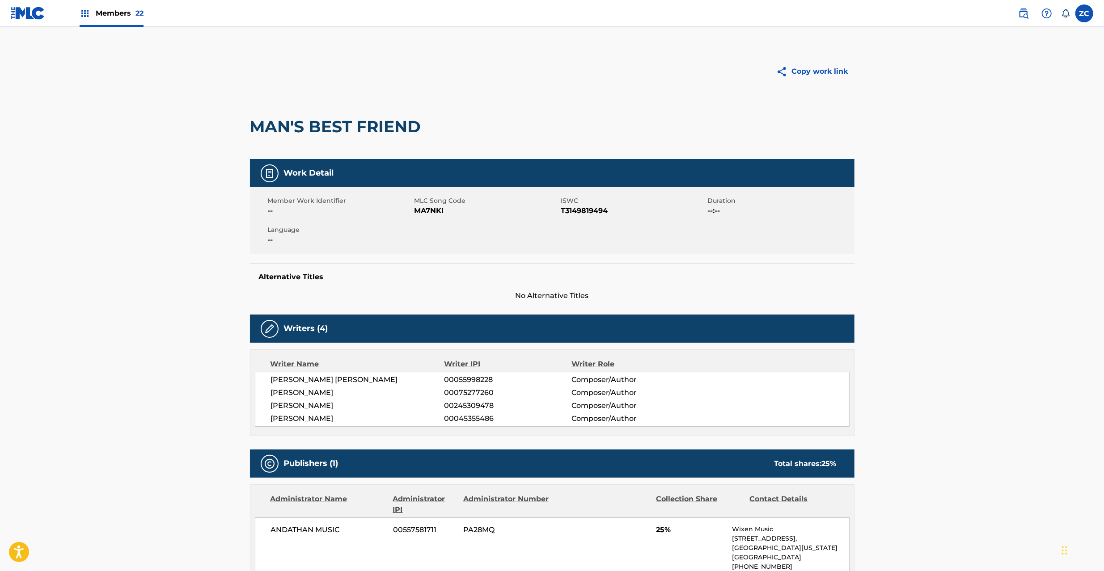
click at [426, 210] on span "MA7NKI" at bounding box center [486, 211] width 144 height 11
copy span "MA7NKI"
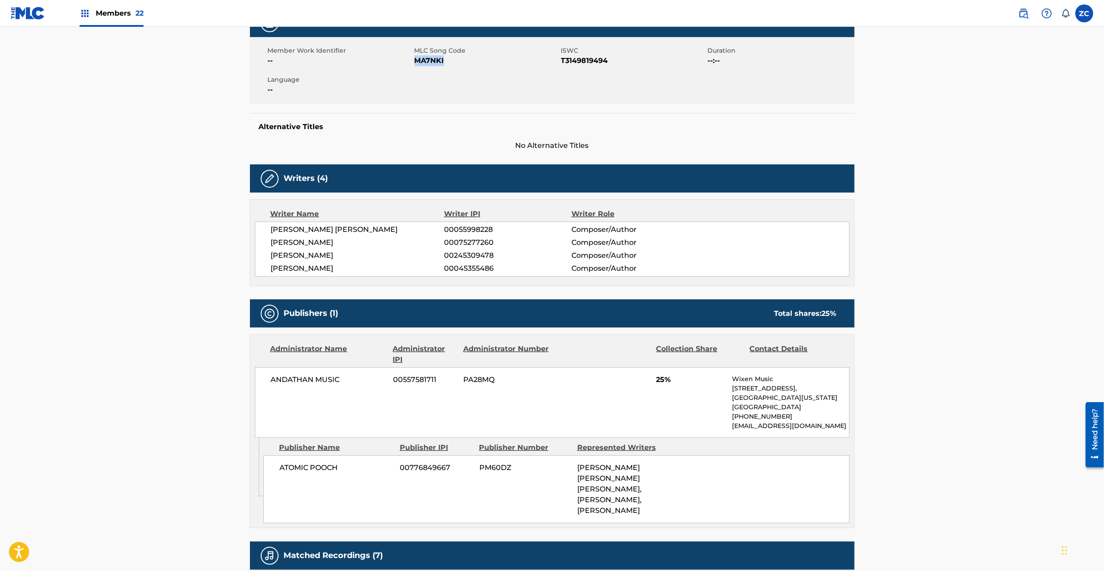
scroll to position [238, 0]
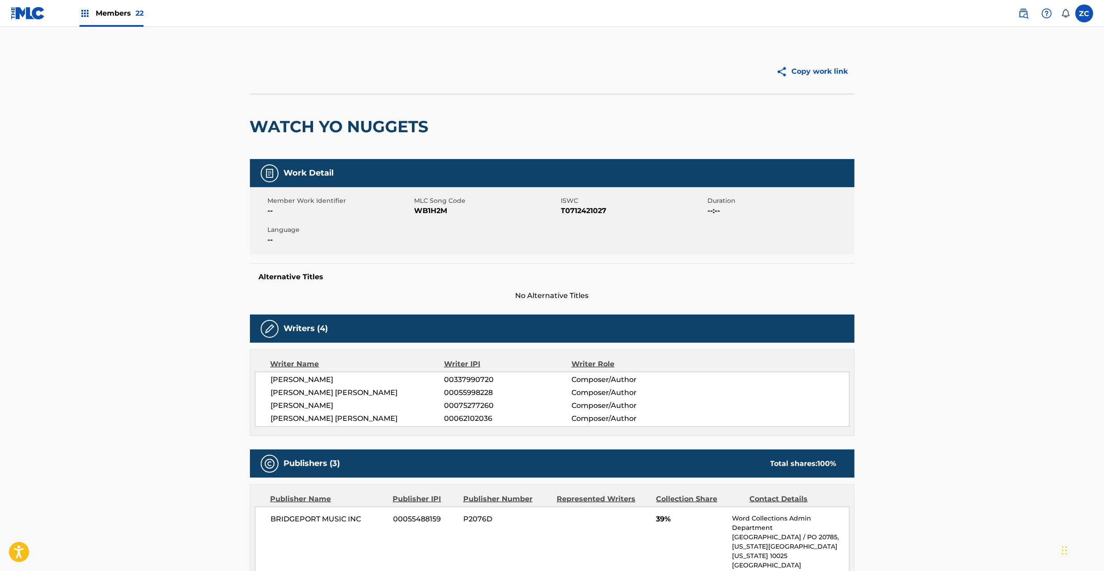
click at [430, 209] on span "WB1H2M" at bounding box center [486, 211] width 144 height 11
copy span "WB1H2M"
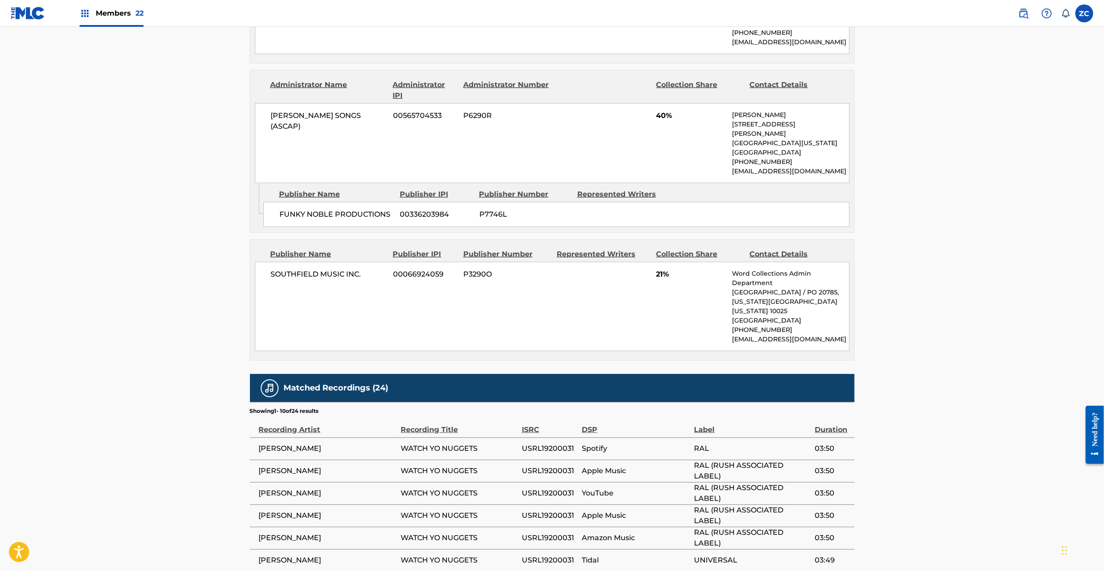
scroll to position [556, 0]
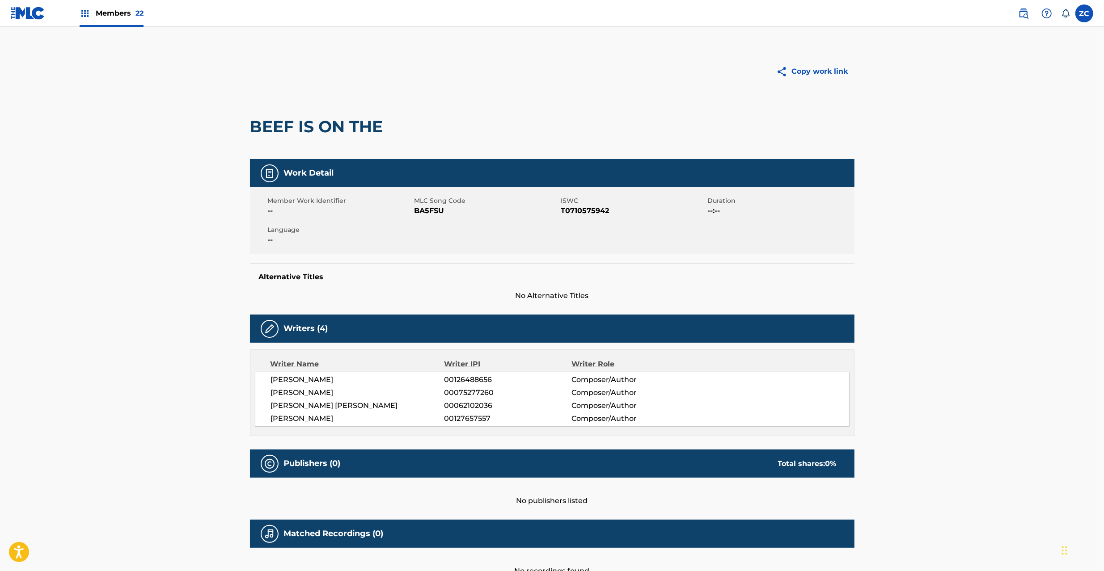
click at [431, 209] on span "BA5FSU" at bounding box center [486, 211] width 144 height 11
copy span "BA5FSU"
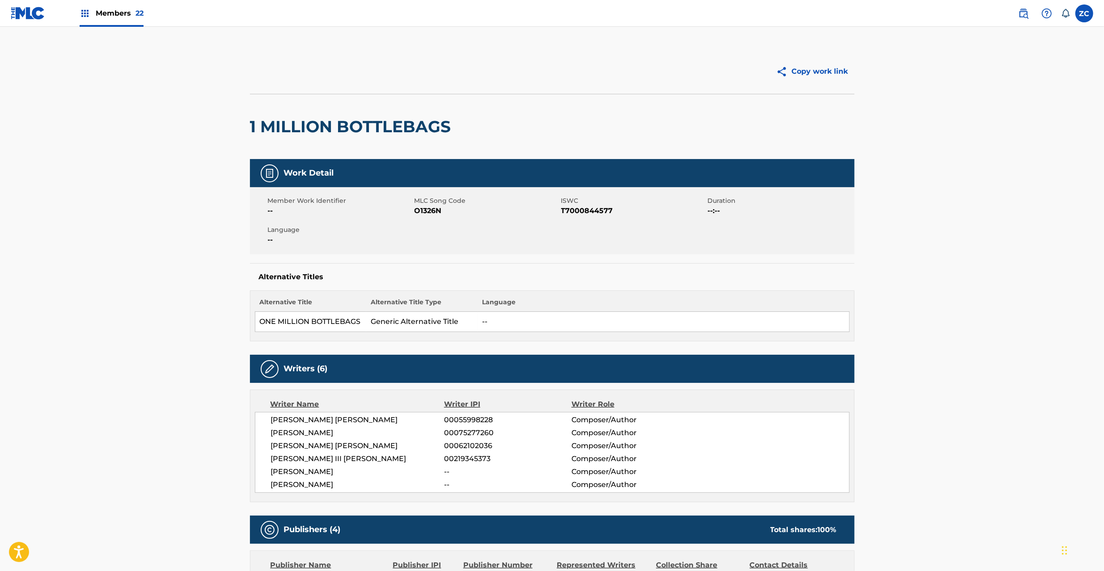
click at [434, 211] on span "O1326N" at bounding box center [486, 211] width 144 height 11
copy span "O1326N"
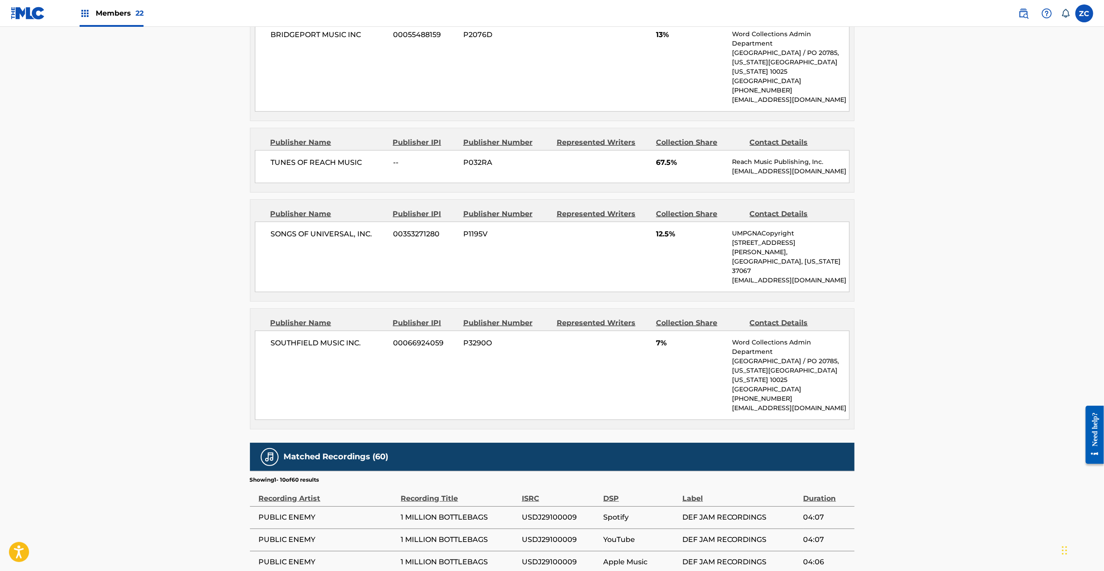
scroll to position [556, 0]
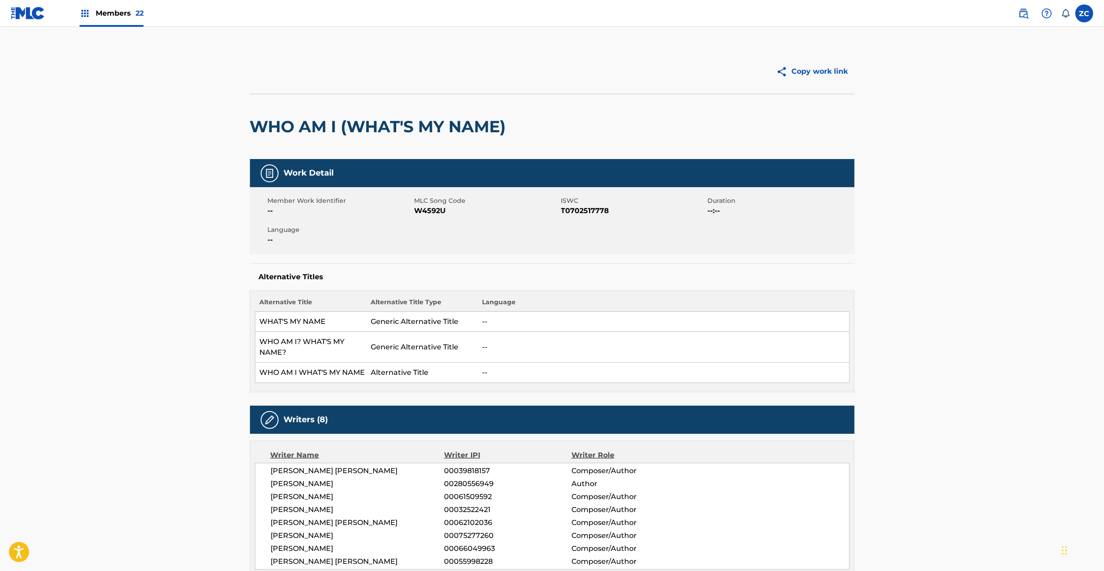
click at [428, 207] on span "W4592U" at bounding box center [486, 211] width 144 height 11
copy span "W4592U"
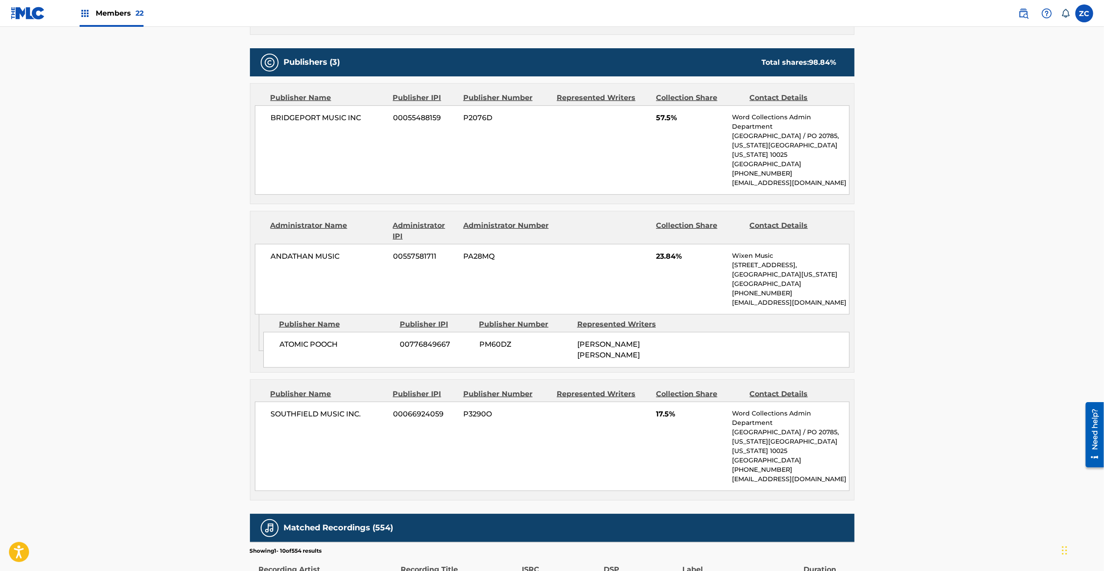
scroll to position [556, 0]
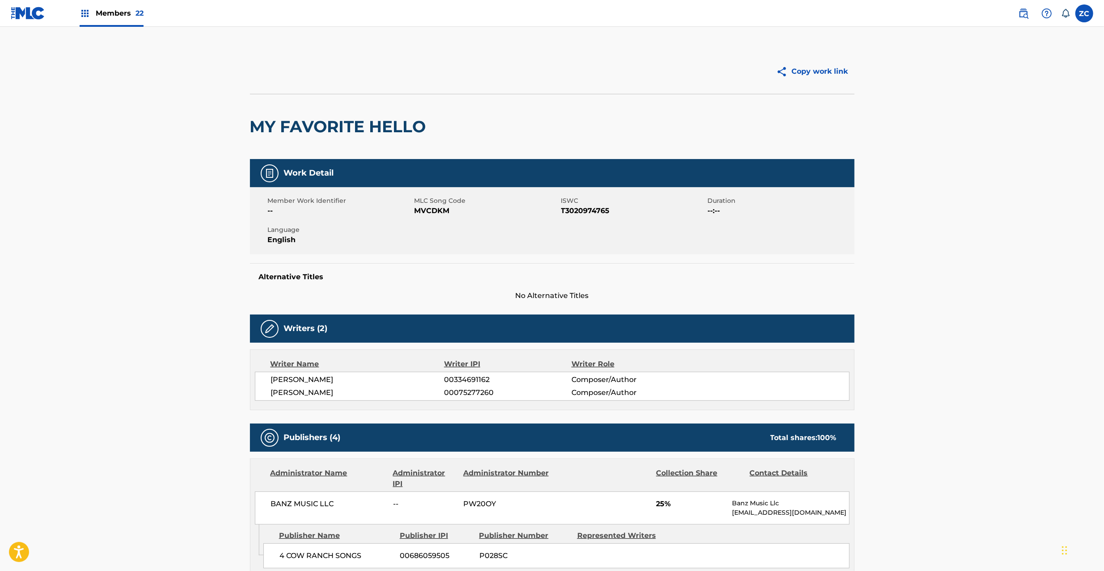
click at [432, 214] on span "MVCDKM" at bounding box center [486, 211] width 144 height 11
copy span "MVCDKM"
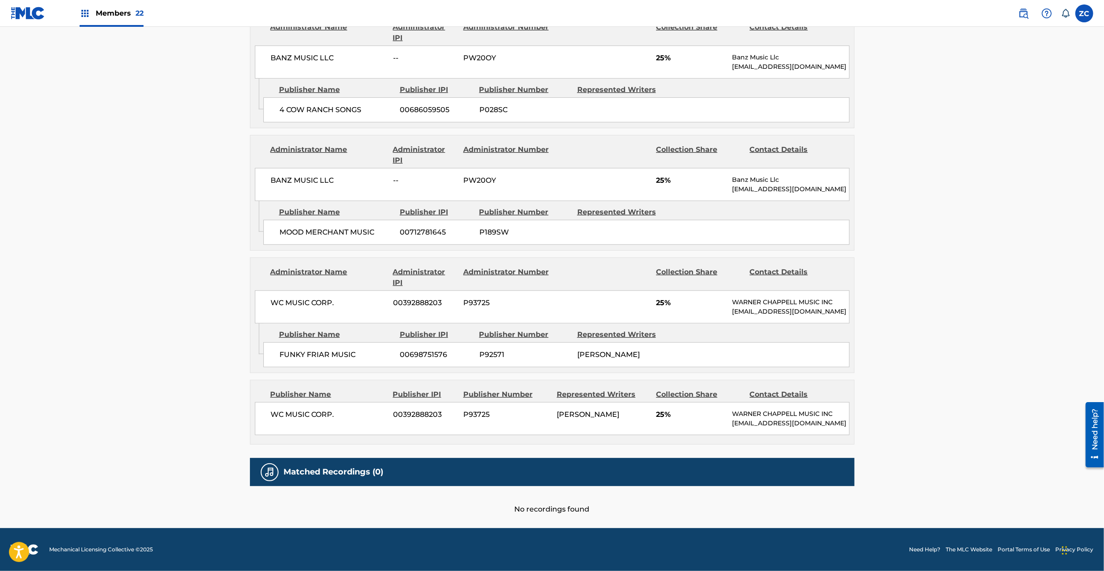
scroll to position [476, 0]
